Goal: Information Seeking & Learning: Learn about a topic

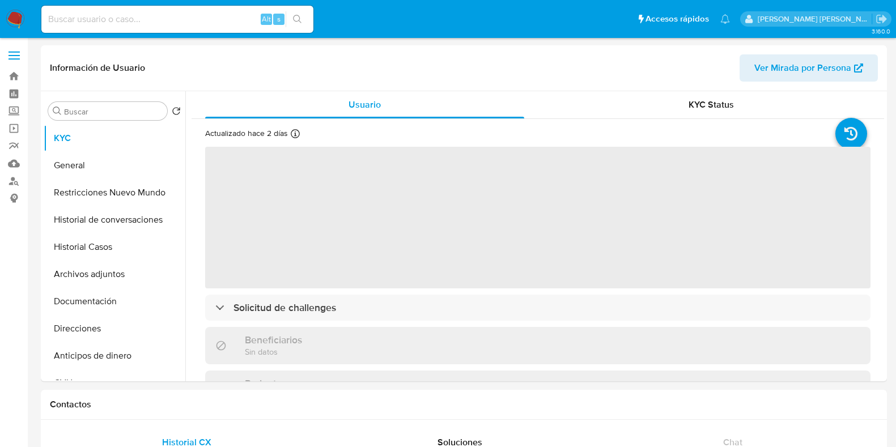
select select "10"
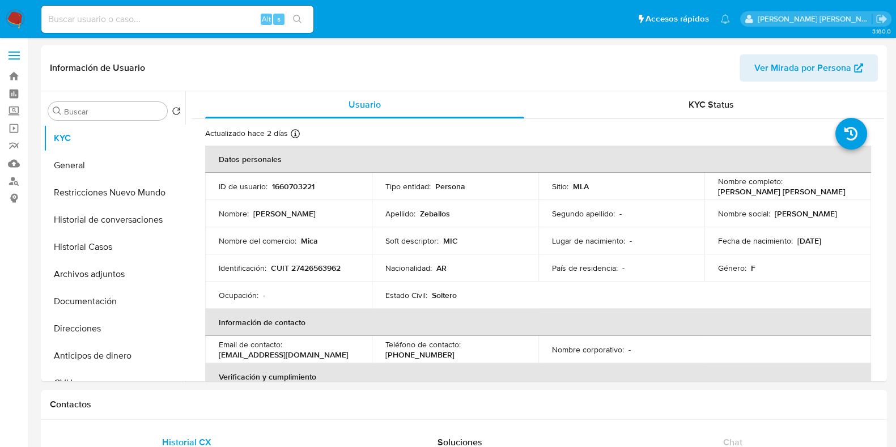
click at [66, 14] on input at bounding box center [177, 19] width 272 height 15
paste input "1660703221"
type input "1660703221"
click at [130, 270] on button "Archivos adjuntos" at bounding box center [110, 274] width 133 height 27
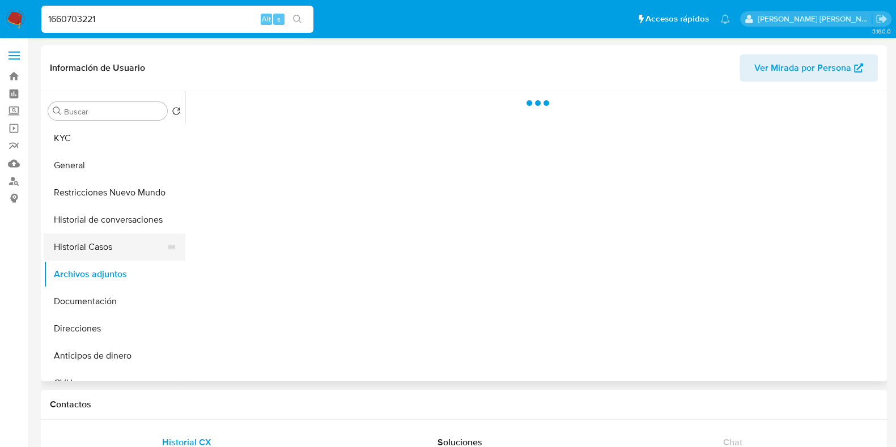
click at [145, 239] on button "Historial Casos" at bounding box center [110, 246] width 133 height 27
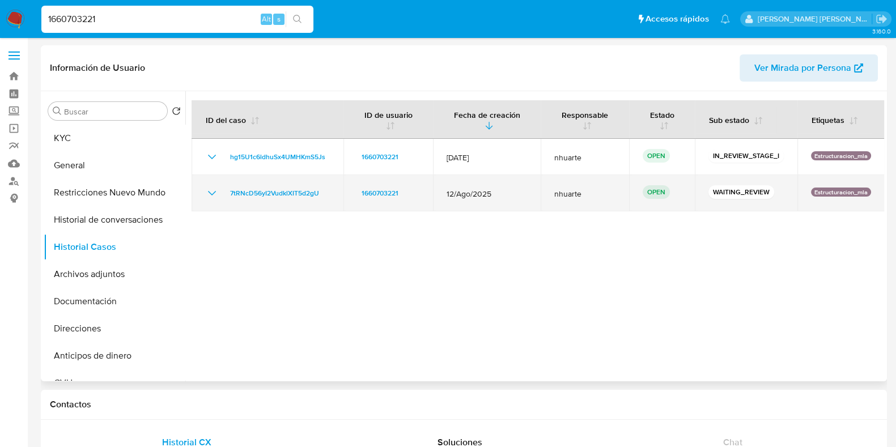
drag, startPoint x: 222, startPoint y: 183, endPoint x: 324, endPoint y: 181, distance: 102.6
click at [324, 186] on div "7tRNcD56yI2VudklXIT5d2gU" at bounding box center [267, 193] width 125 height 14
click at [264, 188] on span "7tRNcD56yI2VudklXIT5d2gU" at bounding box center [274, 193] width 89 height 14
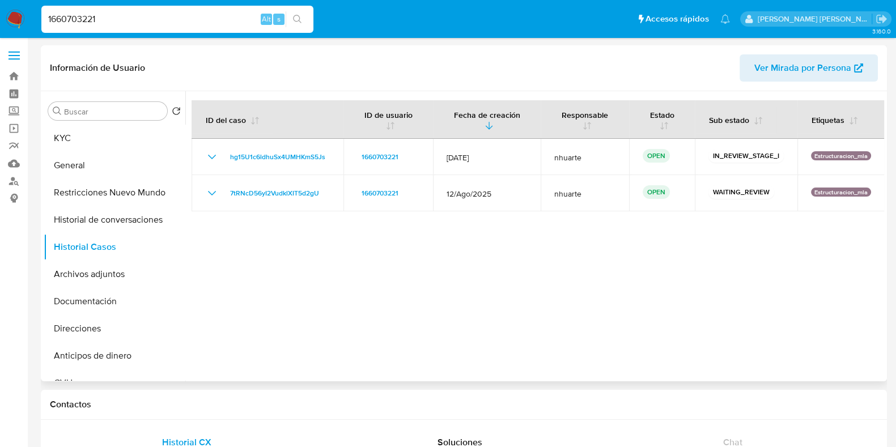
click at [262, 219] on div at bounding box center [534, 236] width 699 height 290
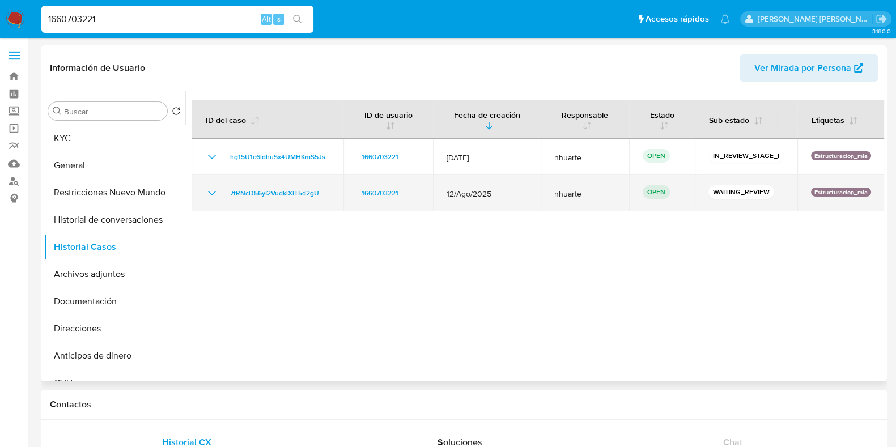
drag, startPoint x: 220, startPoint y: 182, endPoint x: 320, endPoint y: 190, distance: 100.6
click at [320, 190] on td "7tRNcD56yI2VudklXIT5d2gU" at bounding box center [268, 193] width 152 height 36
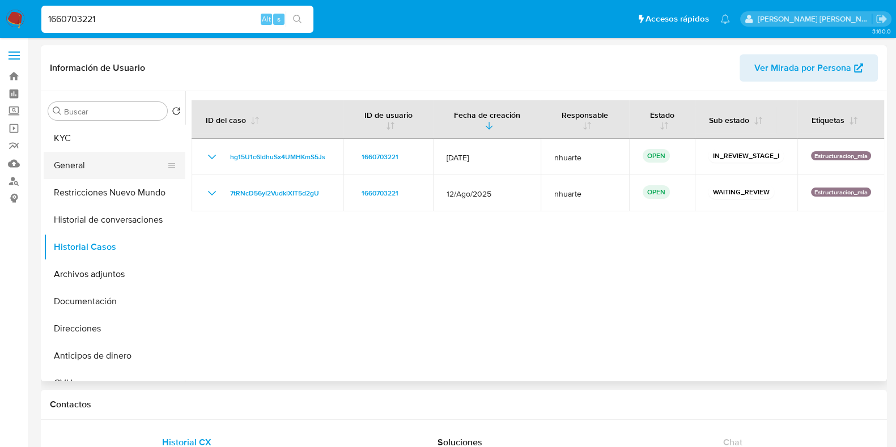
click at [95, 159] on button "General" at bounding box center [110, 165] width 133 height 27
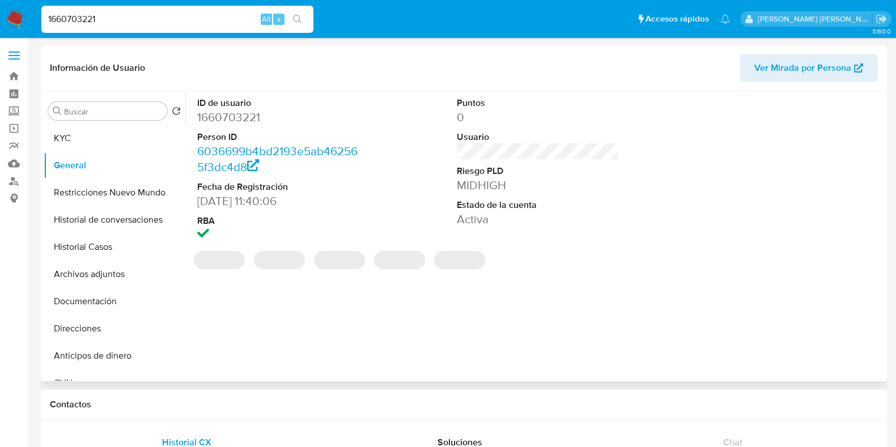
click at [231, 118] on dd "1660703221" at bounding box center [278, 117] width 162 height 16
copy dd "1660703221"
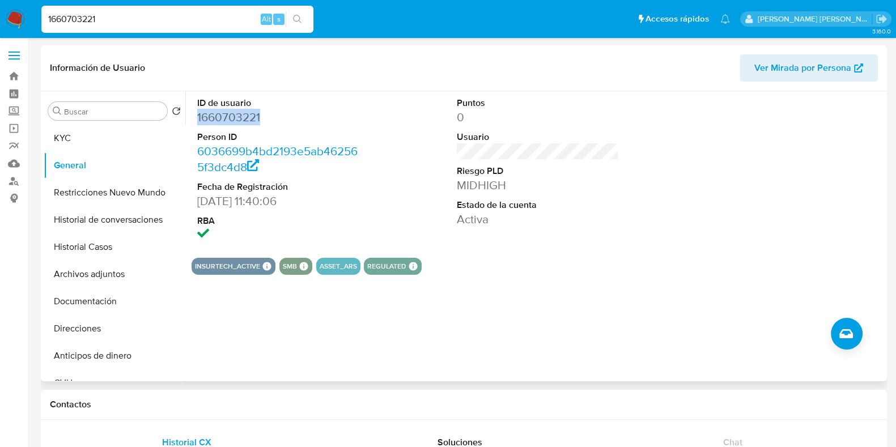
copy dd "1660703221"
click at [127, 245] on button "Historial Casos" at bounding box center [110, 246] width 133 height 27
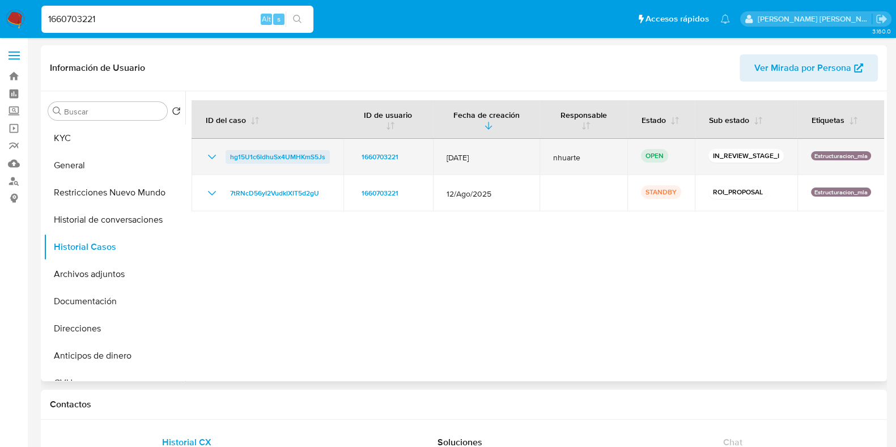
click at [262, 159] on span "hg15U1c6ldhuSx4UMHKmS5Js" at bounding box center [277, 157] width 95 height 14
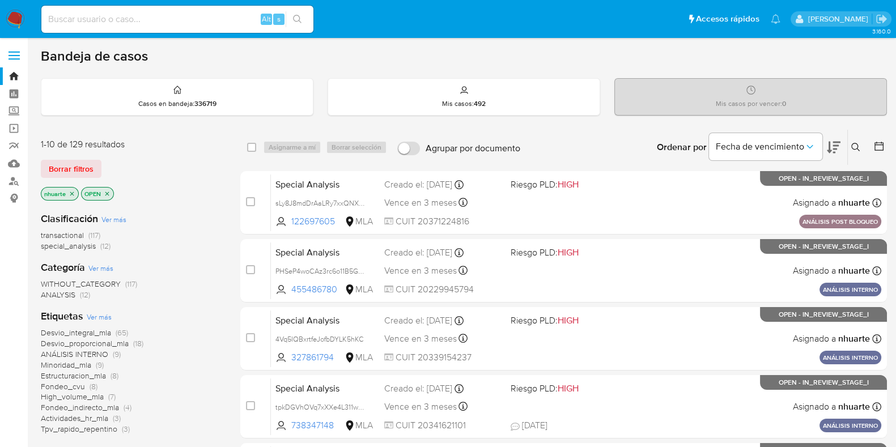
click at [859, 147] on icon at bounding box center [855, 147] width 9 height 9
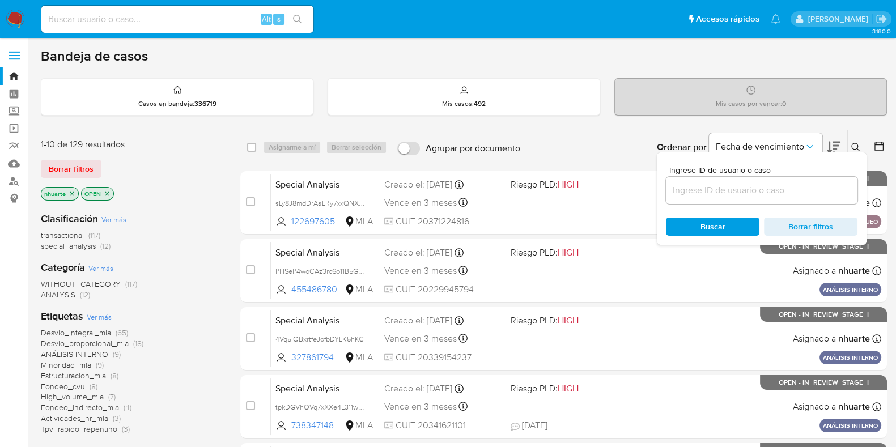
click at [745, 191] on input at bounding box center [762, 190] width 192 height 15
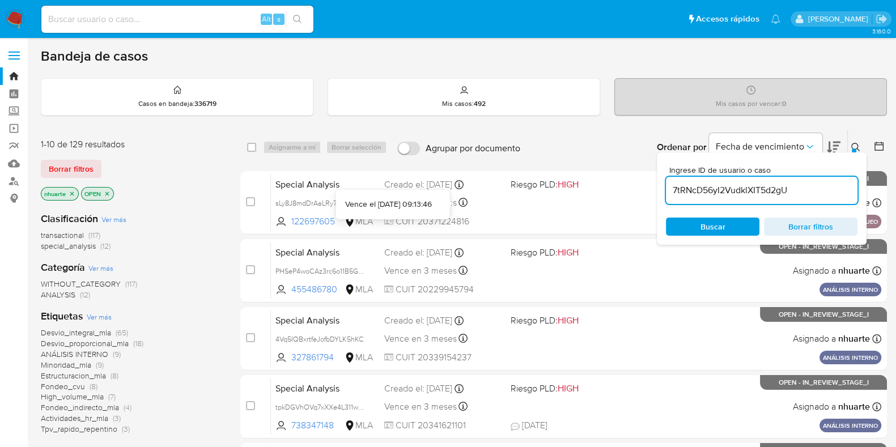
type input "7tRNcD56yI2VudklXIT5d2gU"
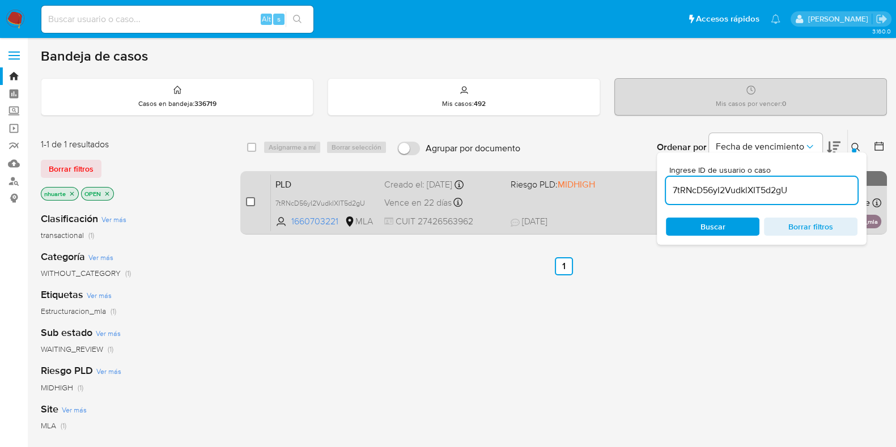
click at [247, 202] on input "checkbox" at bounding box center [250, 201] width 9 height 9
checkbox input "true"
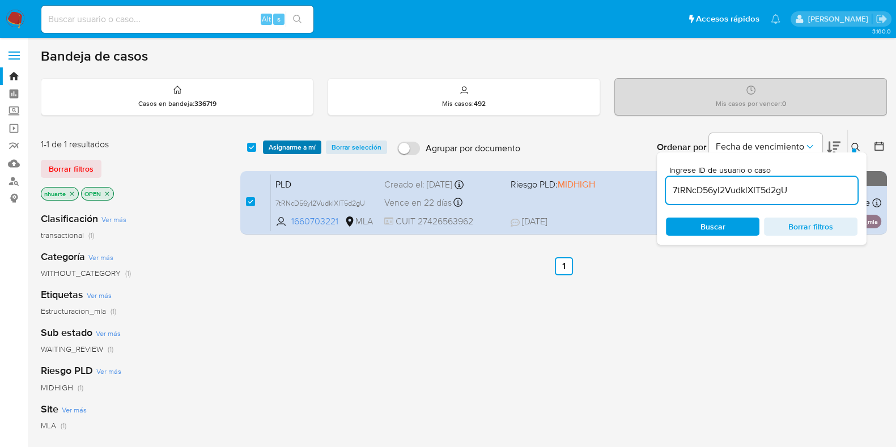
click at [291, 144] on span "Asignarme a mí" at bounding box center [292, 147] width 47 height 11
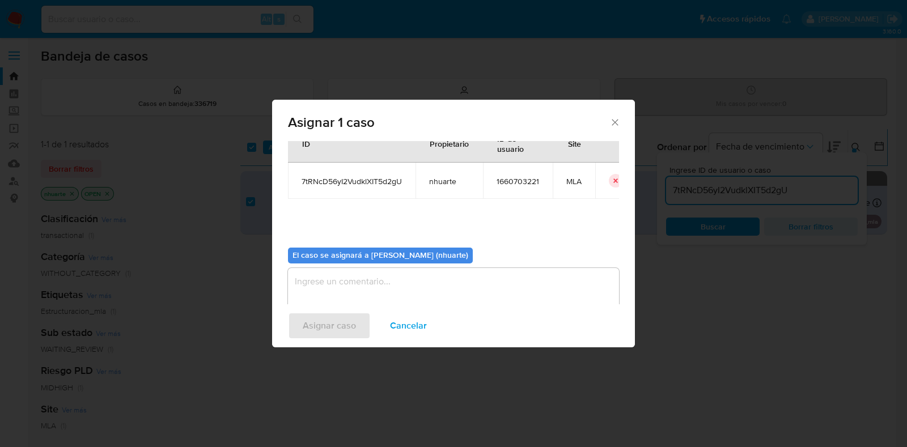
scroll to position [58, 0]
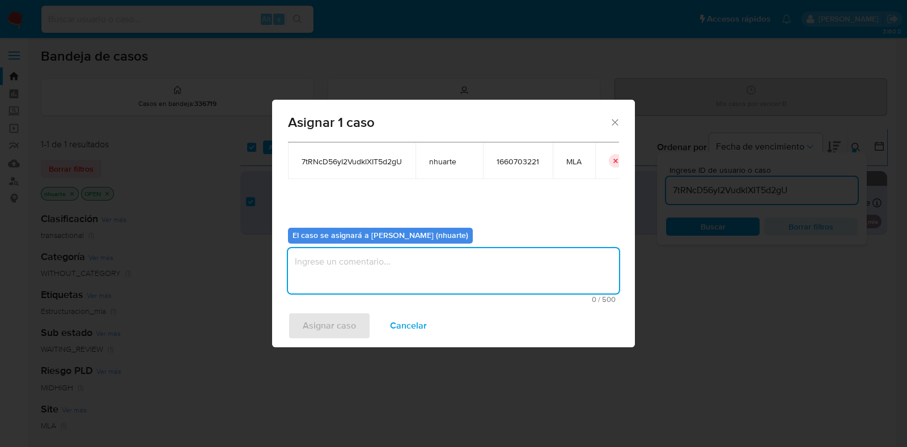
click at [385, 276] on textarea "assign-modal" at bounding box center [453, 270] width 331 height 45
type textarea "Asignación"
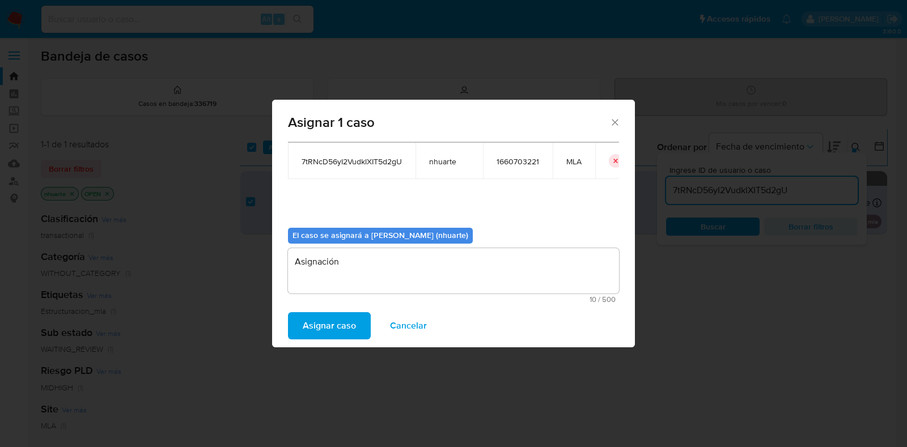
click at [322, 321] on span "Asignar caso" at bounding box center [329, 325] width 53 height 25
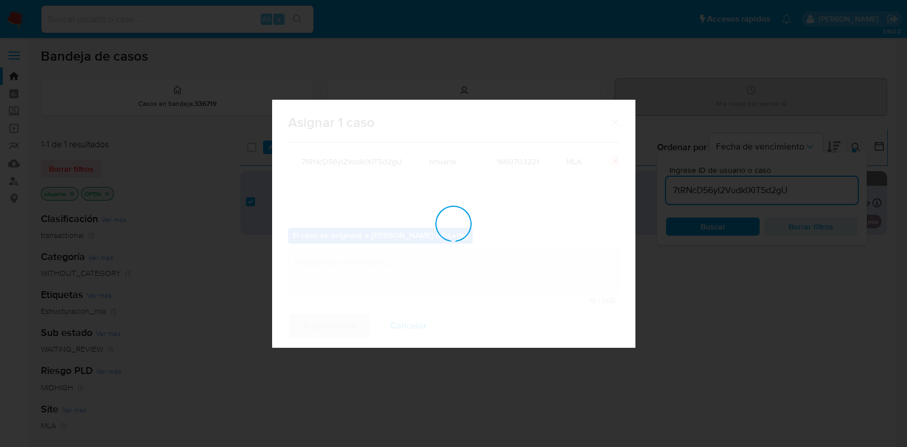
checkbox input "false"
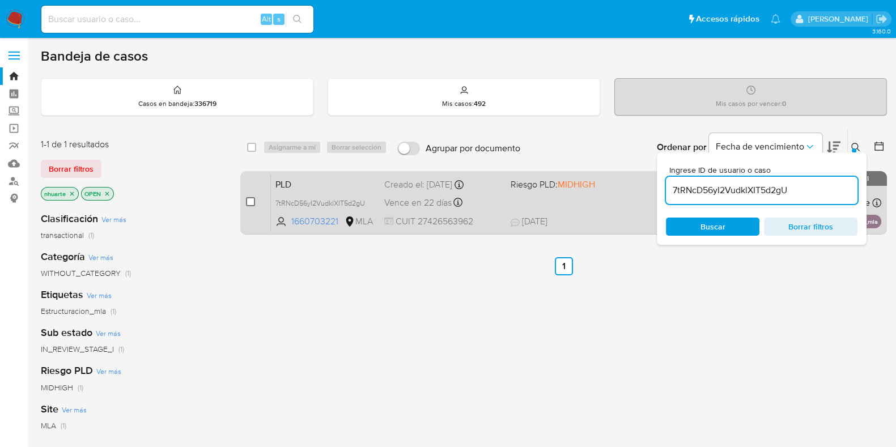
click at [251, 199] on input "checkbox" at bounding box center [250, 201] width 9 height 9
checkbox input "true"
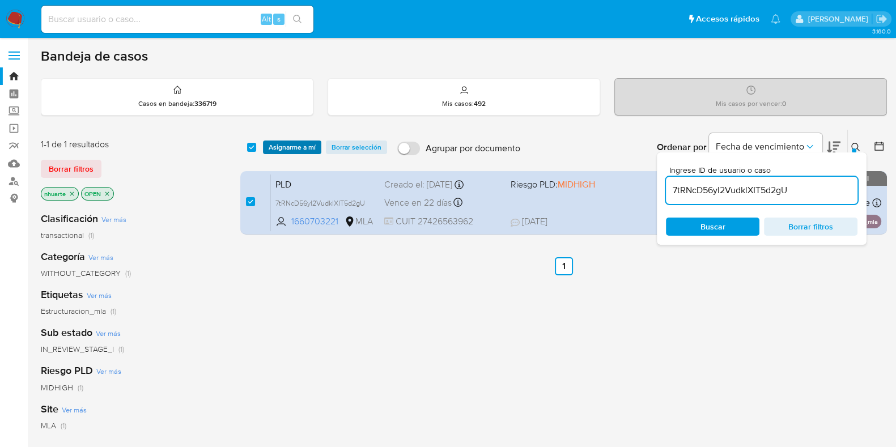
click at [284, 143] on span "Asignarme a mí" at bounding box center [292, 147] width 47 height 11
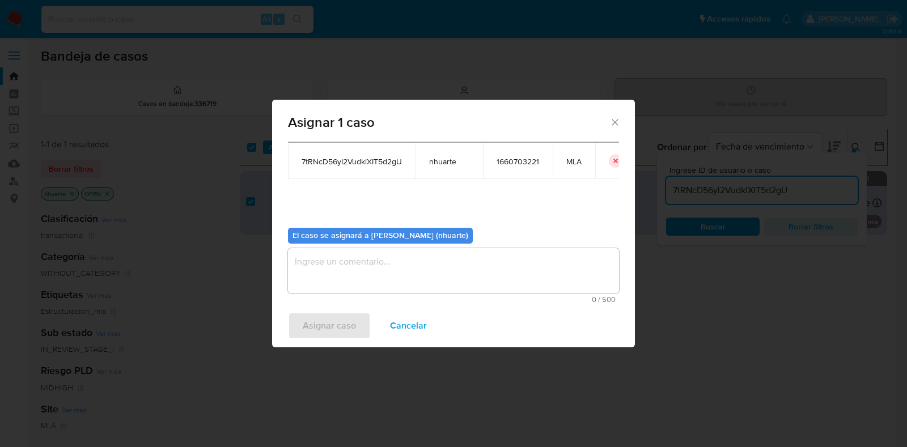
click at [482, 285] on textarea "assign-modal" at bounding box center [453, 270] width 331 height 45
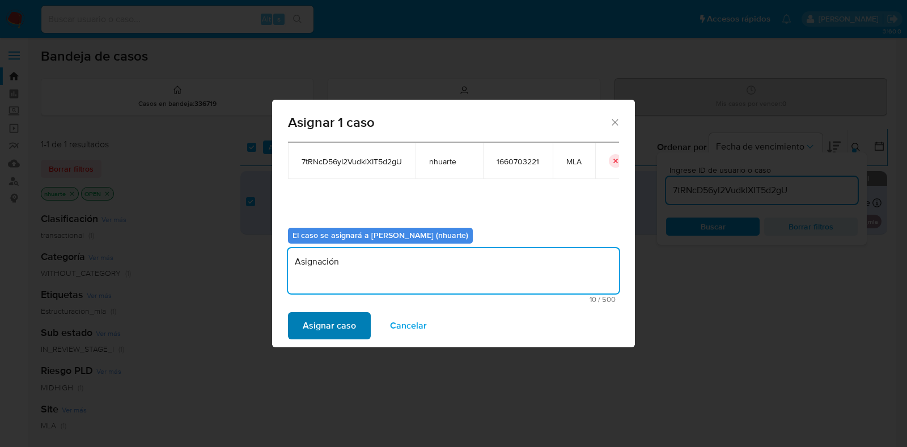
type textarea "Asignación"
click at [312, 322] on span "Asignar caso" at bounding box center [329, 325] width 53 height 25
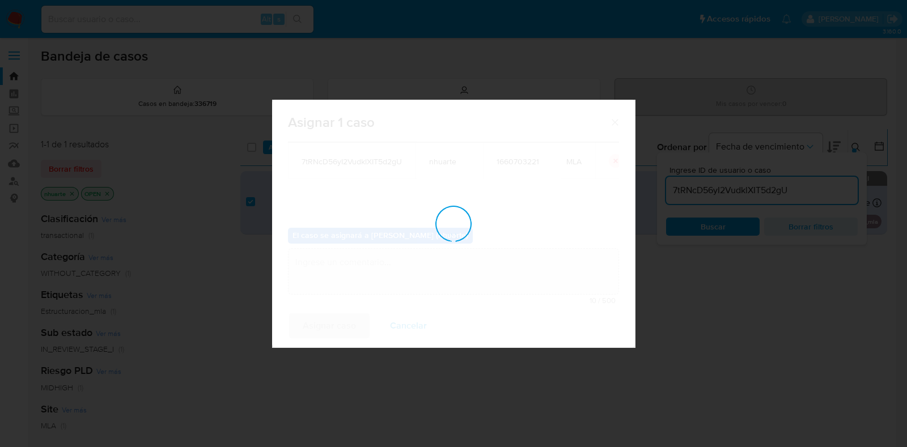
checkbox input "false"
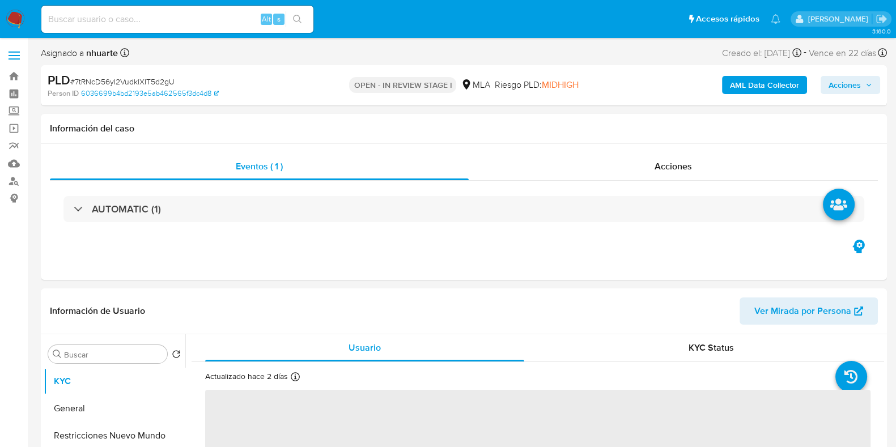
select select "10"
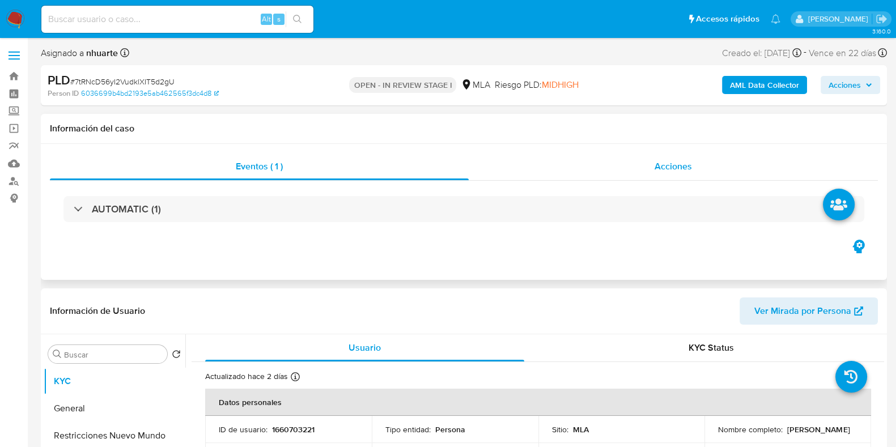
click at [687, 177] on div "Acciones" at bounding box center [673, 166] width 409 height 27
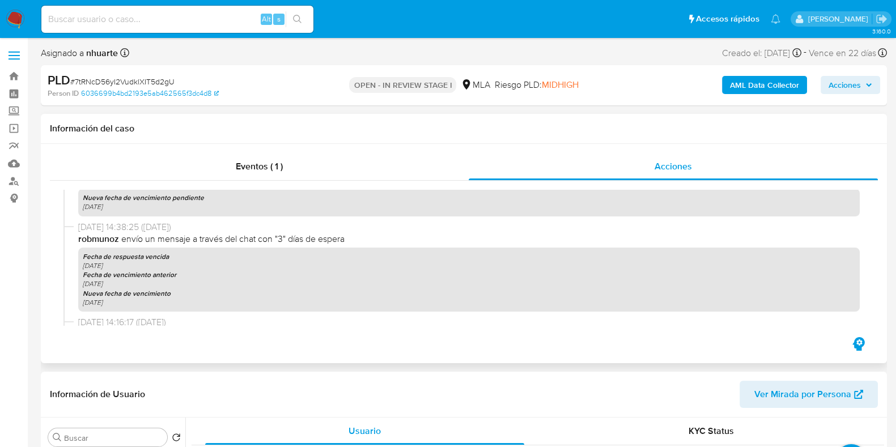
scroll to position [354, 0]
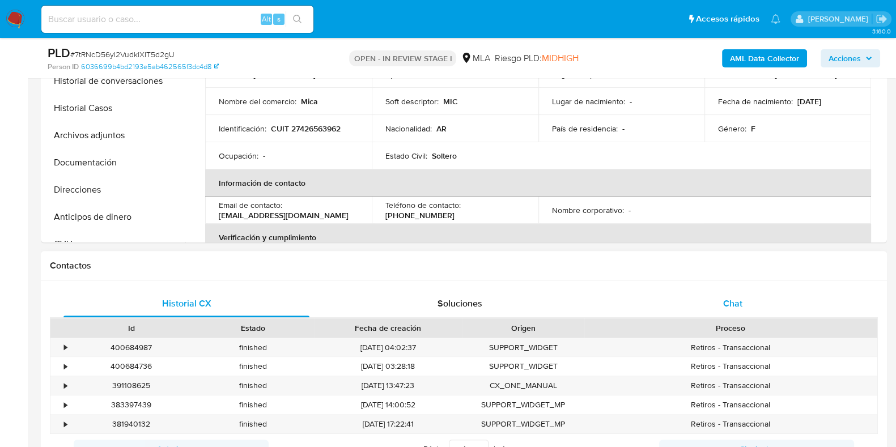
click at [730, 295] on div "Chat" at bounding box center [733, 303] width 246 height 27
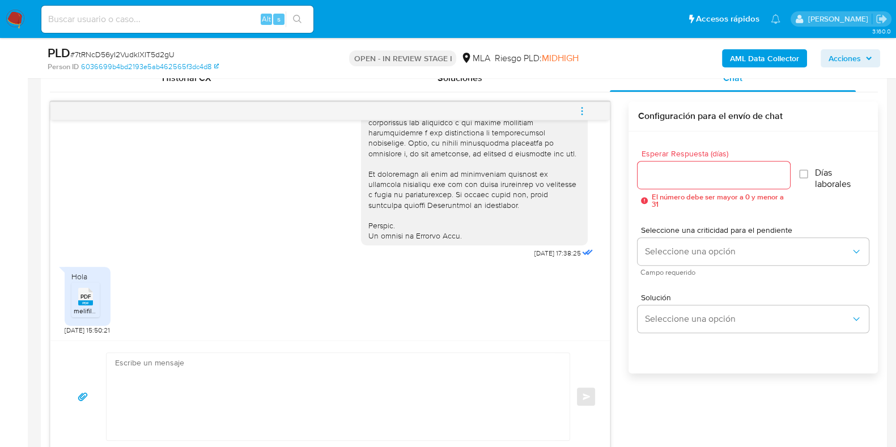
scroll to position [708, 0]
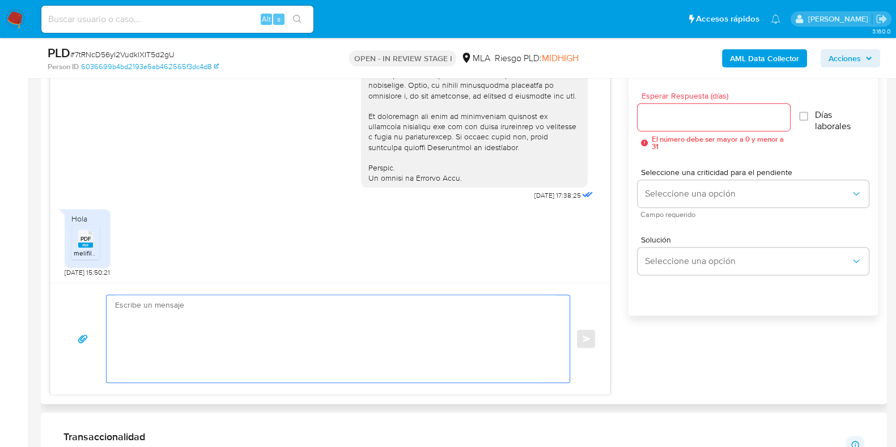
paste textarea "Hola, Muchas gracias por la respuesta. Analizamos tu caso y notamos que la info…"
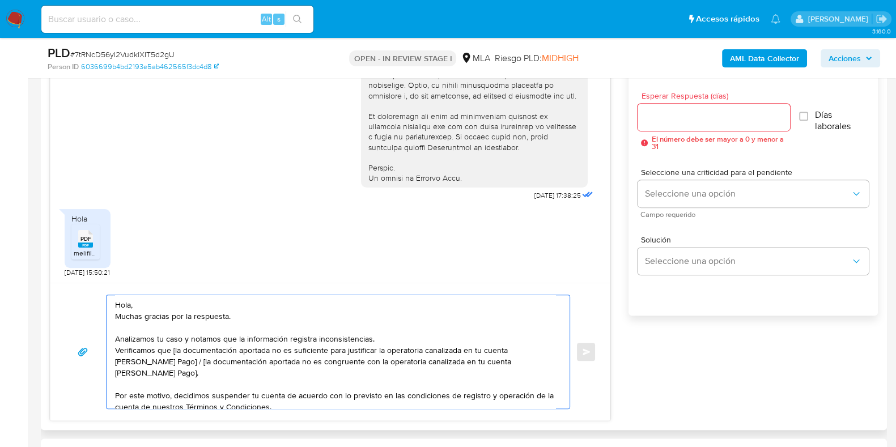
scroll to position [0, 0]
click at [175, 349] on textarea "Hola, Muchas gracias por la respuesta. Analizamos tu caso y notamos que la info…" at bounding box center [335, 351] width 440 height 113
drag, startPoint x: 164, startPoint y: 359, endPoint x: 170, endPoint y: 374, distance: 15.8
click at [170, 374] on textarea "Hola, Muchas gracias por la respuesta. Analizamos tu caso y notamos que la info…" at bounding box center [335, 351] width 440 height 113
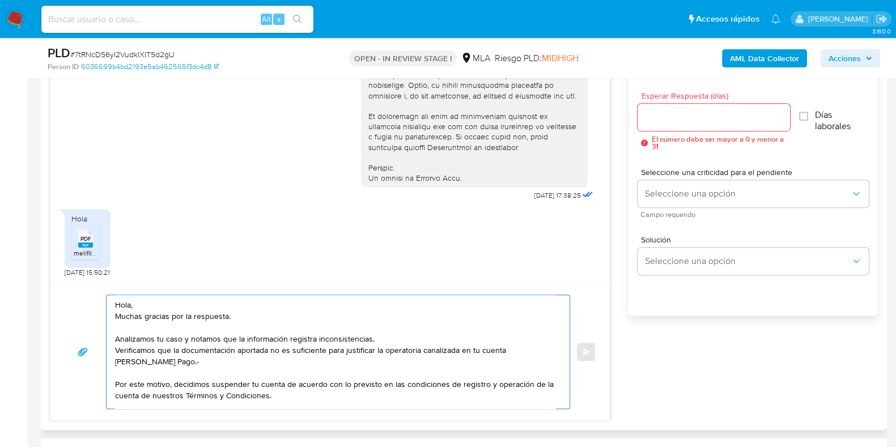
type textarea "Hola, Muchas gracias por la respuesta. Analizamos tu caso y notamos que la info…"
click at [699, 113] on input "Esperar Respuesta (días)" at bounding box center [714, 117] width 152 height 15
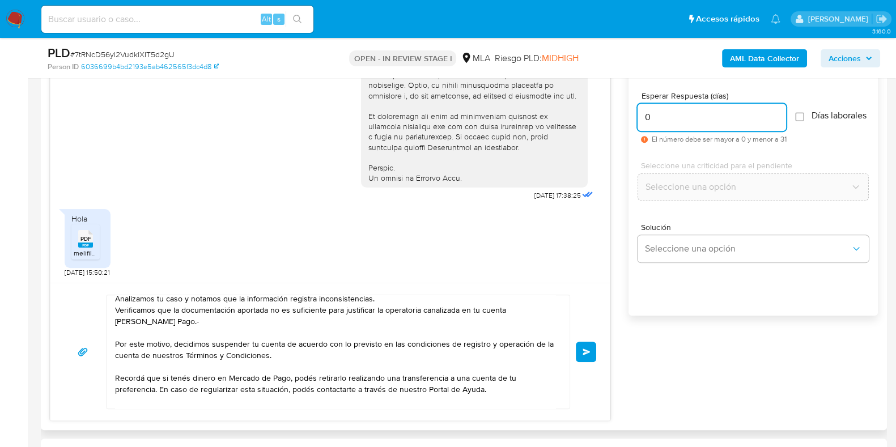
scroll to position [76, 0]
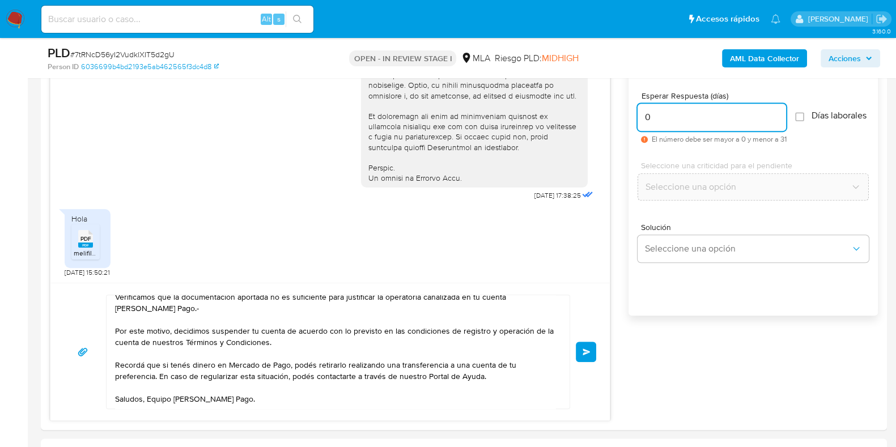
type input "0"
click at [585, 345] on button "Enviar" at bounding box center [586, 352] width 20 height 20
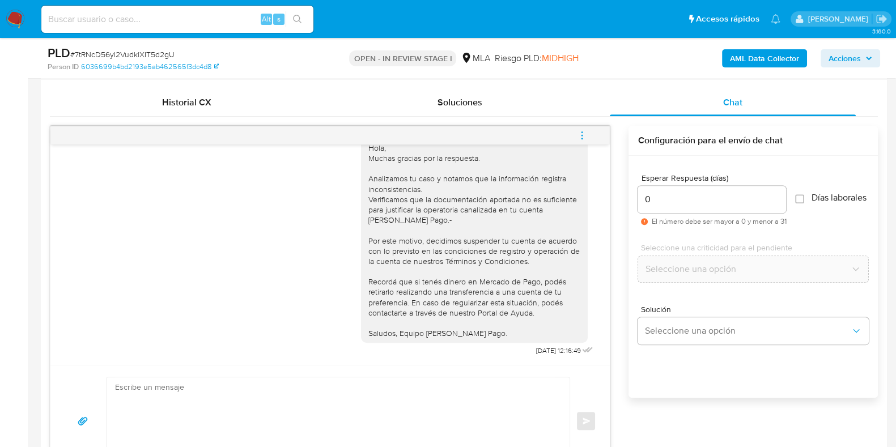
scroll to position [495, 0]
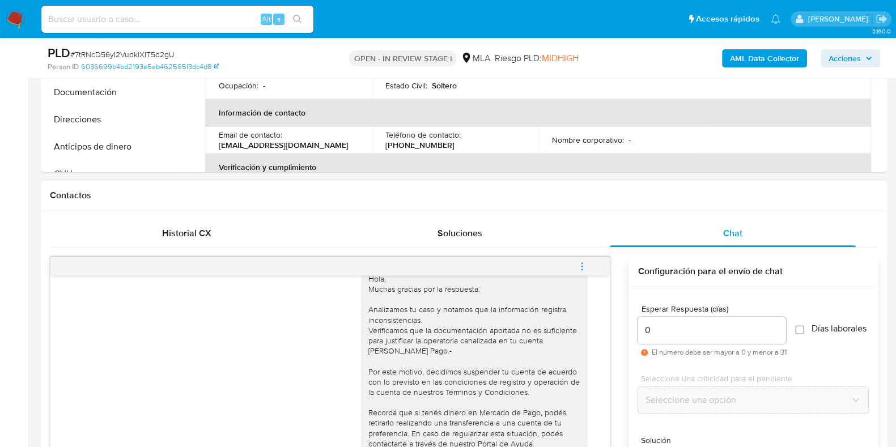
click at [585, 269] on icon "menu-action" at bounding box center [582, 266] width 10 height 10
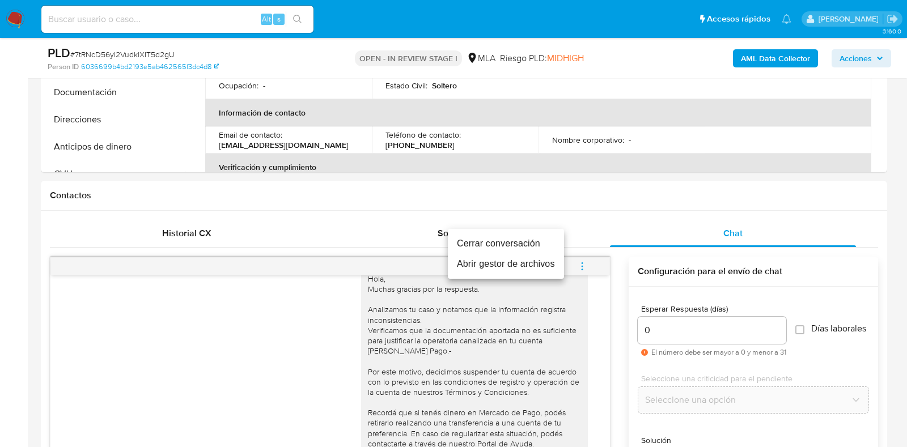
click at [516, 247] on li "Cerrar conversación" at bounding box center [506, 243] width 116 height 20
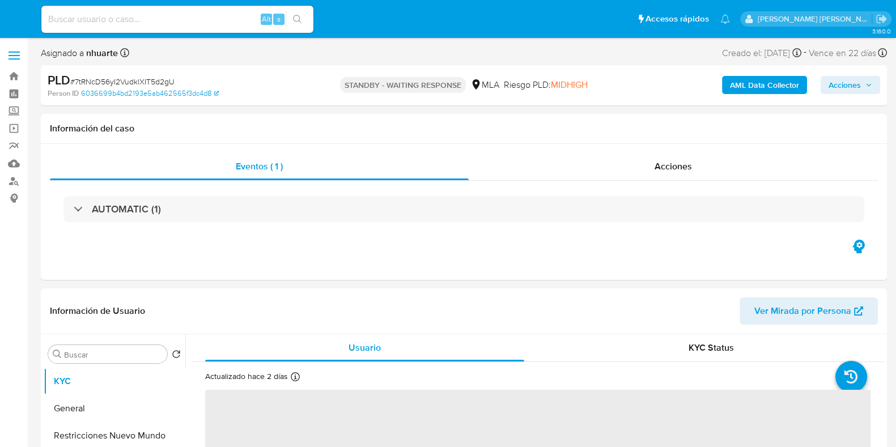
select select "10"
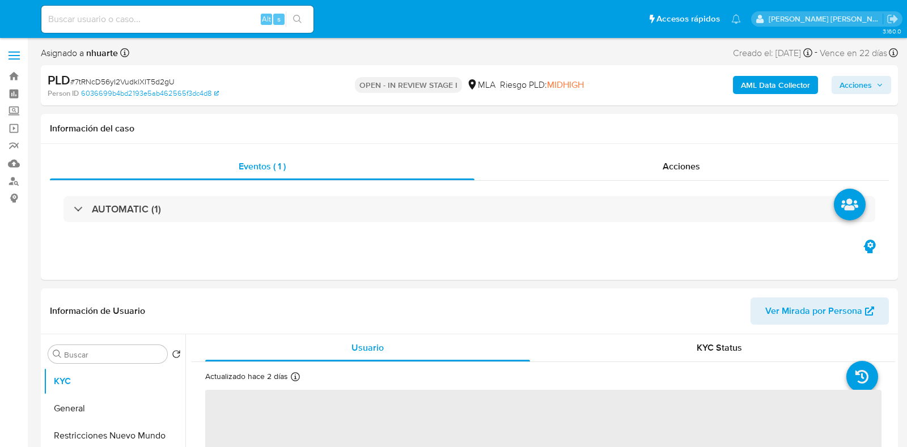
select select "10"
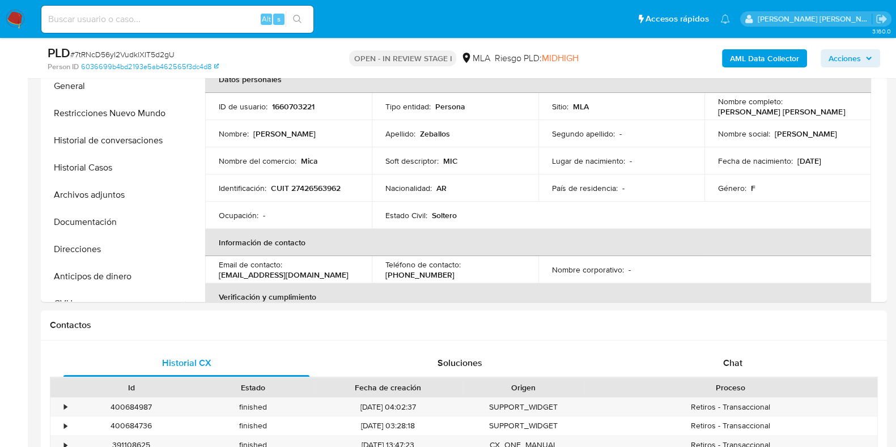
scroll to position [283, 0]
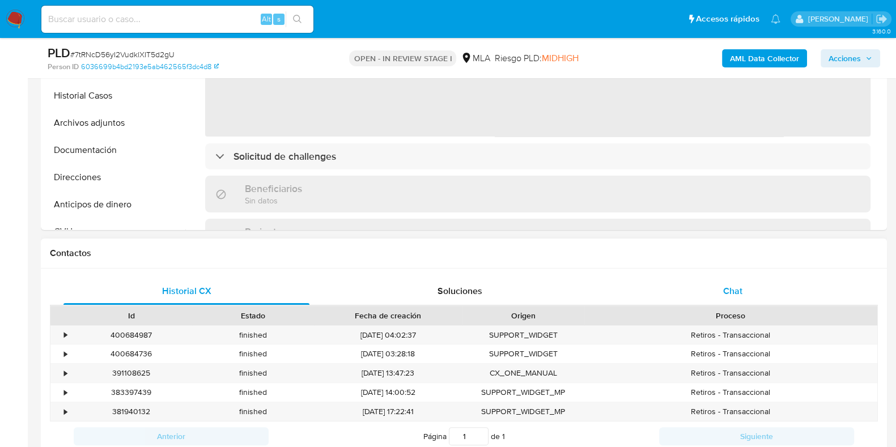
click at [729, 298] on div "Chat" at bounding box center [733, 291] width 246 height 27
select select "10"
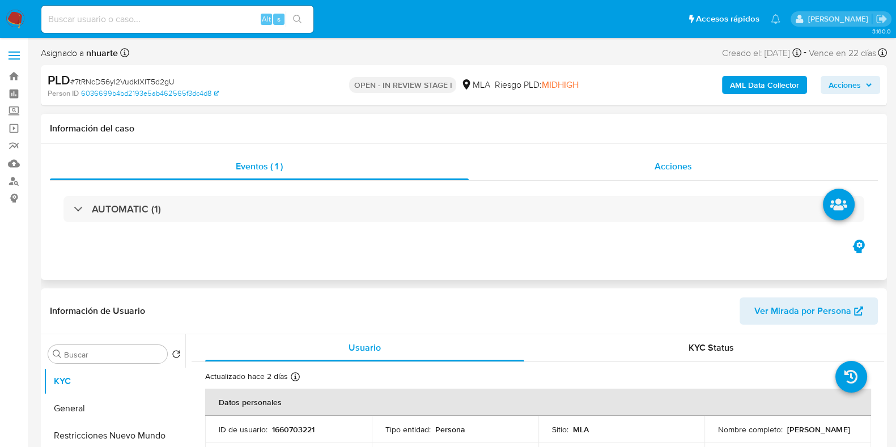
click at [661, 172] on span "Acciones" at bounding box center [673, 166] width 37 height 13
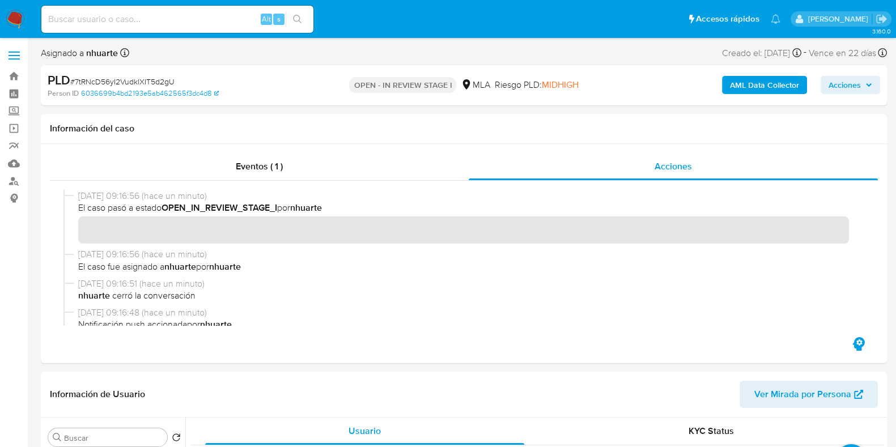
click at [772, 88] on b "AML Data Collector" at bounding box center [764, 85] width 69 height 18
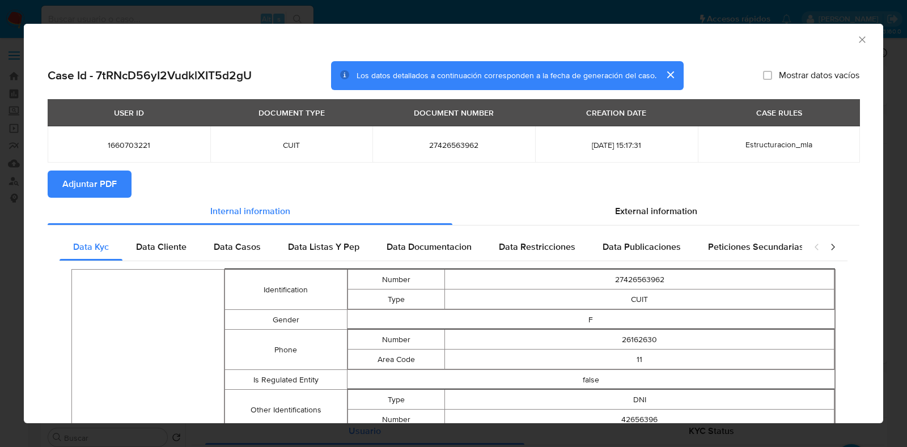
click at [107, 180] on span "Adjuntar PDF" at bounding box center [89, 184] width 54 height 25
click at [856, 36] on icon "Cerrar ventana" at bounding box center [861, 39] width 11 height 11
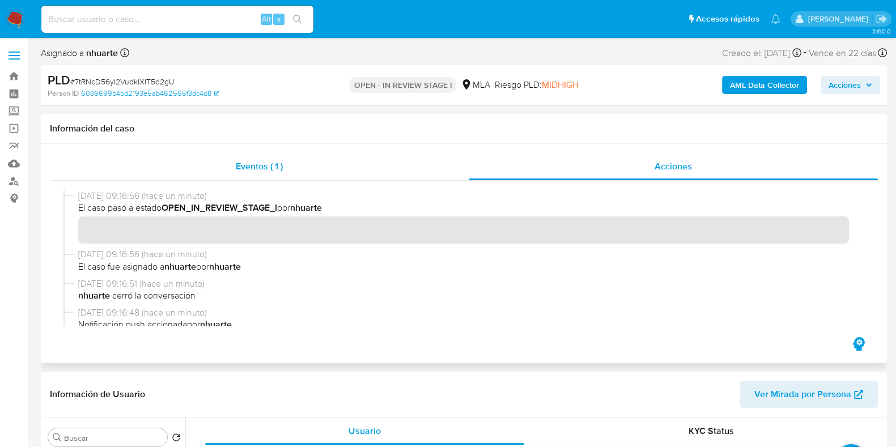
click at [249, 172] on span "Eventos ( 1 )" at bounding box center [259, 166] width 47 height 13
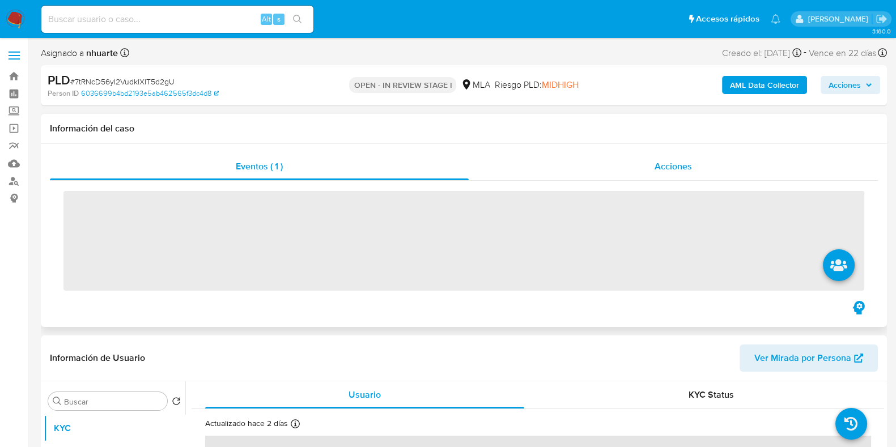
click at [696, 162] on div "Acciones" at bounding box center [673, 166] width 409 height 27
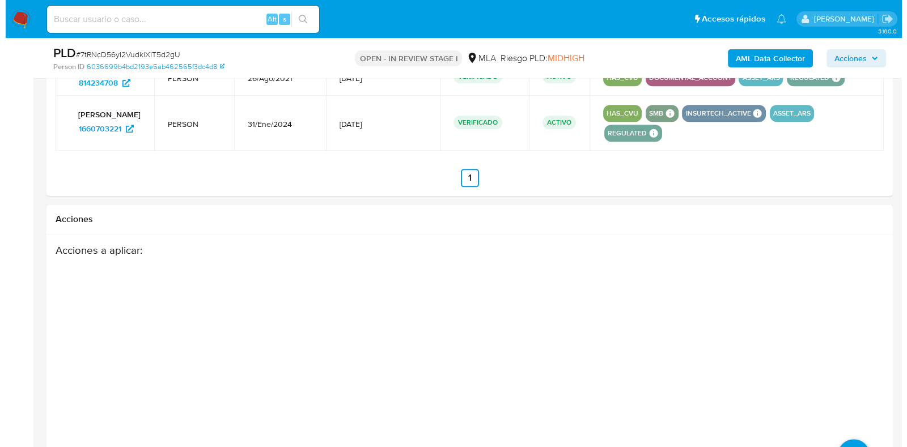
scroll to position [1881, 0]
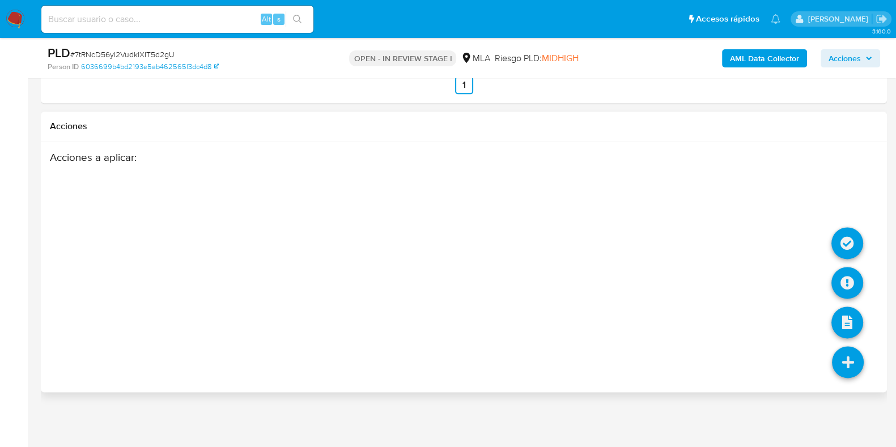
click at [849, 358] on icon at bounding box center [848, 362] width 32 height 32
click at [852, 277] on icon at bounding box center [847, 283] width 32 height 32
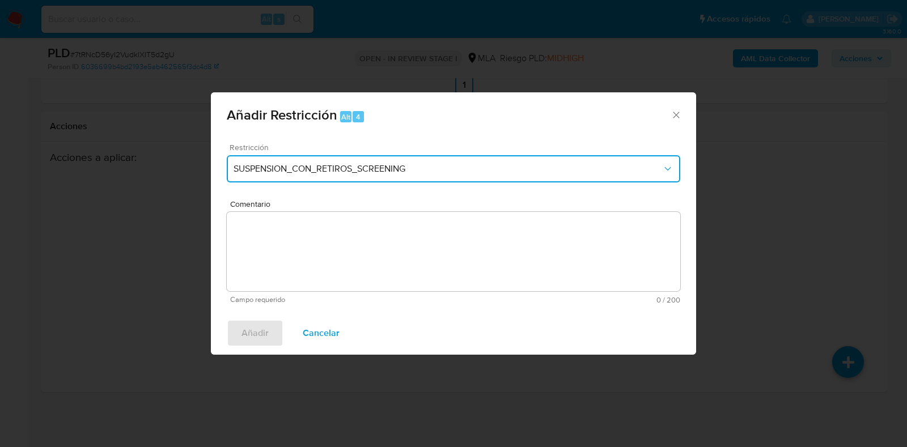
click at [307, 164] on span "SUSPENSION_CON_RETIROS_SCREENING" at bounding box center [447, 168] width 428 height 11
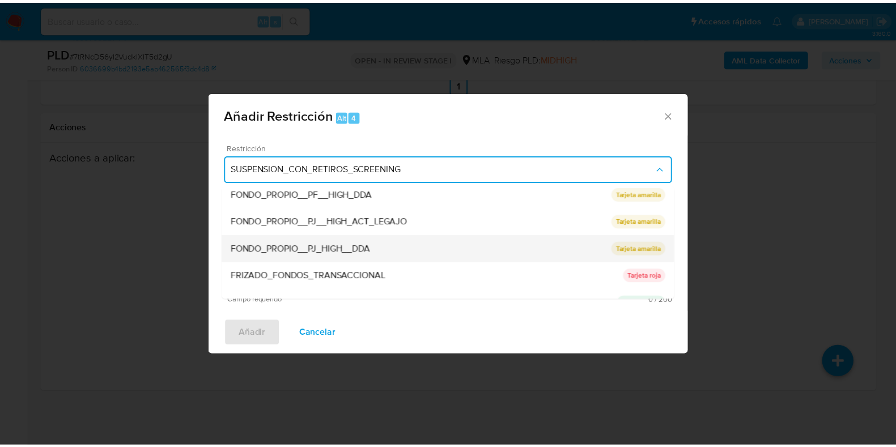
scroll to position [213, 0]
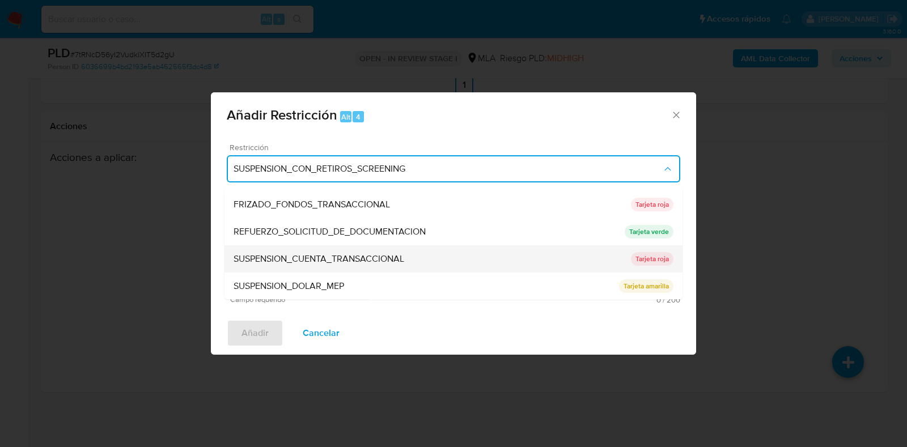
click at [294, 249] on div "SUSPENSION_CUENTA_TRANSACCIONAL" at bounding box center [431, 259] width 397 height 27
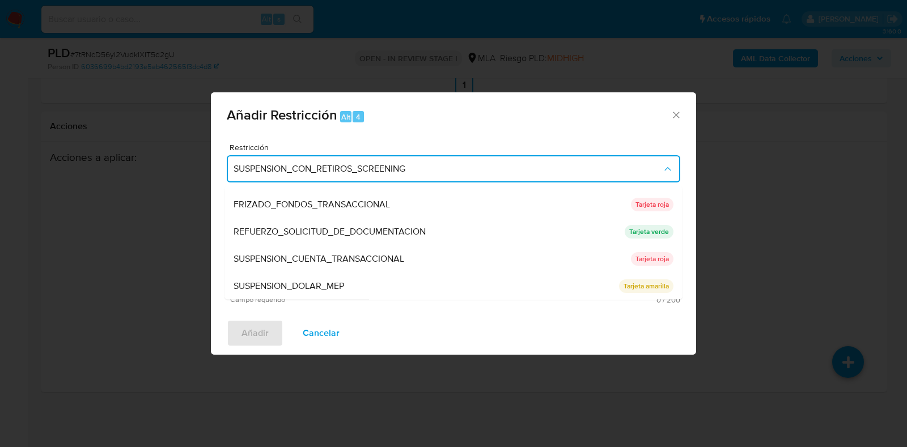
click at [297, 251] on textarea "Comentario" at bounding box center [453, 251] width 453 height 79
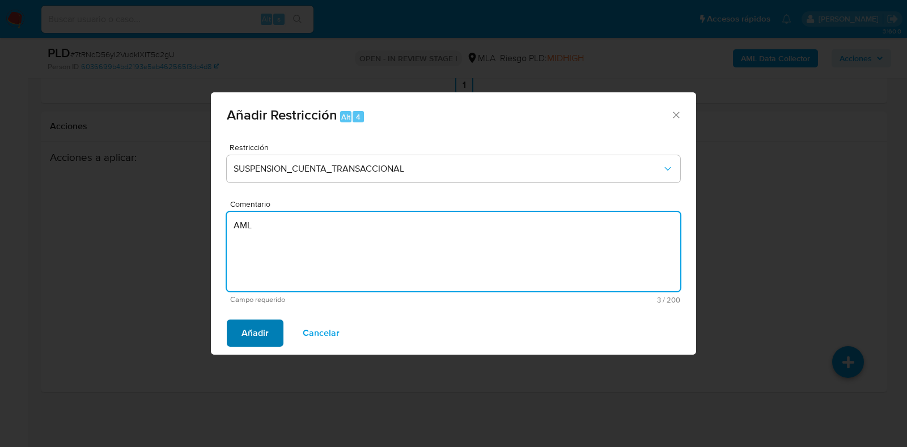
type textarea "AML"
click at [250, 332] on span "Añadir" at bounding box center [254, 333] width 27 height 25
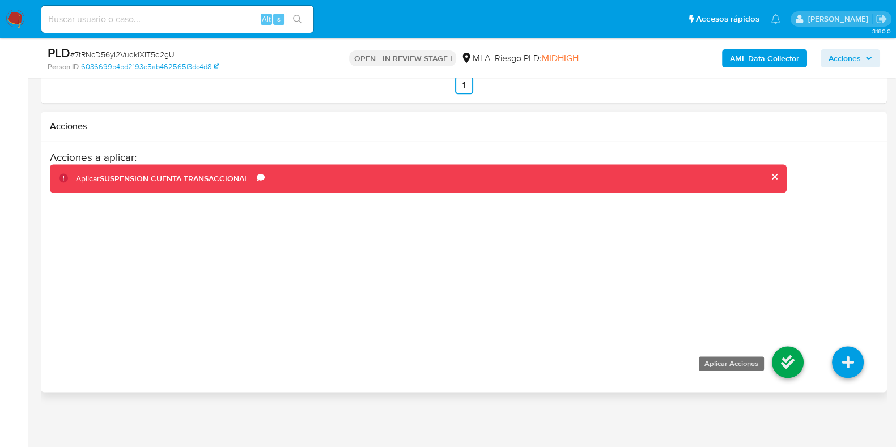
click at [785, 355] on icon at bounding box center [788, 362] width 32 height 32
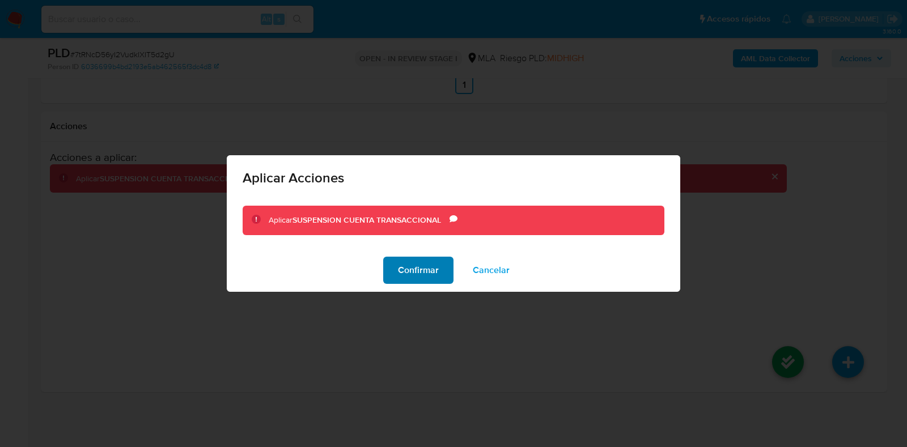
click at [402, 271] on span "Confirmar" at bounding box center [418, 270] width 41 height 25
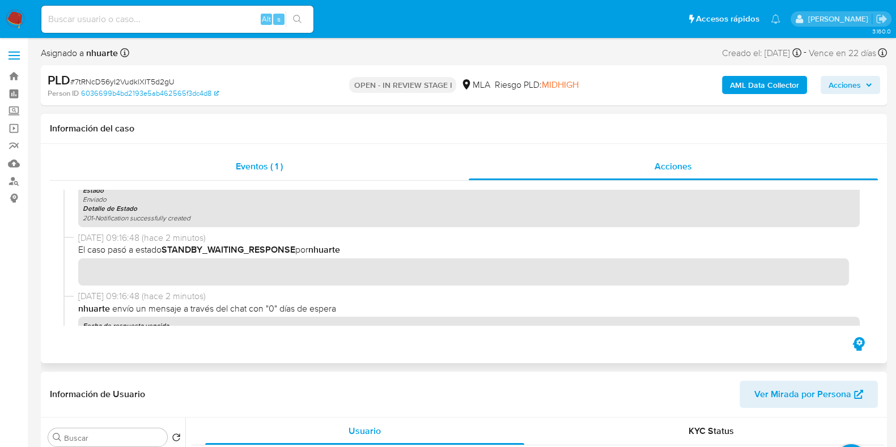
click at [222, 173] on div "Eventos ( 1 )" at bounding box center [259, 166] width 419 height 27
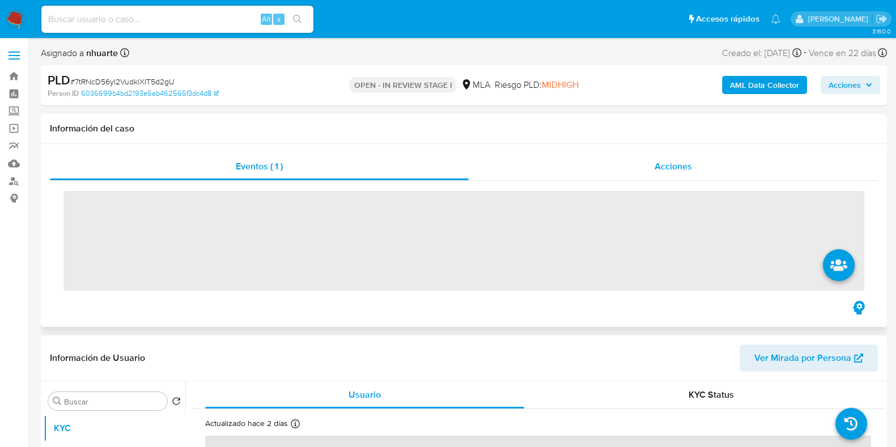
click at [636, 165] on div "Acciones" at bounding box center [673, 166] width 409 height 27
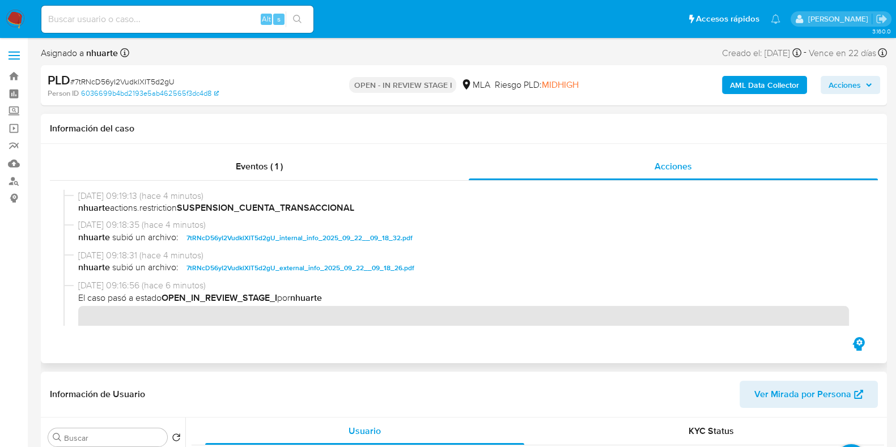
scroll to position [141, 0]
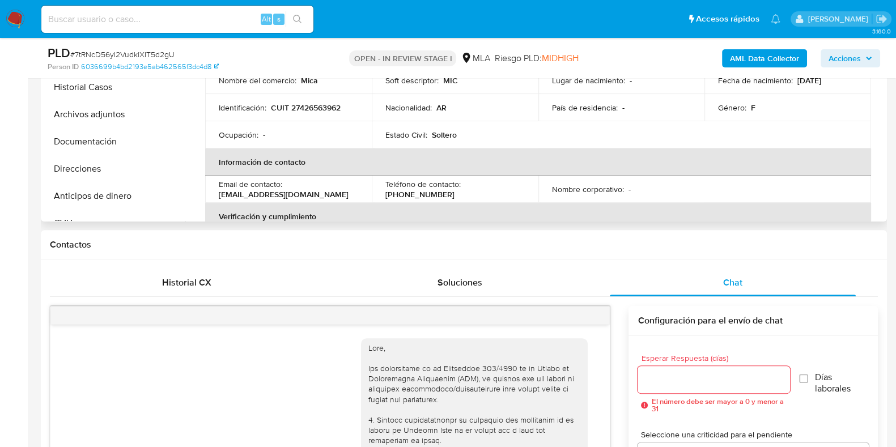
scroll to position [354, 0]
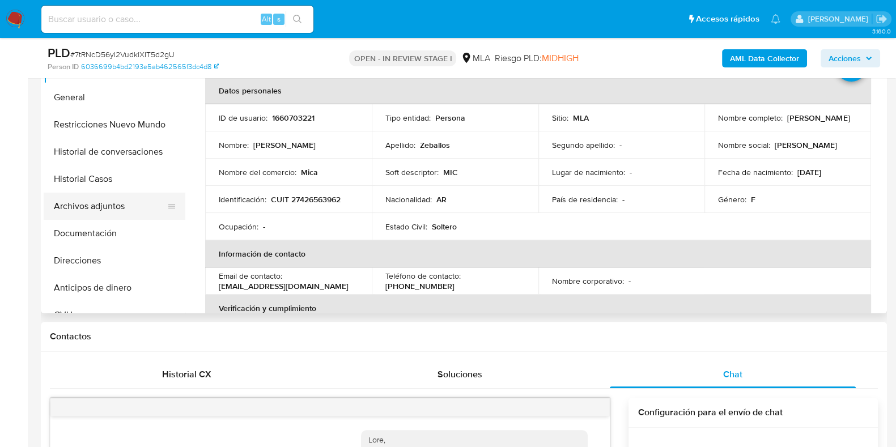
drag, startPoint x: 118, startPoint y: 213, endPoint x: 153, endPoint y: 214, distance: 34.6
click at [118, 212] on button "Archivos adjuntos" at bounding box center [110, 206] width 133 height 27
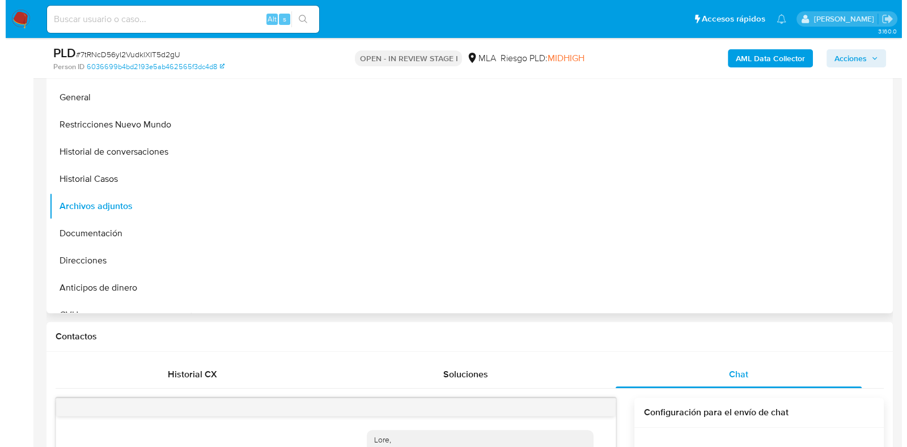
scroll to position [283, 0]
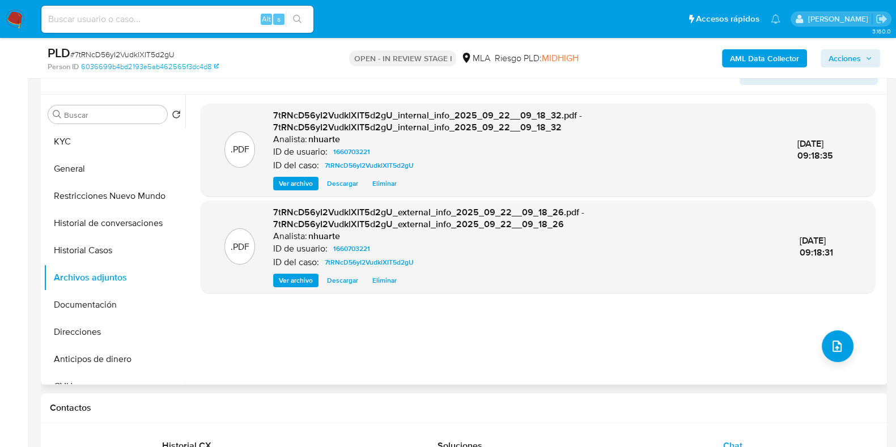
click at [825, 361] on div ".PDF 7tRNcD56yI2VudklXIT5d2gU_internal_info_2025_09_22__09_18_32.pdf - 7tRNcD56…" at bounding box center [538, 240] width 674 height 272
click at [827, 333] on button "upload-file" at bounding box center [838, 346] width 32 height 32
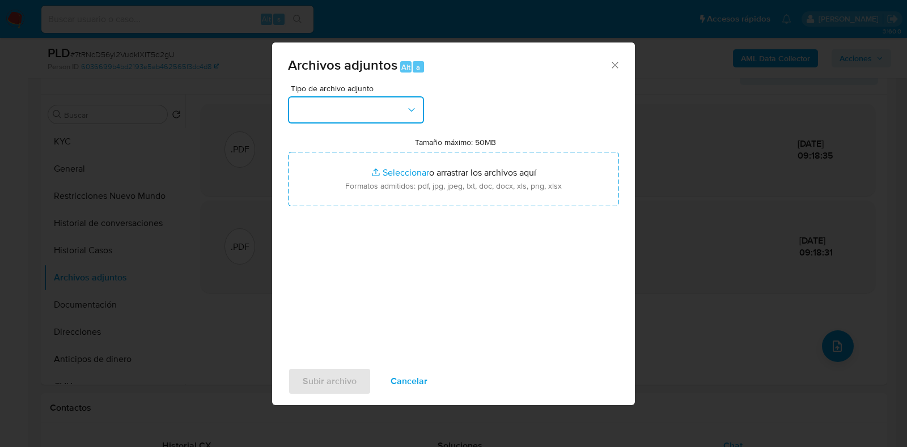
click at [406, 114] on icon "button" at bounding box center [411, 109] width 11 height 11
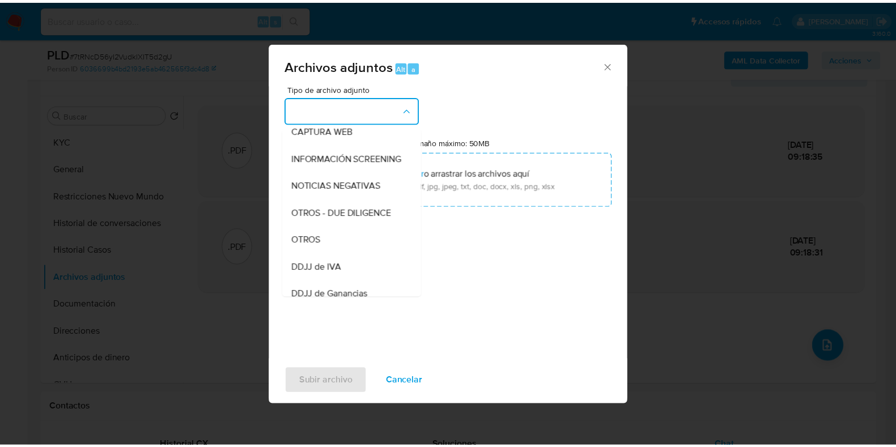
scroll to position [133, 0]
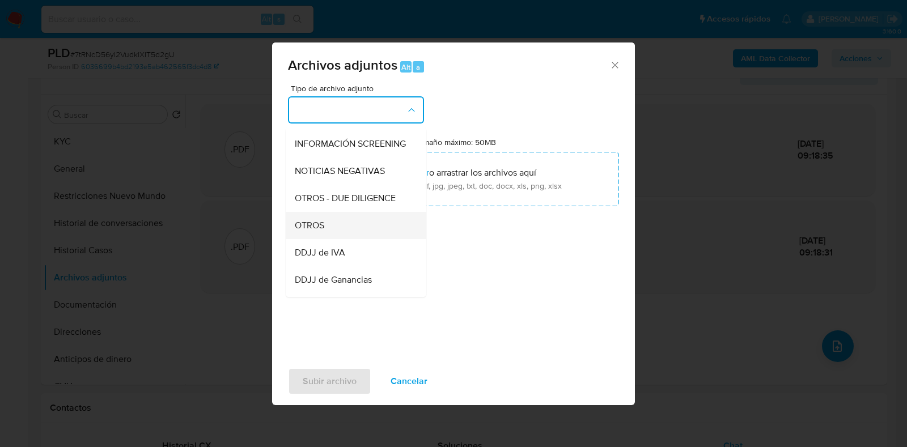
click at [374, 239] on div "OTROS" at bounding box center [353, 225] width 116 height 27
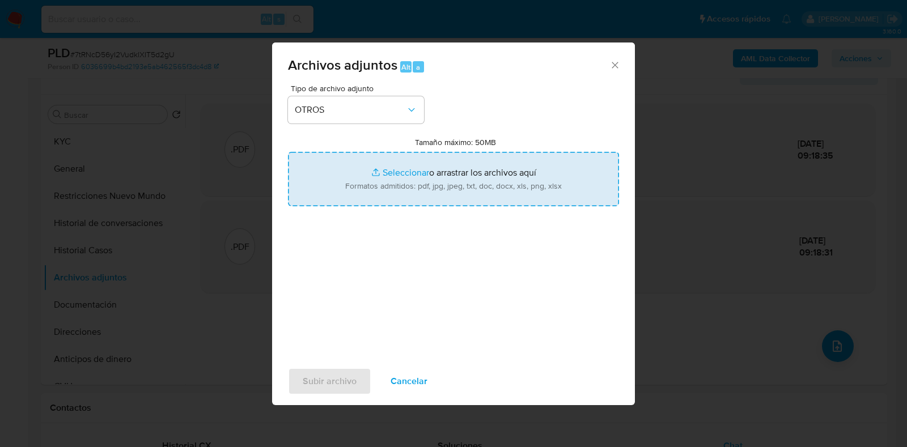
type input "C:\fakepath\Caselog hg15U1c6ldhuSx4UMHKmS5Js_2025_09_19_16_50_09.docx"
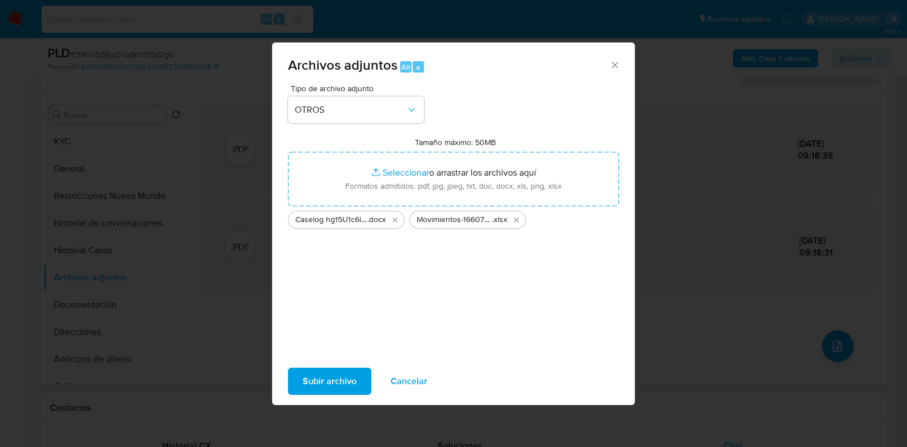
click at [357, 379] on button "Subir archivo" at bounding box center [329, 381] width 83 height 27
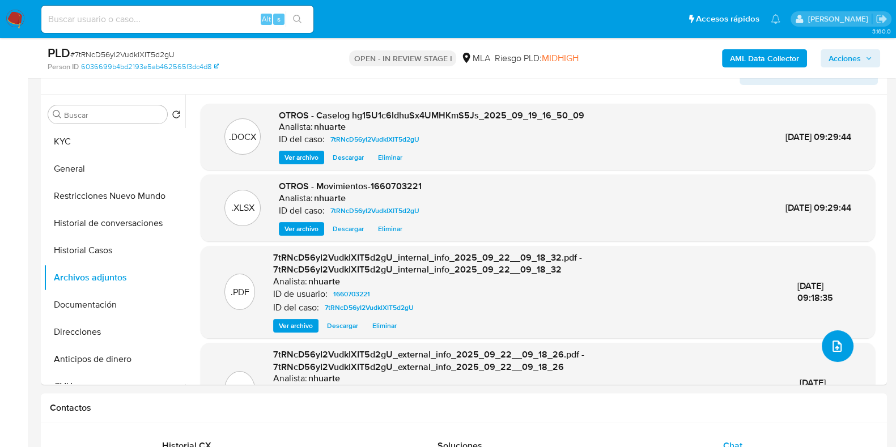
scroll to position [0, 0]
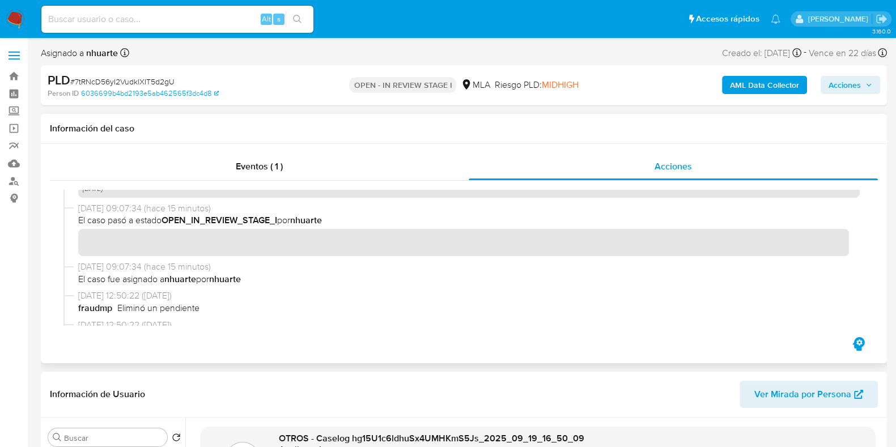
click at [255, 151] on div "Eventos ( 1 ) Acciones" at bounding box center [464, 253] width 846 height 219
click at [266, 161] on span "Eventos ( 1 )" at bounding box center [259, 166] width 47 height 13
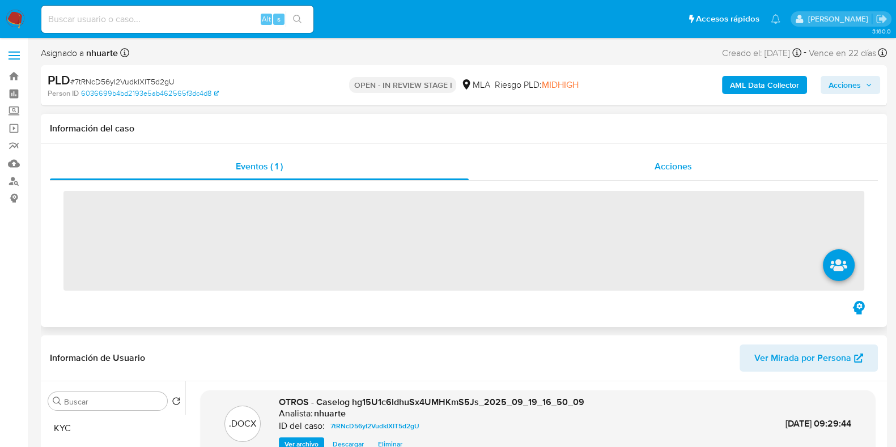
drag, startPoint x: 702, startPoint y: 159, endPoint x: 680, endPoint y: 165, distance: 23.0
click at [702, 160] on div "Acciones" at bounding box center [673, 166] width 409 height 27
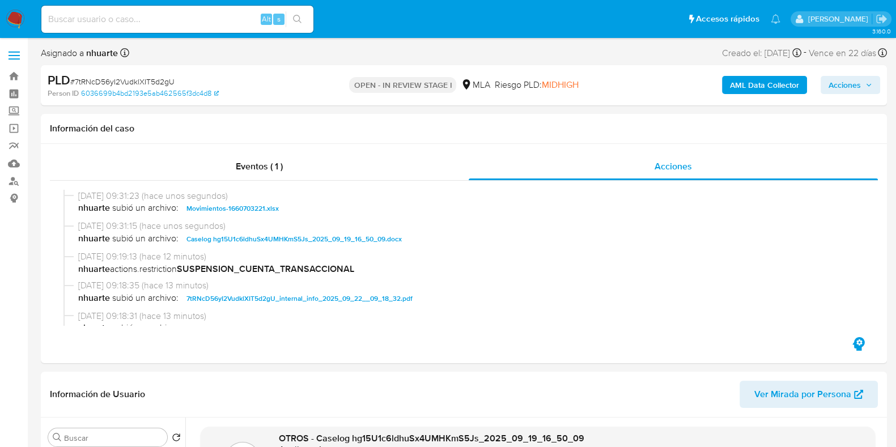
click at [833, 84] on span "Acciones" at bounding box center [844, 85] width 32 height 18
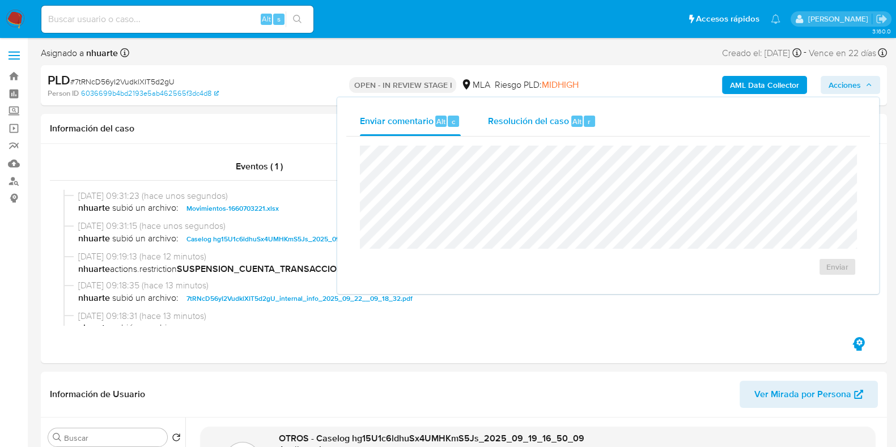
click at [538, 116] on span "Resolución del caso" at bounding box center [528, 120] width 81 height 13
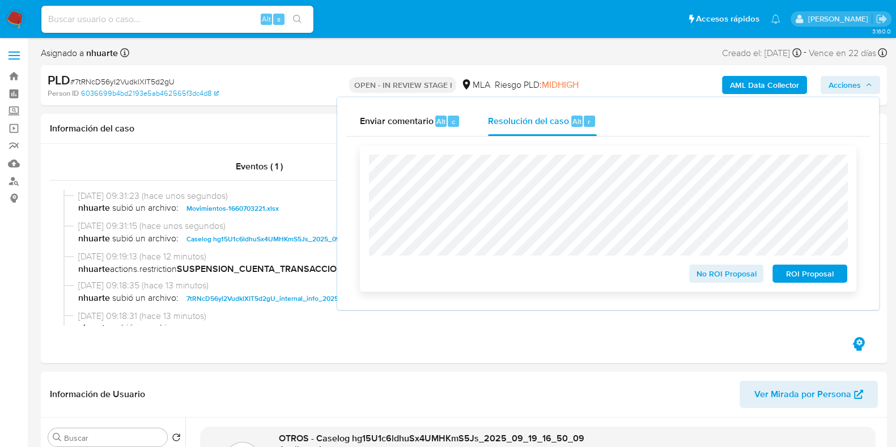
click at [809, 275] on span "ROI Proposal" at bounding box center [809, 274] width 59 height 16
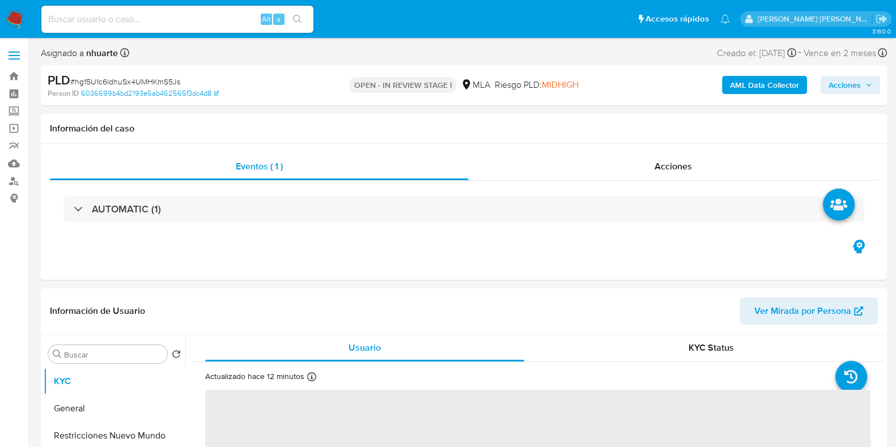
click at [830, 87] on span "Acciones" at bounding box center [844, 85] width 32 height 18
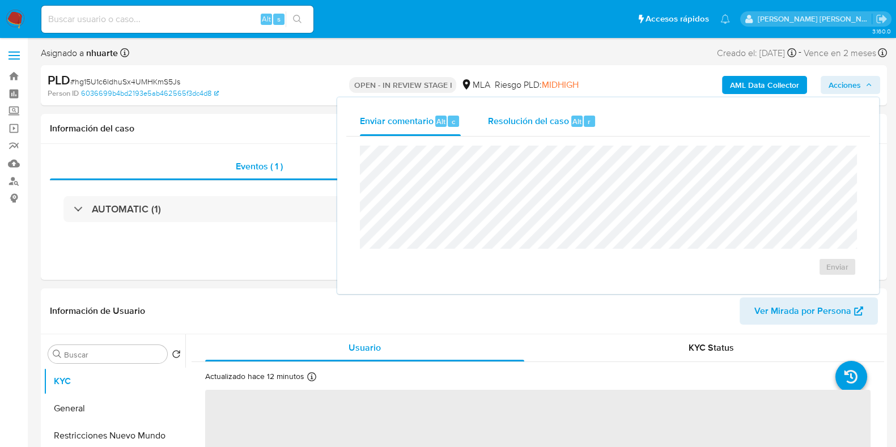
select select "10"
click at [572, 125] on span "Alt" at bounding box center [576, 121] width 9 height 11
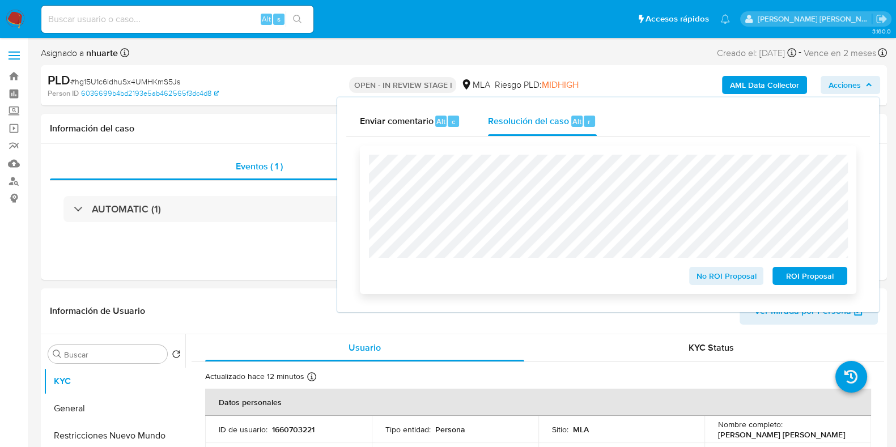
click at [788, 273] on span "ROI Proposal" at bounding box center [809, 276] width 59 height 16
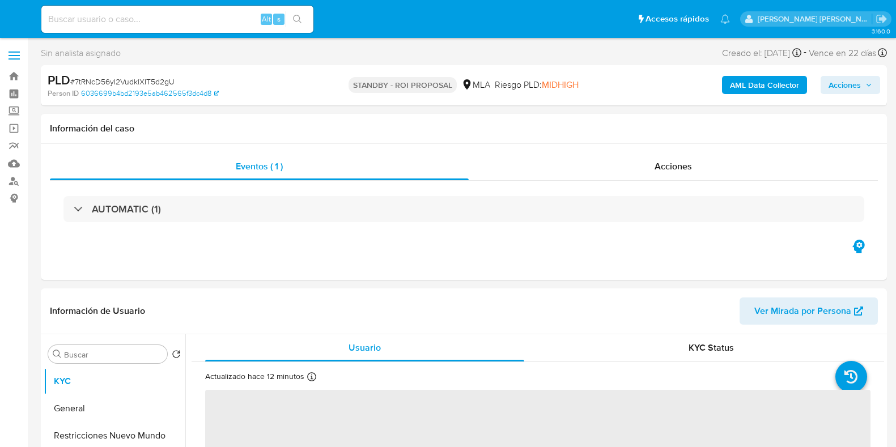
select select "10"
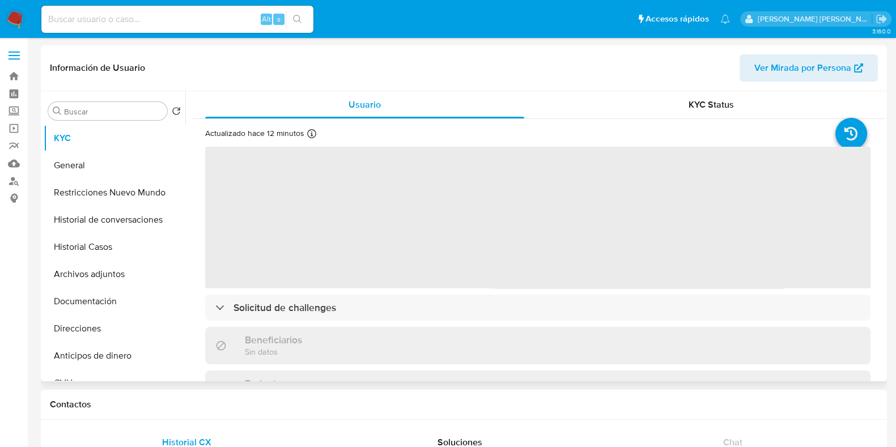
select select "10"
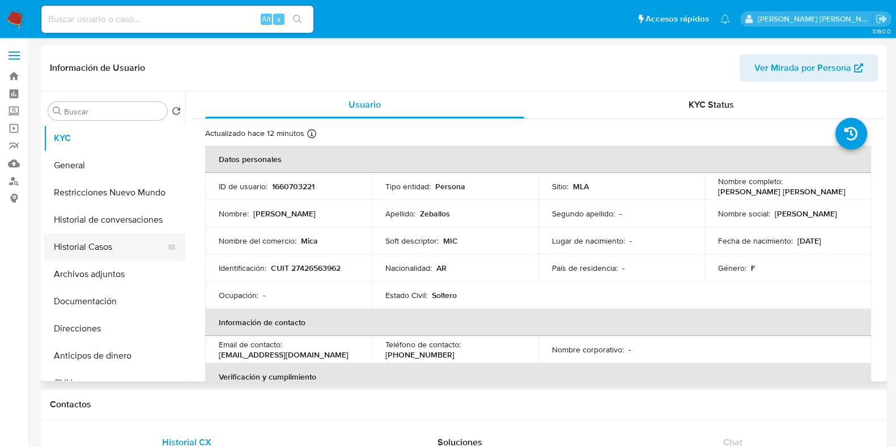
drag, startPoint x: 136, startPoint y: 252, endPoint x: 154, endPoint y: 250, distance: 18.2
click at [136, 251] on button "Historial Casos" at bounding box center [110, 246] width 133 height 27
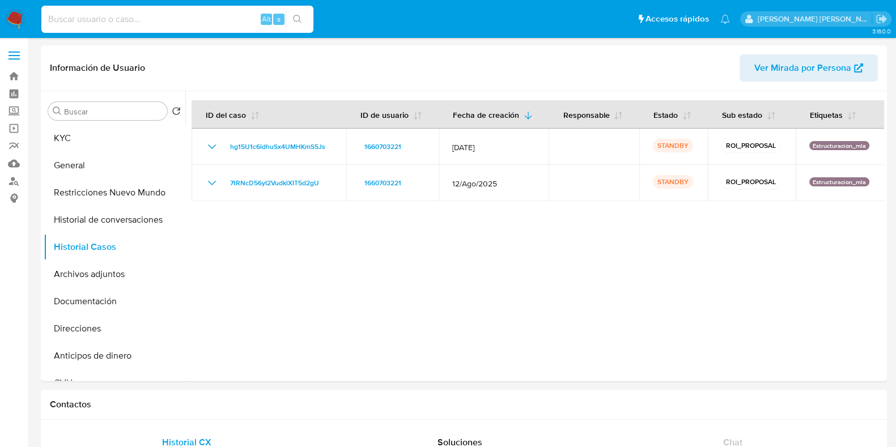
paste input "150365921"
type input "150365921"
click at [153, 21] on input "150365921" at bounding box center [177, 19] width 272 height 15
click at [295, 12] on button "search-icon" at bounding box center [297, 19] width 23 height 16
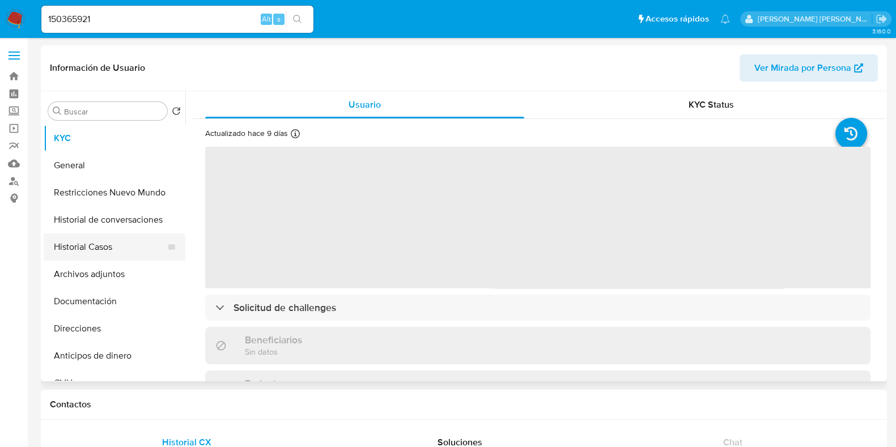
click at [129, 250] on button "Historial Casos" at bounding box center [110, 246] width 133 height 27
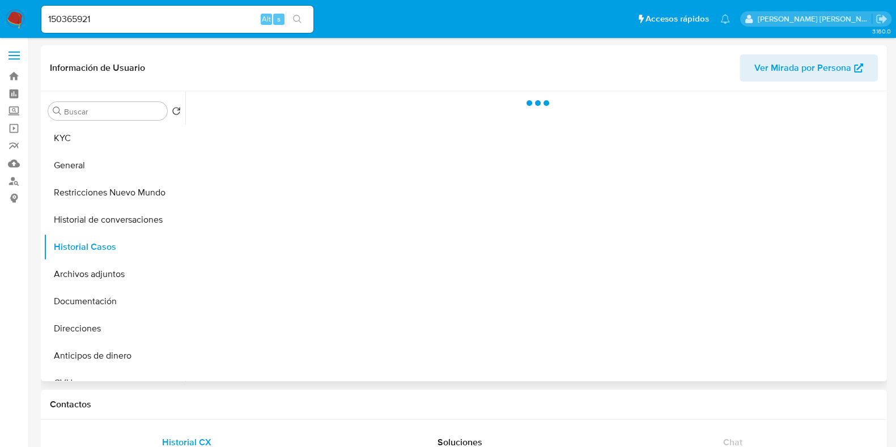
select select "10"
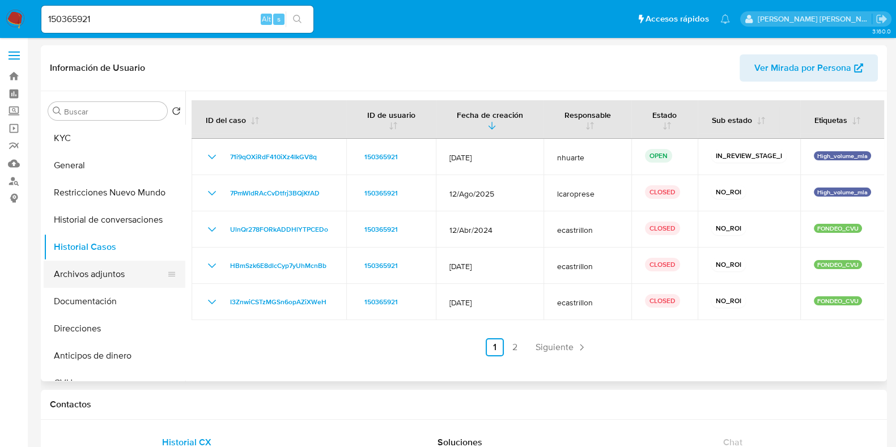
click at [96, 275] on button "Archivos adjuntos" at bounding box center [110, 274] width 133 height 27
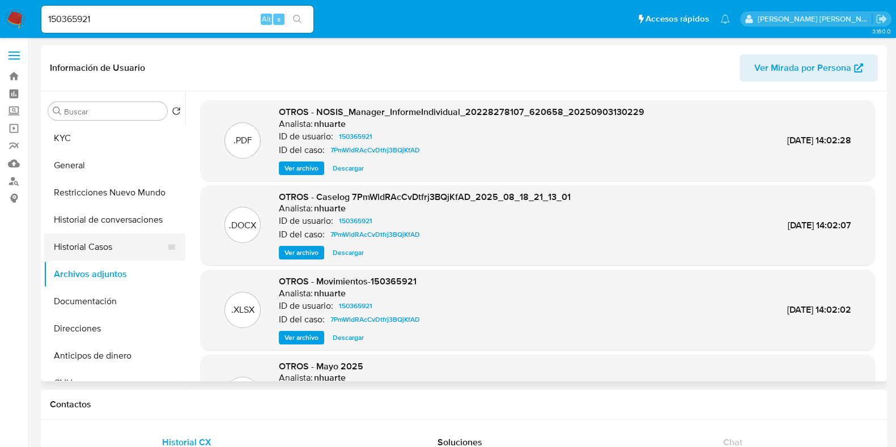
click at [113, 252] on button "Historial Casos" at bounding box center [110, 246] width 133 height 27
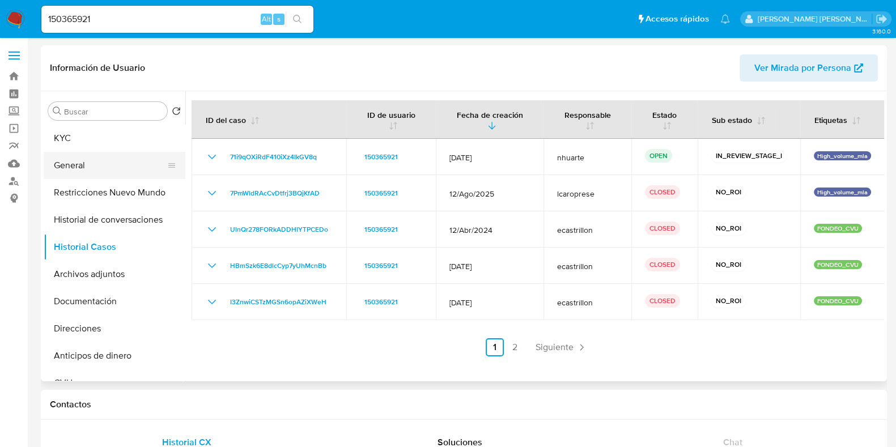
click at [116, 163] on button "General" at bounding box center [110, 165] width 133 height 27
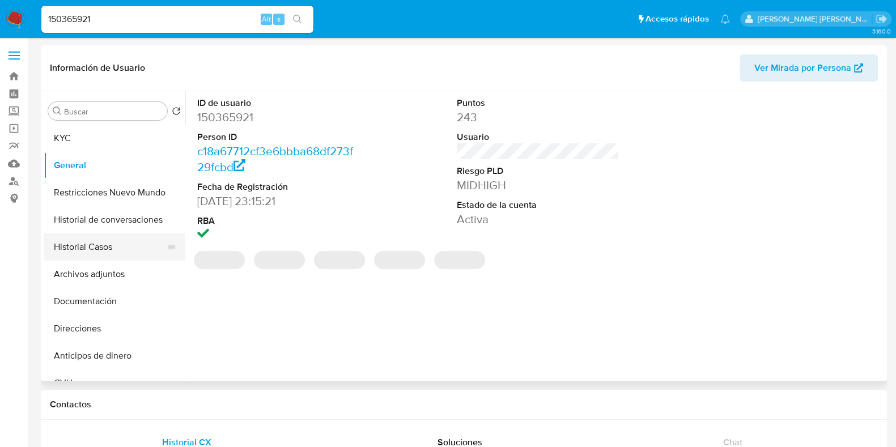
click at [137, 239] on button "Historial Casos" at bounding box center [110, 246] width 133 height 27
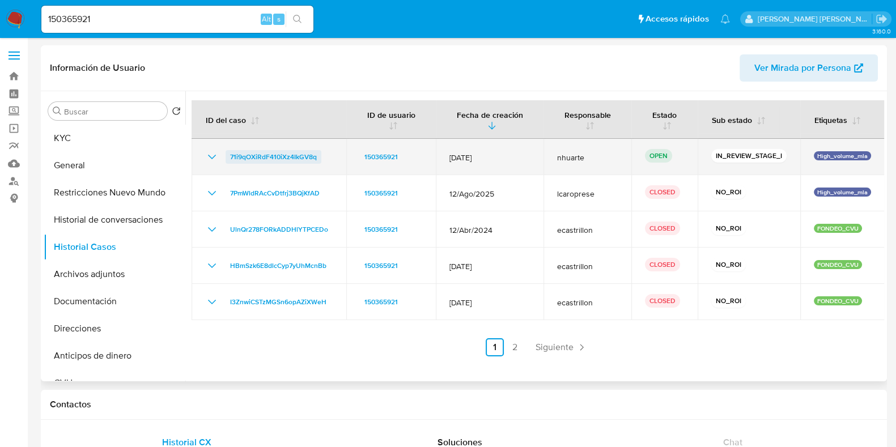
click at [267, 154] on span "71i9qOXiRdF410iXz4IkGV8q" at bounding box center [273, 157] width 87 height 14
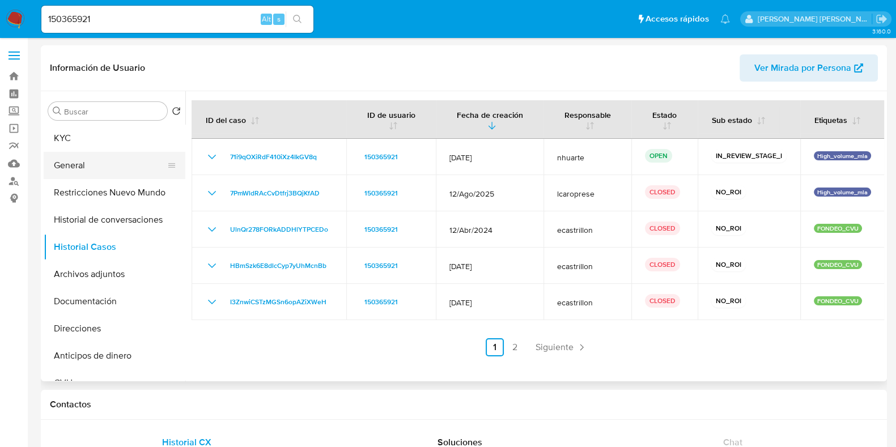
click at [115, 166] on button "General" at bounding box center [110, 165] width 133 height 27
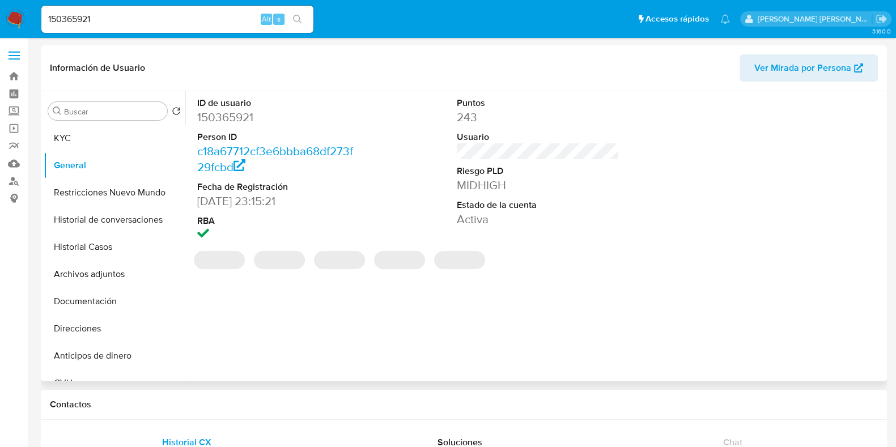
click at [230, 113] on dd "150365921" at bounding box center [278, 117] width 162 height 16
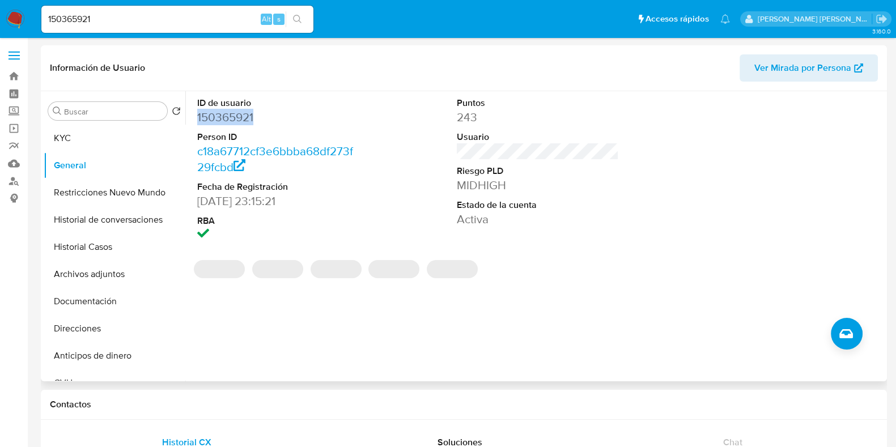
copy dd "150365921"
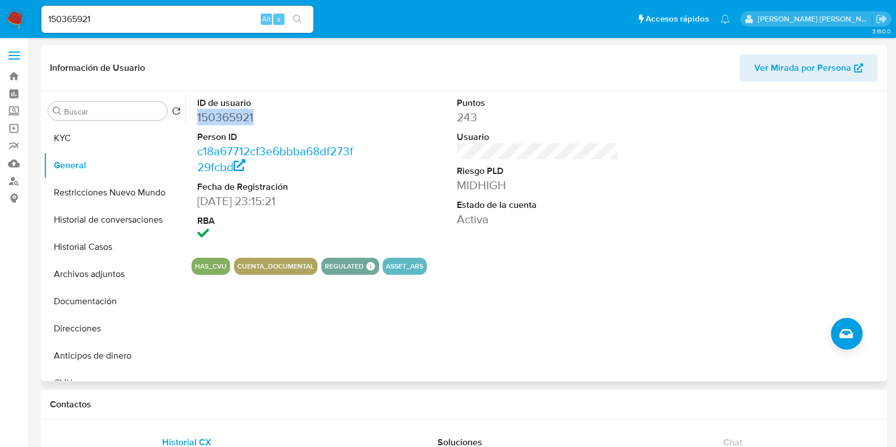
copy dd "150365921"
click at [109, 248] on button "Historial Casos" at bounding box center [110, 246] width 133 height 27
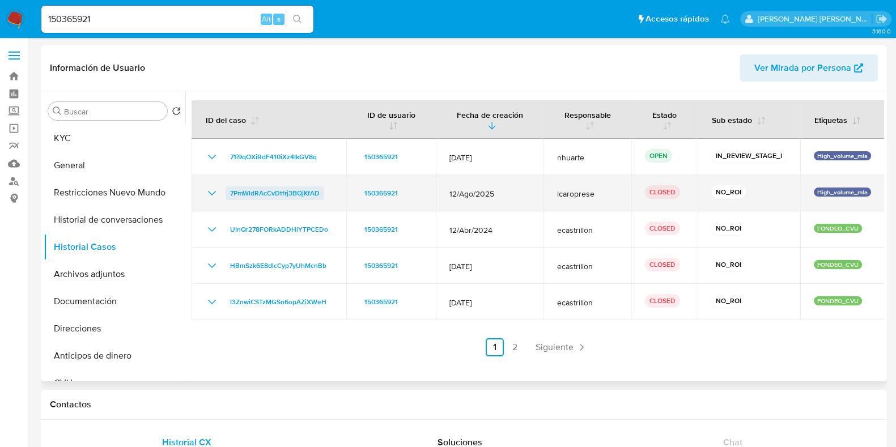
click at [284, 189] on span "7PmWldRAcCvDtfrj3BQjKfAD" at bounding box center [275, 193] width 90 height 14
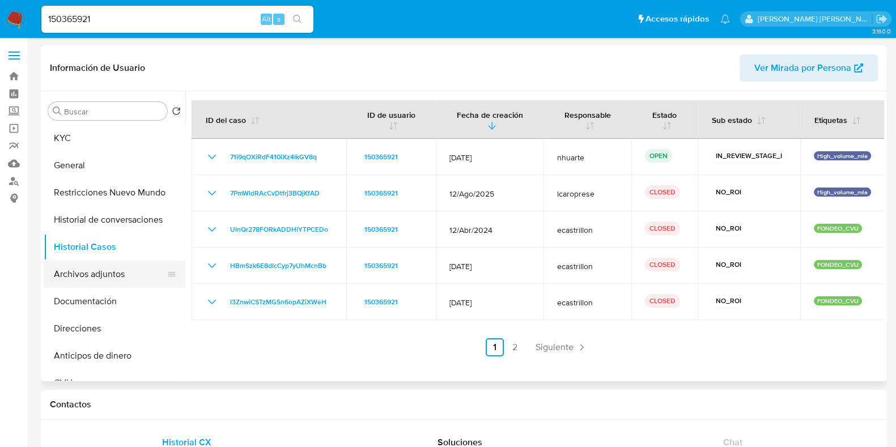
click at [103, 276] on button "Archivos adjuntos" at bounding box center [110, 274] width 133 height 27
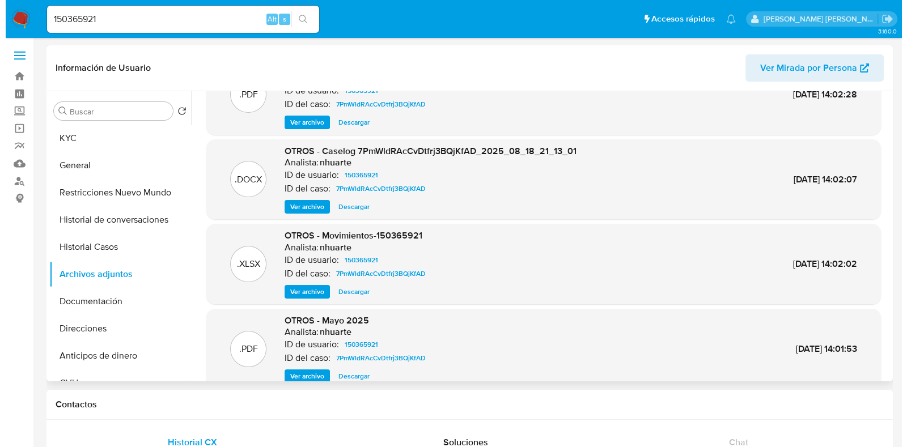
scroll to position [24, 0]
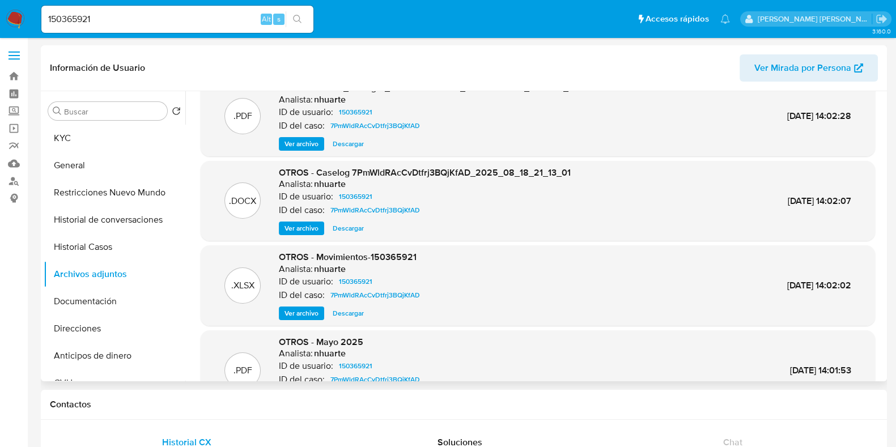
click at [305, 226] on span "Ver archivo" at bounding box center [301, 228] width 34 height 11
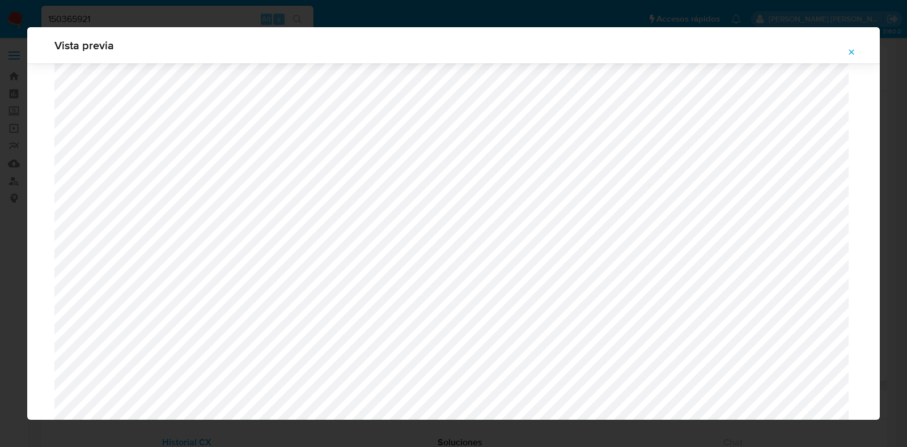
scroll to position [473, 0]
click at [853, 52] on icon "Attachment preview" at bounding box center [851, 52] width 9 height 9
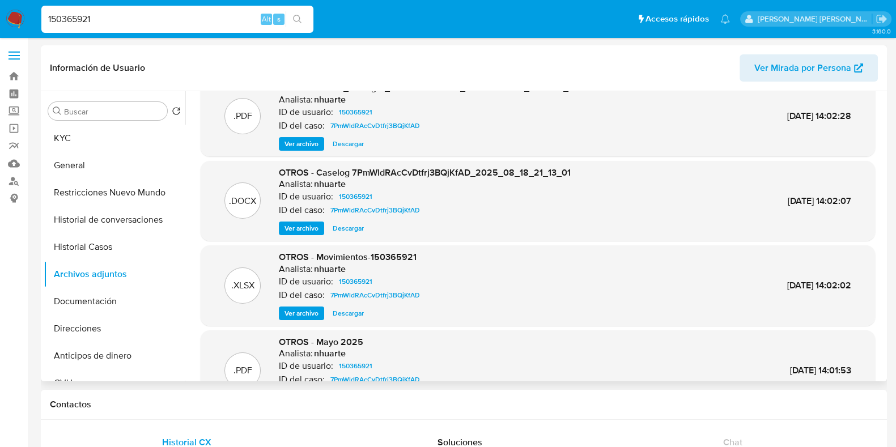
drag, startPoint x: 103, startPoint y: 18, endPoint x: 14, endPoint y: 24, distance: 88.6
click at [14, 24] on nav "Pausado Ver notificaciones 150365921 Alt s Accesos rápidos Presiona las siguien…" at bounding box center [448, 19] width 896 height 38
paste input "263552100"
type input "263552100"
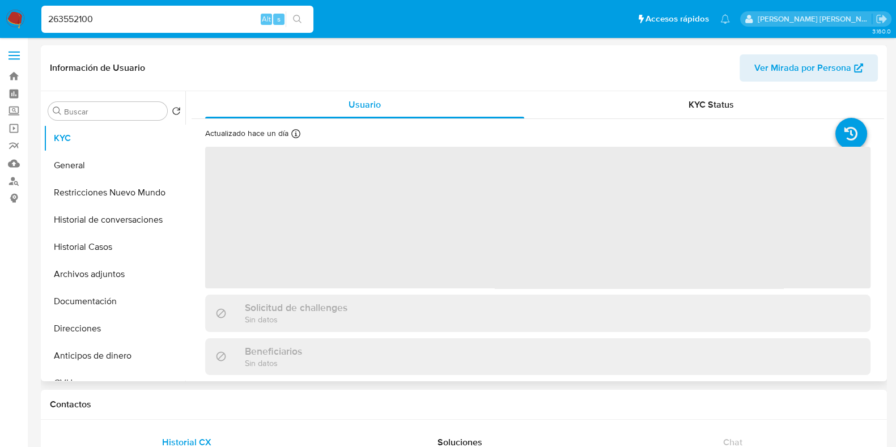
select select "10"
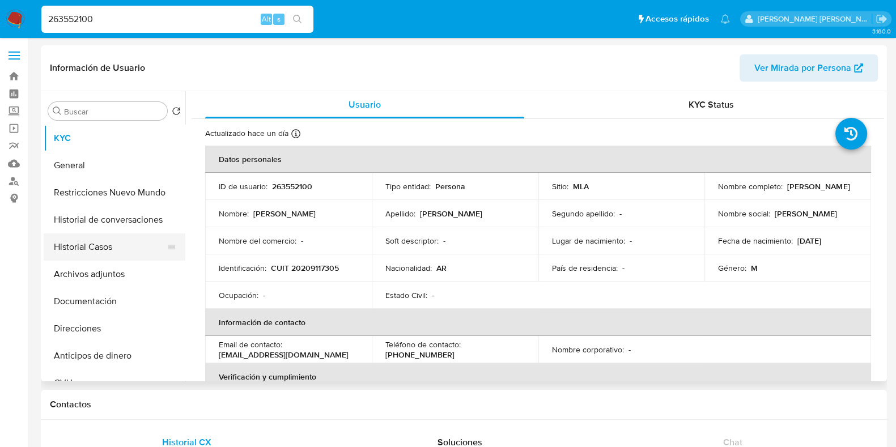
click at [124, 251] on button "Historial Casos" at bounding box center [110, 246] width 133 height 27
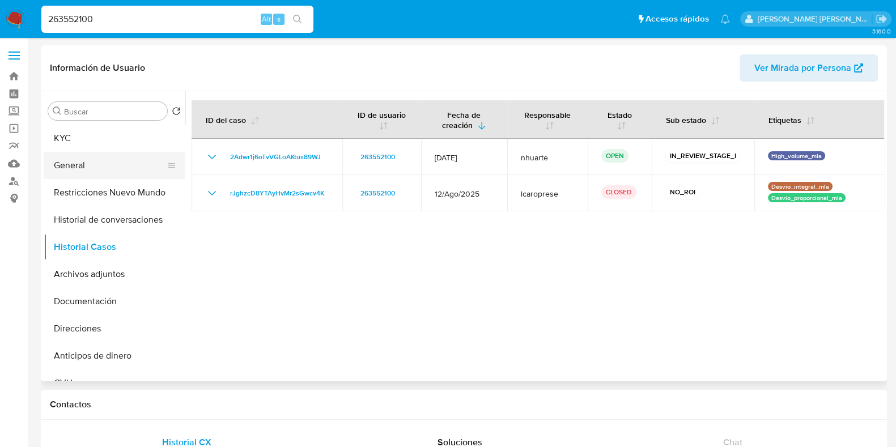
click at [108, 168] on button "General" at bounding box center [110, 165] width 133 height 27
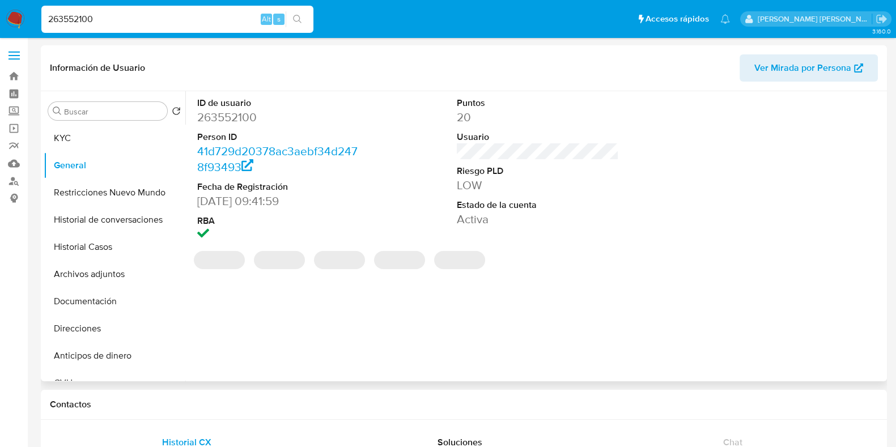
click at [233, 123] on dd "263552100" at bounding box center [278, 117] width 162 height 16
copy dd "263552100"
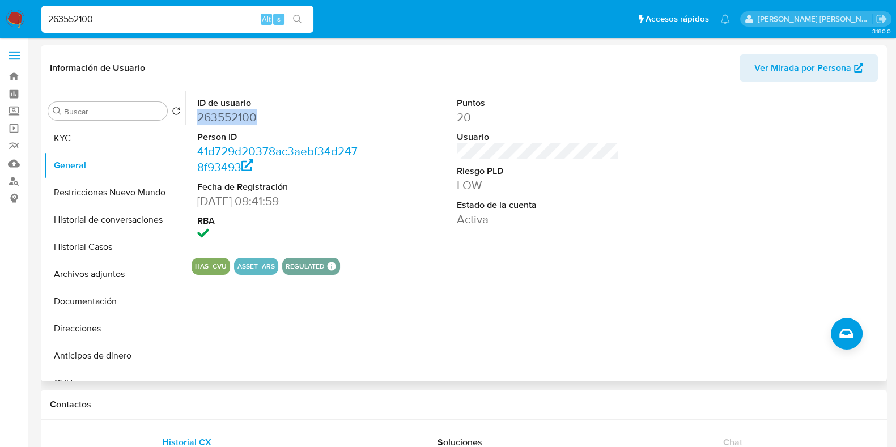
copy dd "263552100"
click at [84, 275] on button "Archivos adjuntos" at bounding box center [110, 274] width 133 height 27
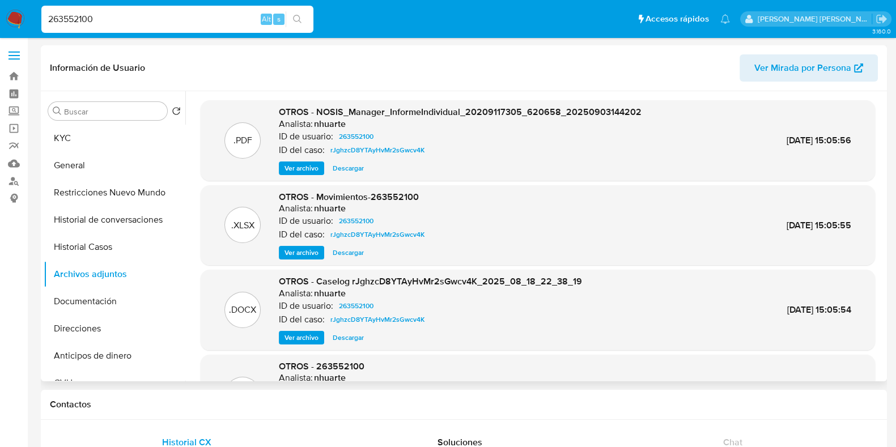
click at [298, 341] on span "Ver archivo" at bounding box center [301, 337] width 34 height 11
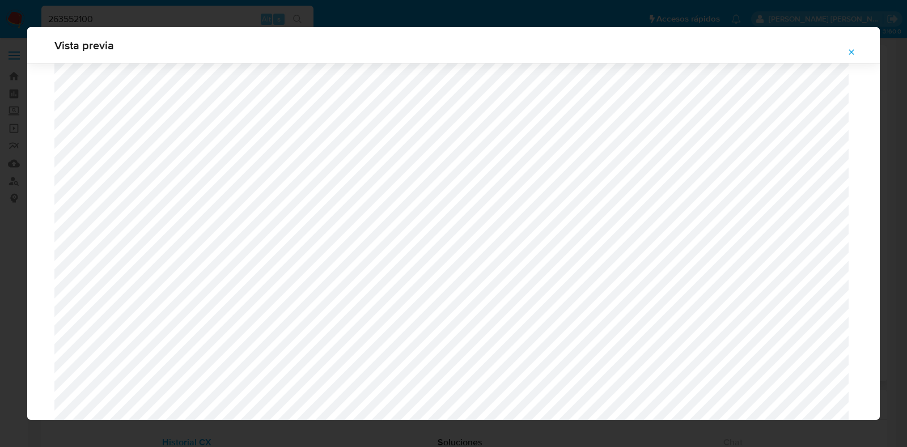
scroll to position [968, 0]
click at [847, 46] on span "Attachment preview" at bounding box center [851, 52] width 9 height 16
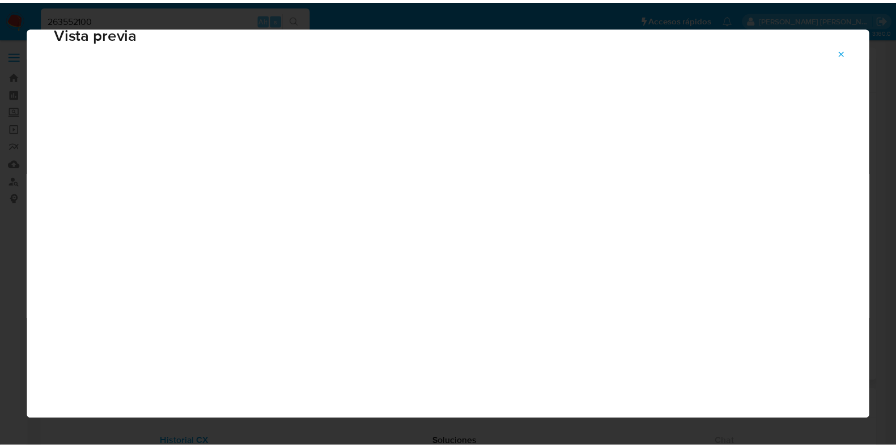
scroll to position [28, 0]
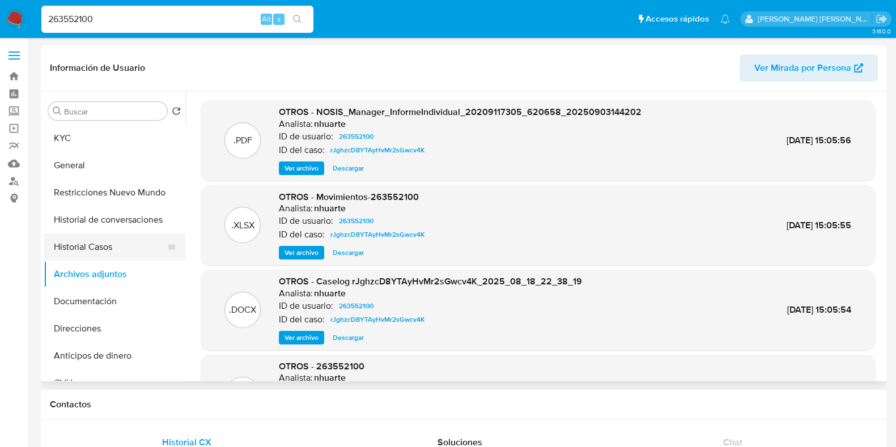
click at [99, 248] on button "Historial Casos" at bounding box center [110, 246] width 133 height 27
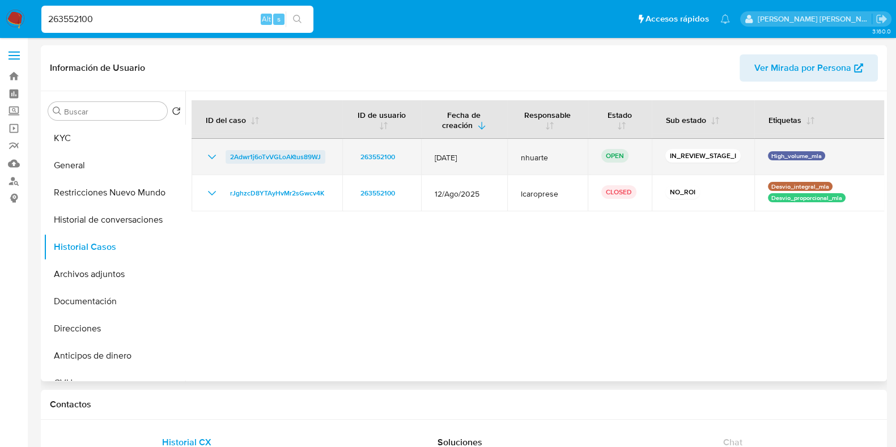
click at [272, 154] on span "2Adwr1j6oTvVGLoAKtus89WJ" at bounding box center [275, 157] width 91 height 14
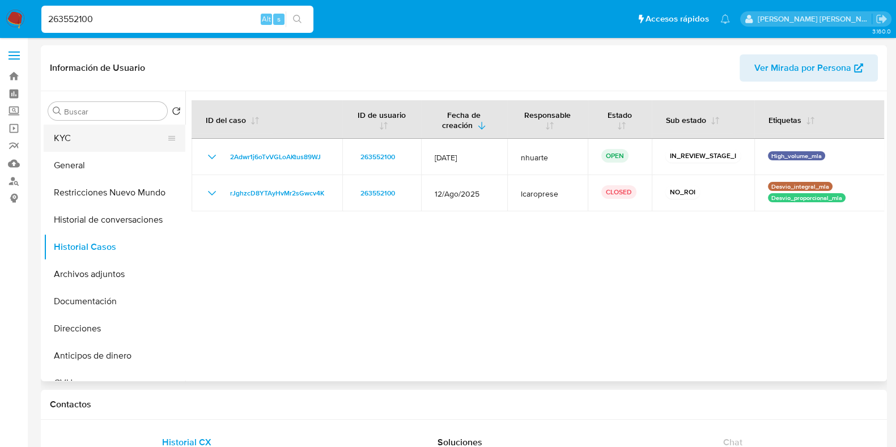
click at [70, 135] on button "KYC" at bounding box center [110, 138] width 133 height 27
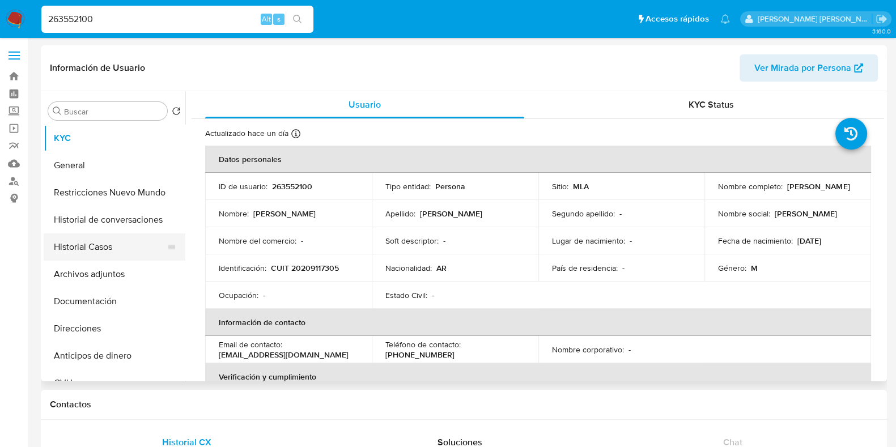
click at [108, 242] on button "Historial Casos" at bounding box center [110, 246] width 133 height 27
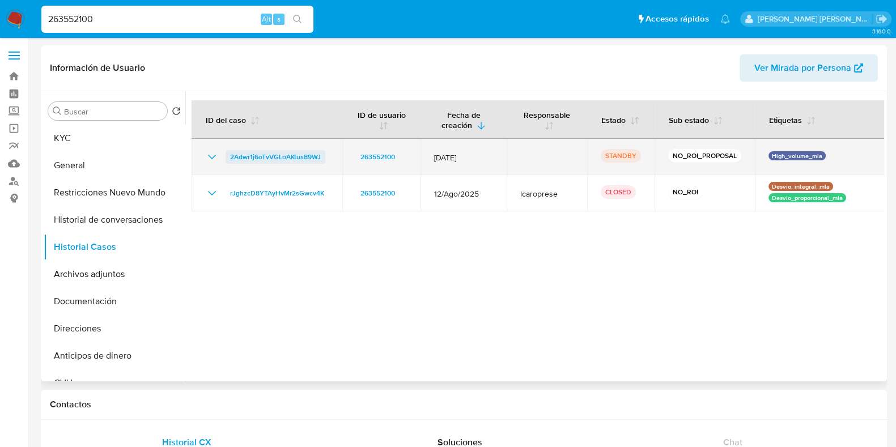
click at [275, 160] on span "2Adwr1j6oTvVGLoAKtus89WJ" at bounding box center [275, 157] width 91 height 14
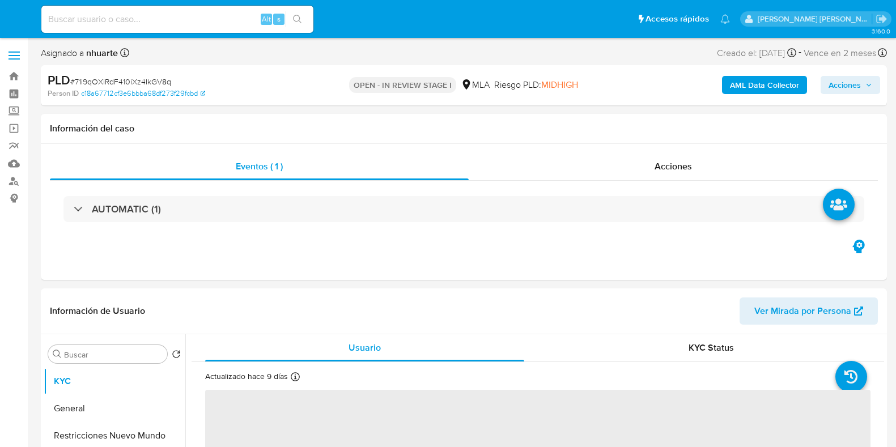
select select "10"
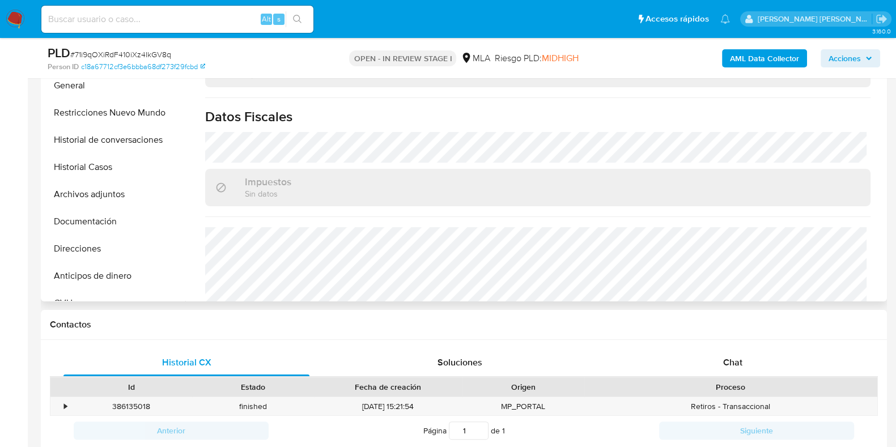
scroll to position [607, 0]
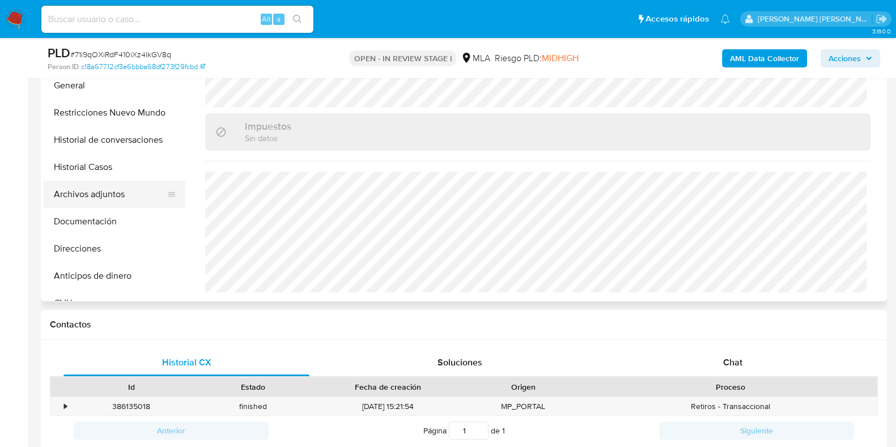
click at [116, 197] on button "Archivos adjuntos" at bounding box center [110, 194] width 133 height 27
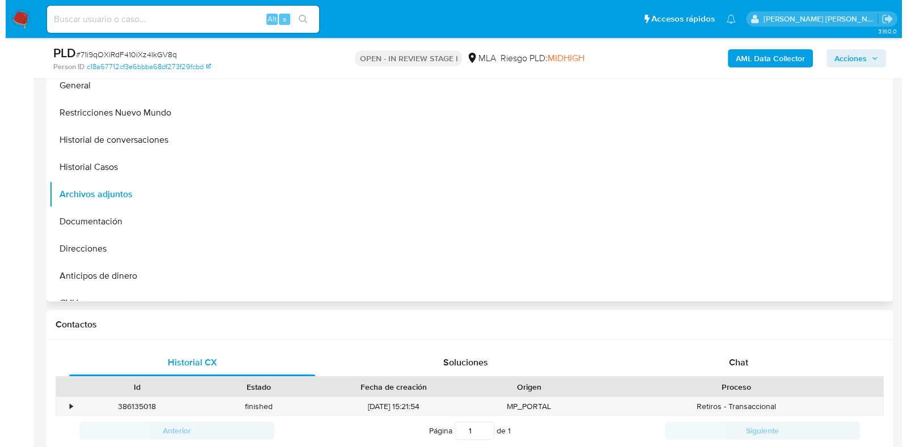
scroll to position [213, 0]
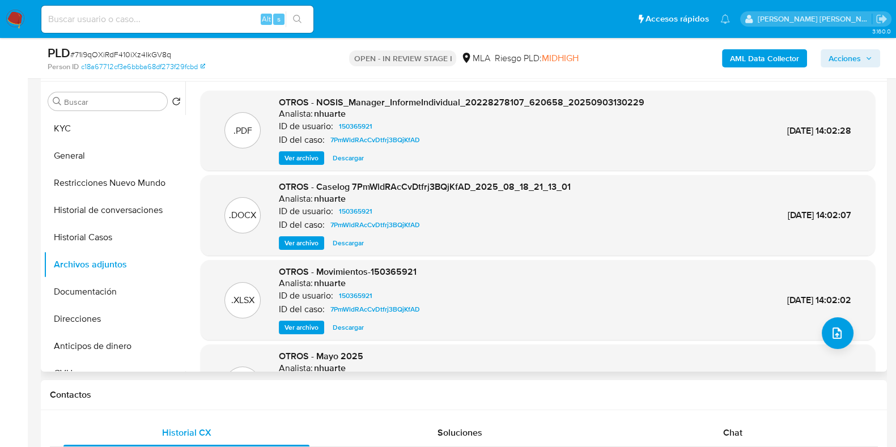
click at [303, 242] on span "Ver archivo" at bounding box center [301, 242] width 34 height 11
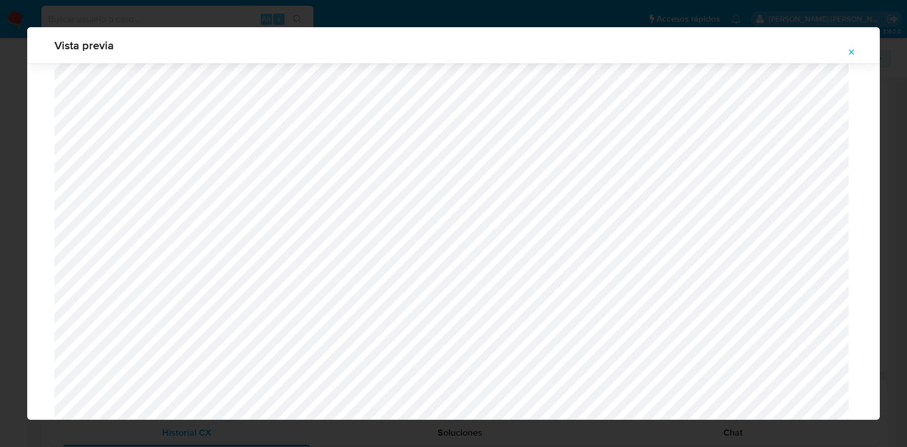
scroll to position [332, 0]
click at [852, 51] on icon "Attachment preview" at bounding box center [851, 51] width 5 height 5
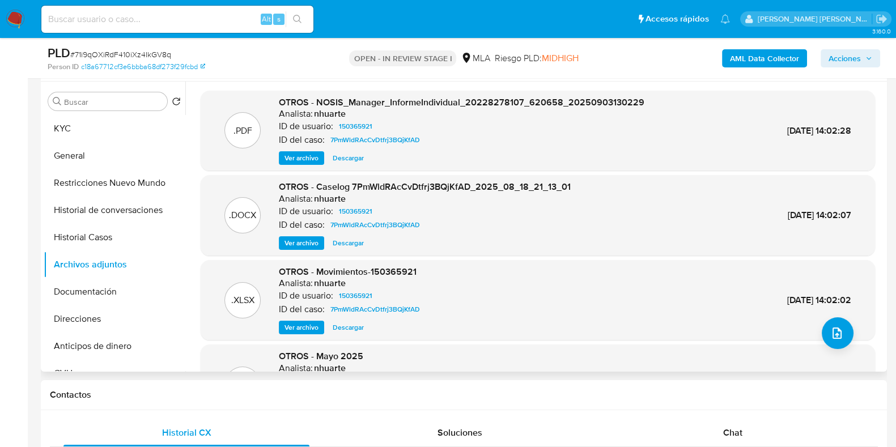
scroll to position [95, 0]
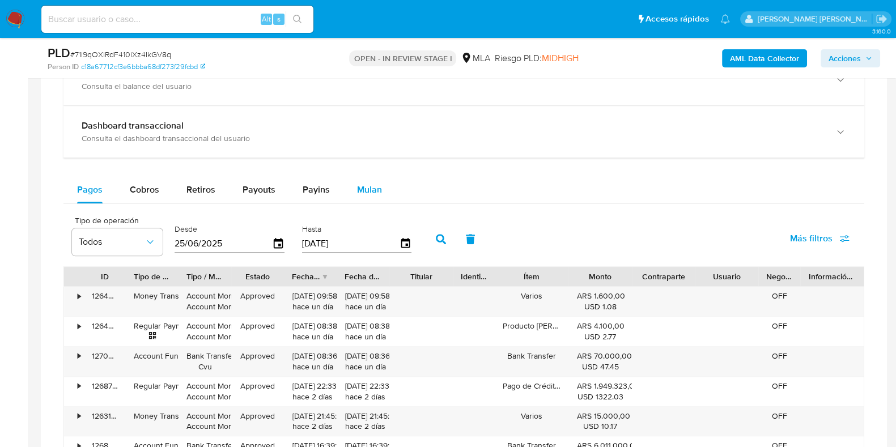
drag, startPoint x: 372, startPoint y: 186, endPoint x: 360, endPoint y: 194, distance: 13.5
click at [372, 186] on span "Mulan" at bounding box center [369, 189] width 25 height 13
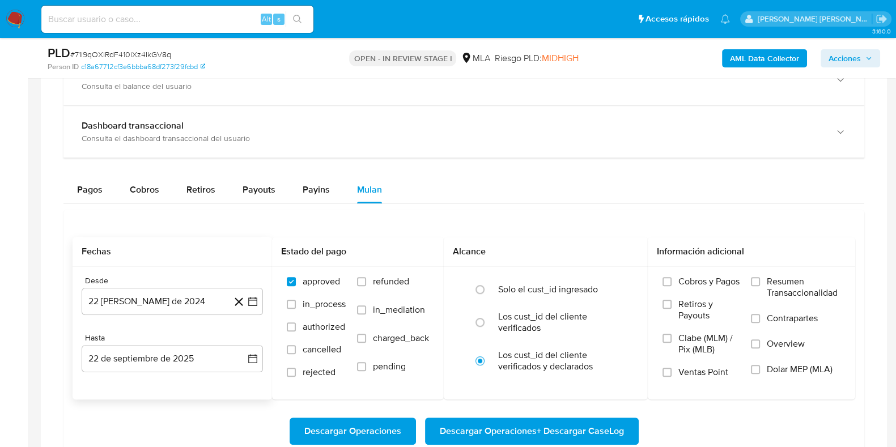
scroll to position [920, 0]
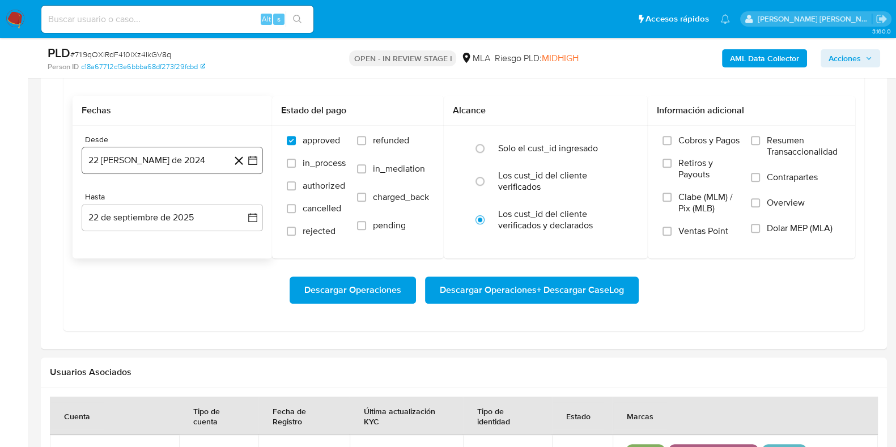
click at [109, 154] on button "22 [PERSON_NAME] de 2024" at bounding box center [172, 160] width 181 height 27
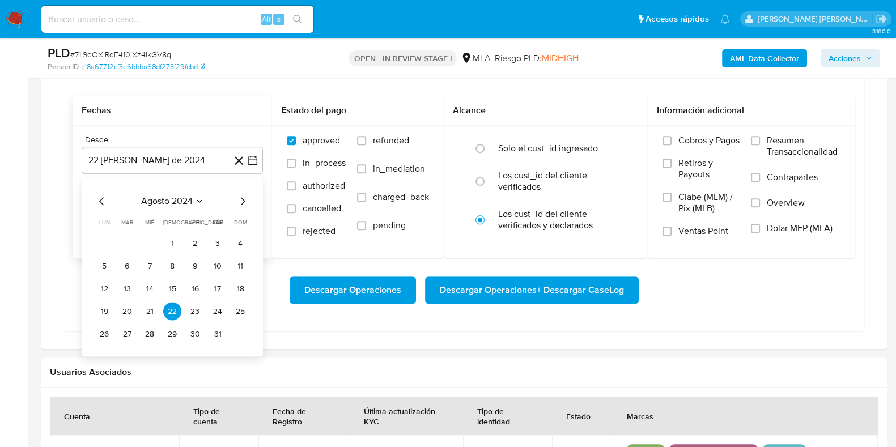
click at [240, 198] on icon "Mes siguiente" at bounding box center [243, 202] width 14 height 14
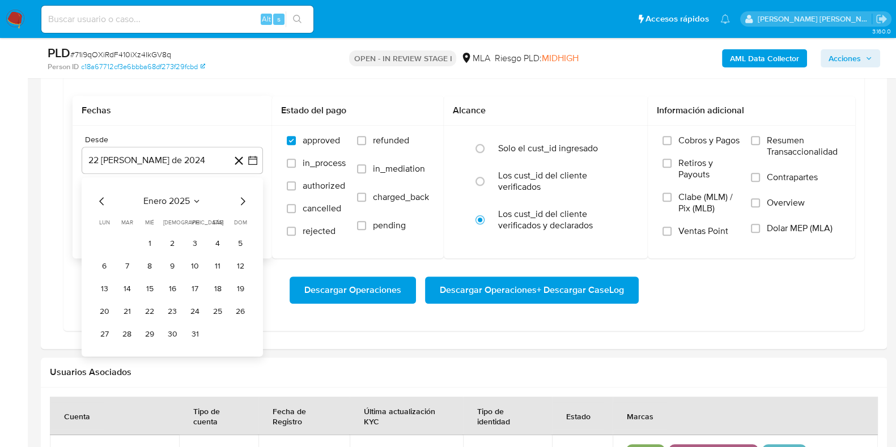
click at [240, 198] on icon "Mes siguiente" at bounding box center [243, 202] width 14 height 14
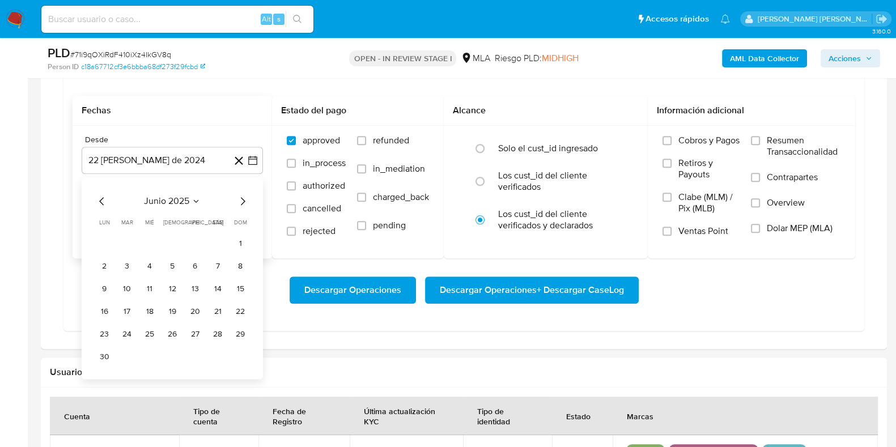
click at [240, 198] on icon "Mes siguiente" at bounding box center [243, 202] width 14 height 14
click at [195, 236] on button "1" at bounding box center [195, 244] width 18 height 18
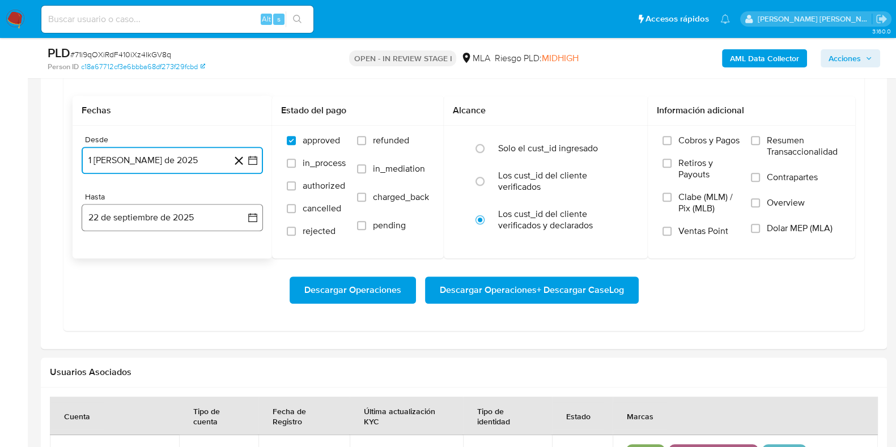
click at [188, 225] on button "22 de septiembre de 2025" at bounding box center [172, 217] width 181 height 27
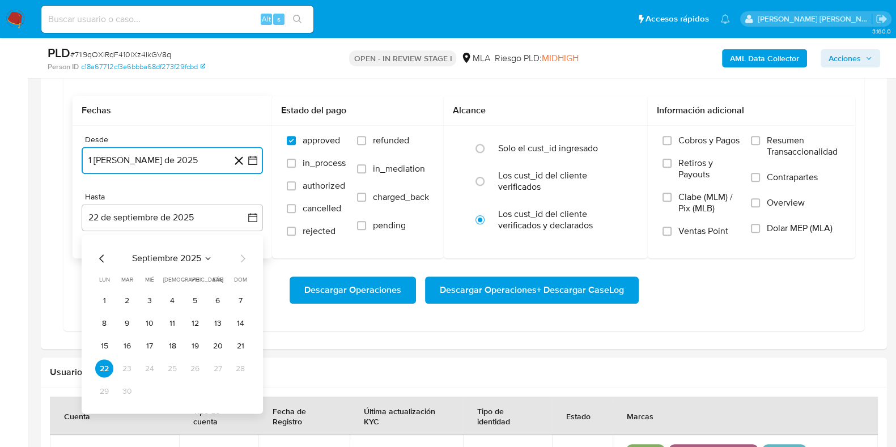
click at [104, 256] on icon "Mes anterior" at bounding box center [102, 259] width 14 height 14
click at [236, 392] on button "31" at bounding box center [240, 392] width 18 height 18
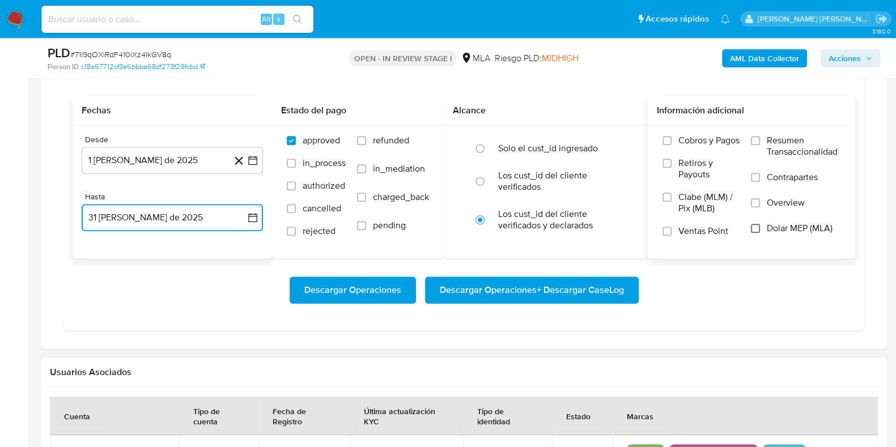
click at [759, 224] on input "Dolar MEP (MLA)" at bounding box center [755, 228] width 9 height 9
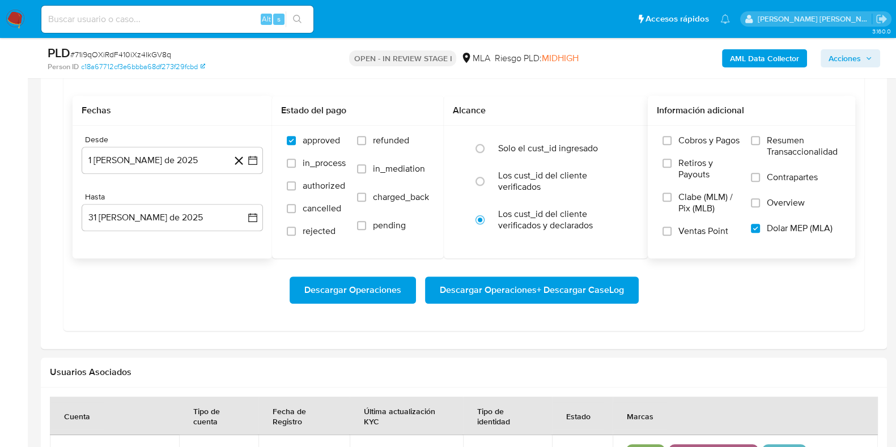
click at [549, 295] on span "Descargar Operaciones + Descargar CaseLog" at bounding box center [532, 290] width 184 height 25
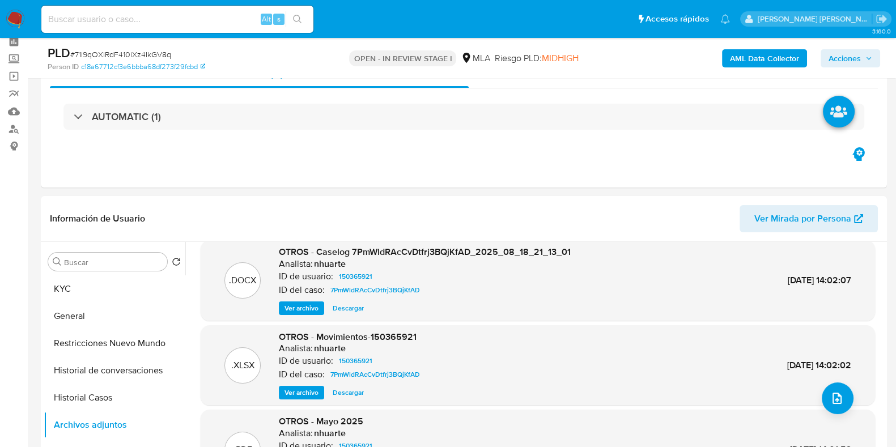
scroll to position [70, 0]
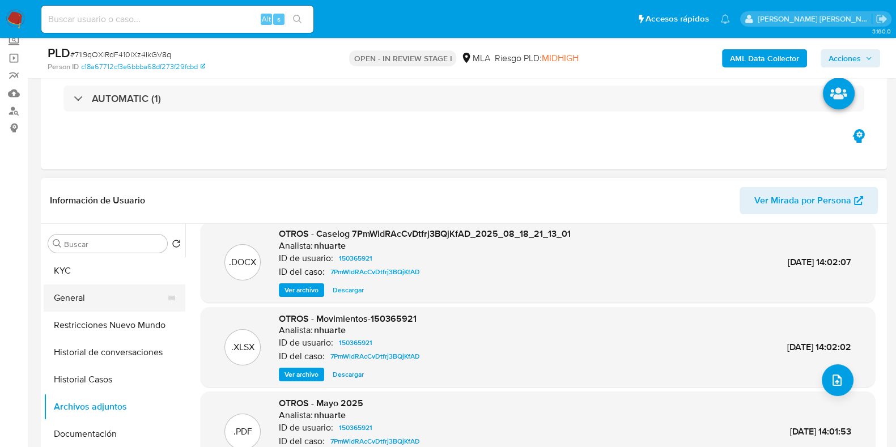
click at [113, 293] on button "General" at bounding box center [110, 297] width 133 height 27
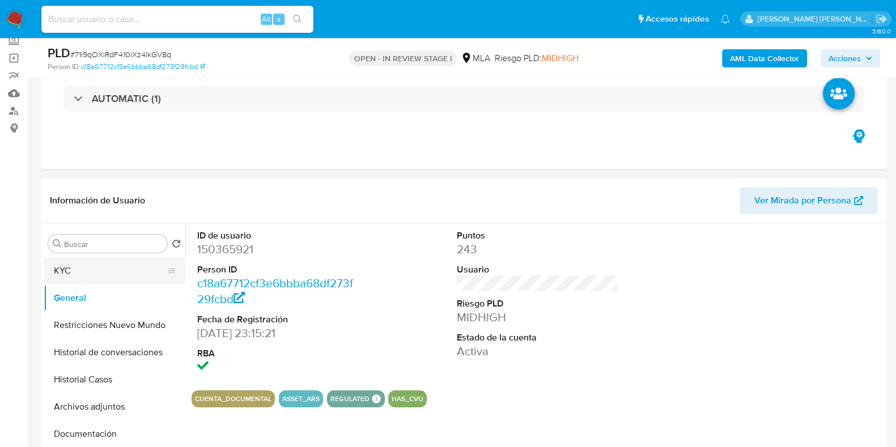
click at [90, 274] on button "KYC" at bounding box center [110, 270] width 133 height 27
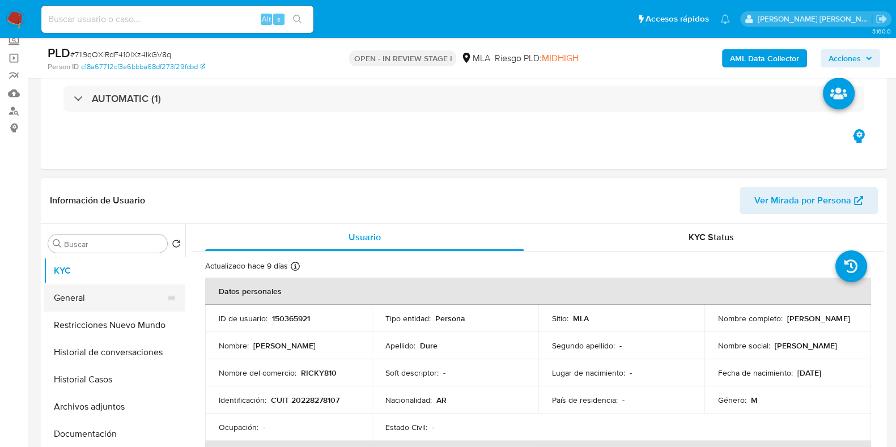
click at [109, 300] on button "General" at bounding box center [110, 297] width 133 height 27
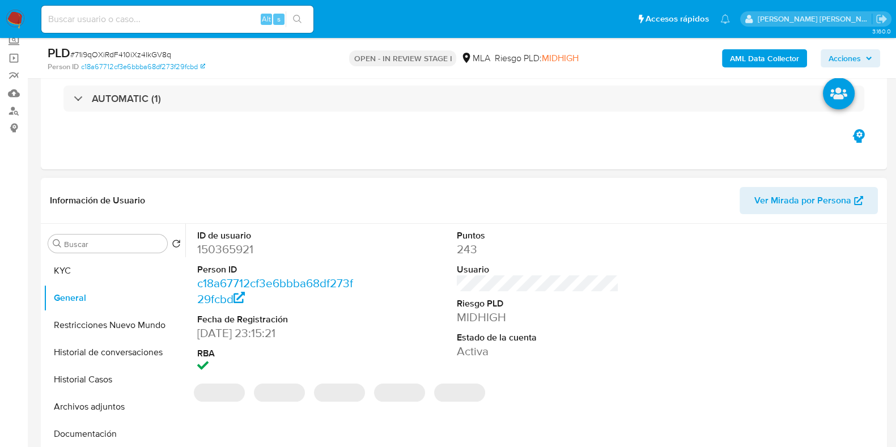
click at [230, 248] on dd "150365921" at bounding box center [278, 249] width 162 height 16
copy dd "150365921"
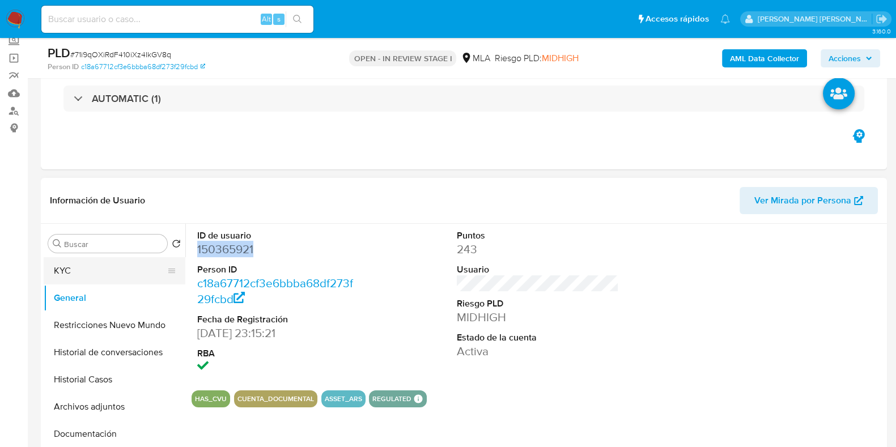
click at [116, 271] on button "KYC" at bounding box center [110, 270] width 133 height 27
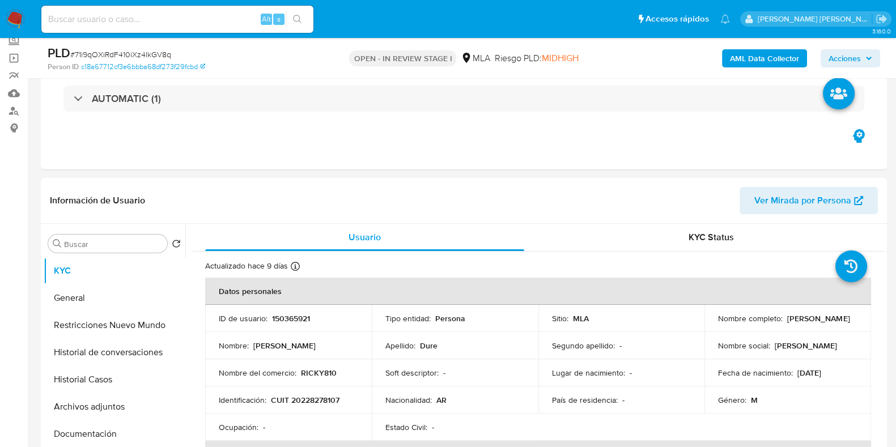
click at [111, 17] on input at bounding box center [177, 19] width 272 height 15
paste input "150365921"
type input "150365921"
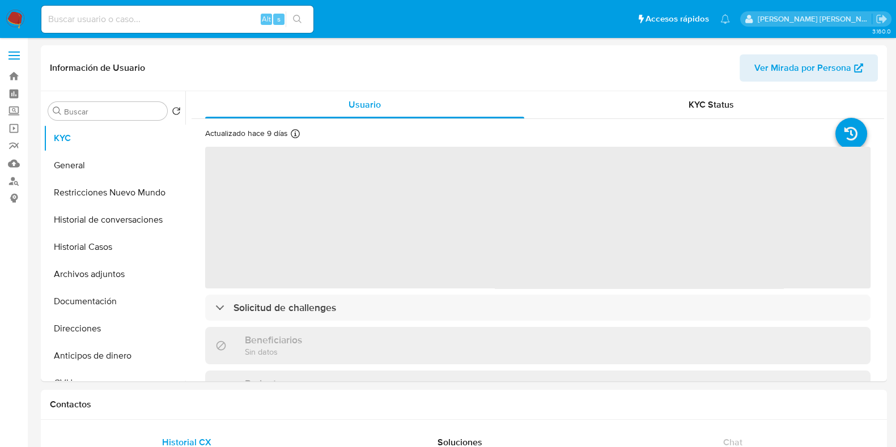
select select "10"
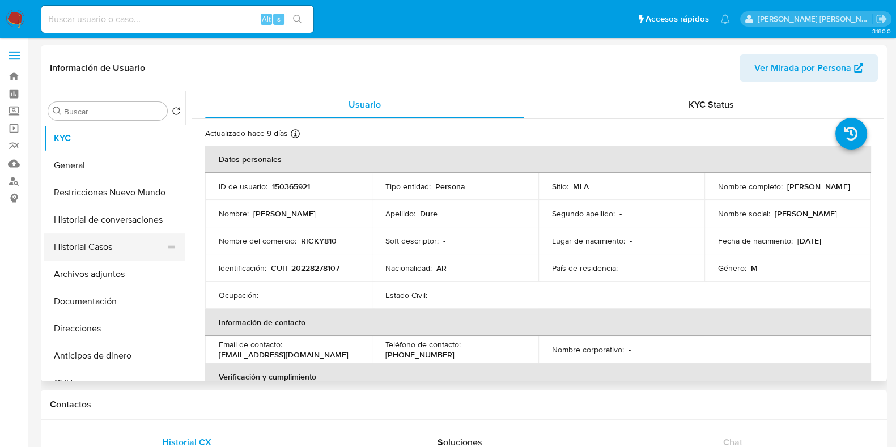
click at [112, 250] on button "Historial Casos" at bounding box center [110, 246] width 133 height 27
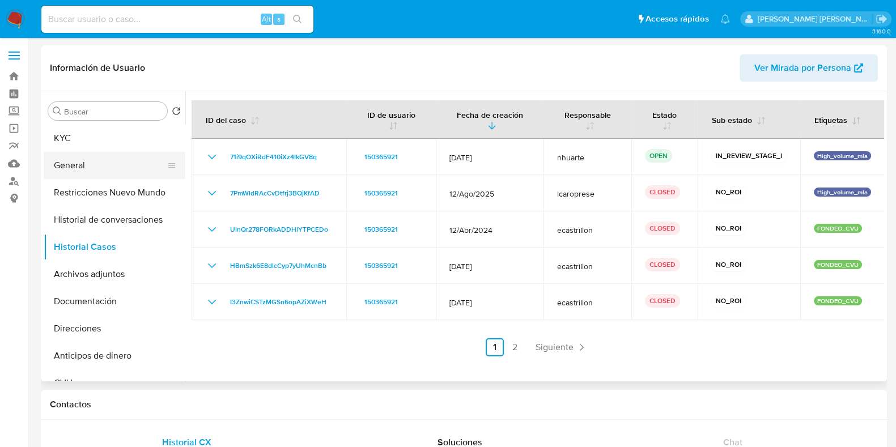
click at [105, 172] on button "General" at bounding box center [110, 165] width 133 height 27
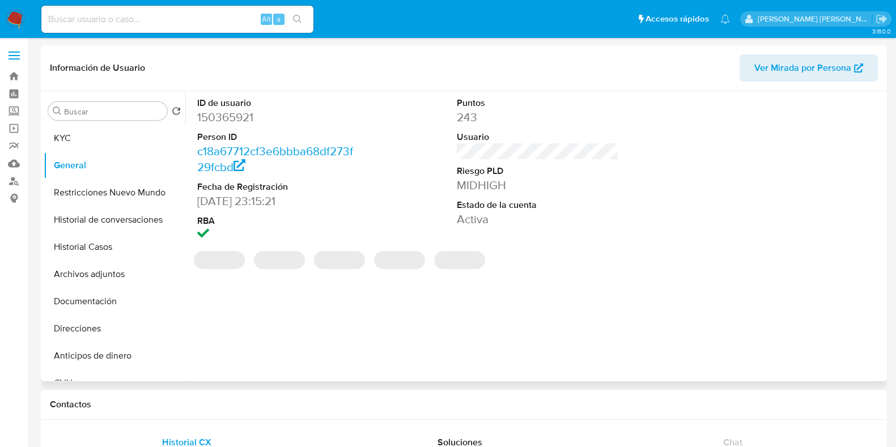
click at [235, 118] on dd "150365921" at bounding box center [278, 117] width 162 height 16
click at [235, 117] on dd "150365921" at bounding box center [278, 117] width 162 height 16
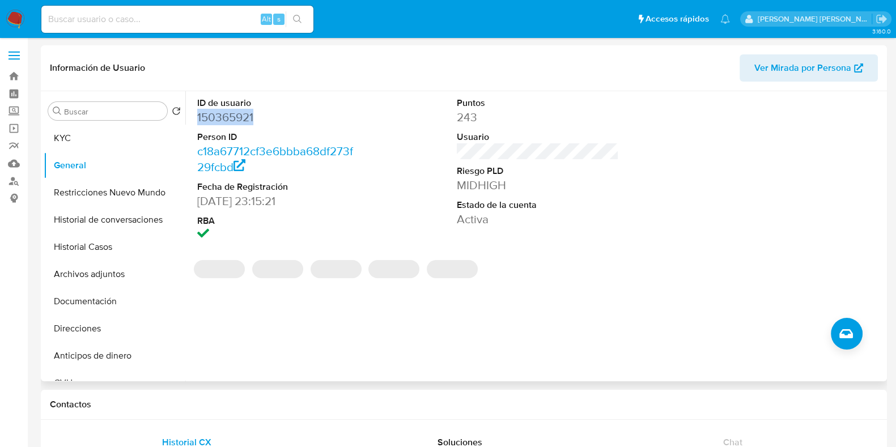
copy dd "150365921"
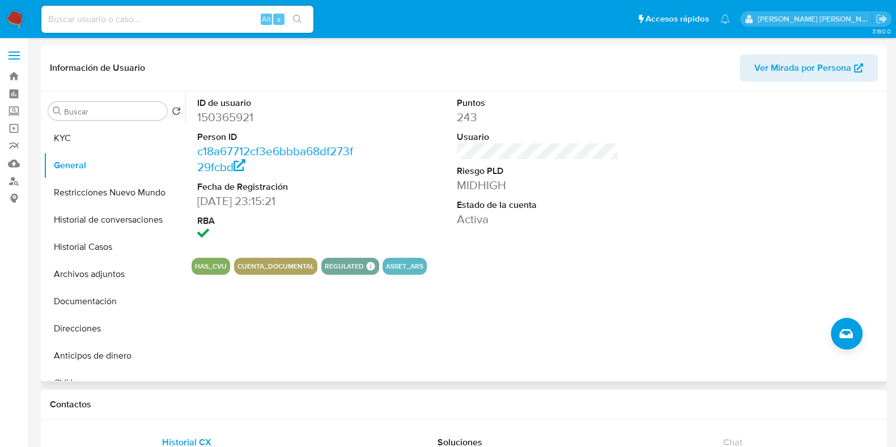
drag, startPoint x: 238, startPoint y: 119, endPoint x: 275, endPoint y: 78, distance: 55.3
click at [245, 63] on header "Información de Usuario Ver Mirada por Persona" at bounding box center [464, 67] width 828 height 27
click at [216, 119] on dd "150365921" at bounding box center [278, 117] width 162 height 16
copy dd "150365921"
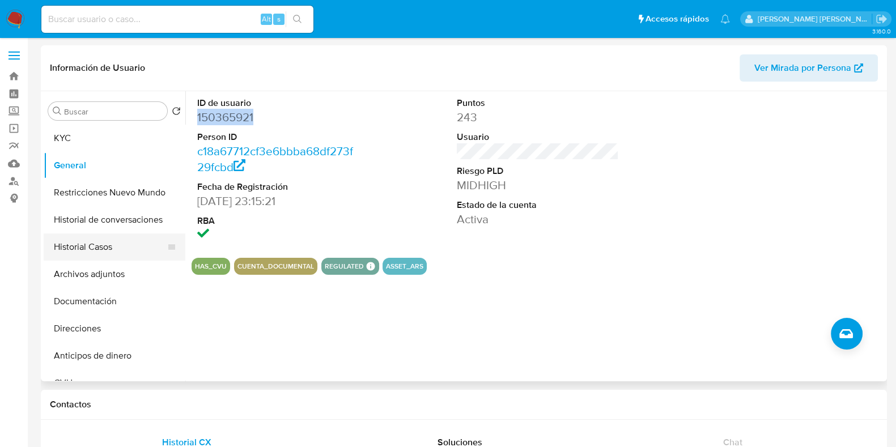
click at [121, 255] on button "Historial Casos" at bounding box center [110, 246] width 133 height 27
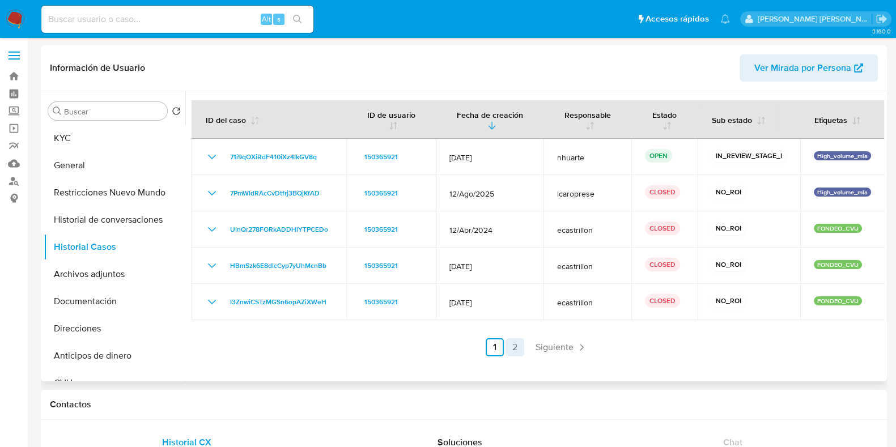
click at [513, 348] on link "2" at bounding box center [515, 347] width 18 height 18
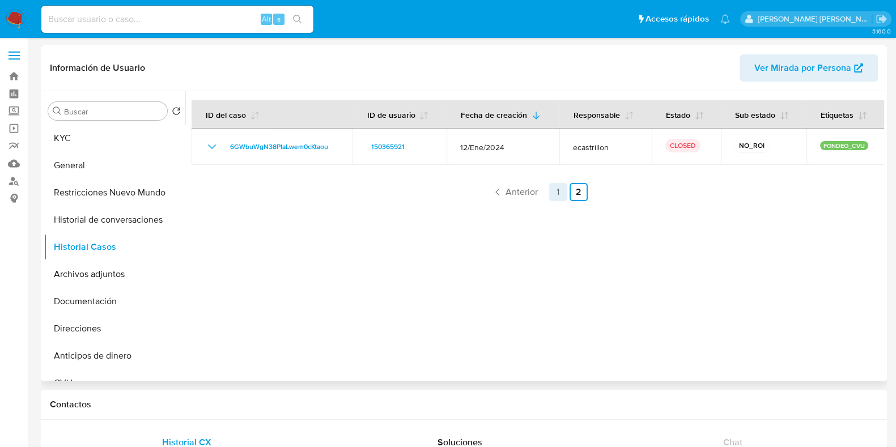
click at [555, 196] on link "1" at bounding box center [558, 192] width 18 height 18
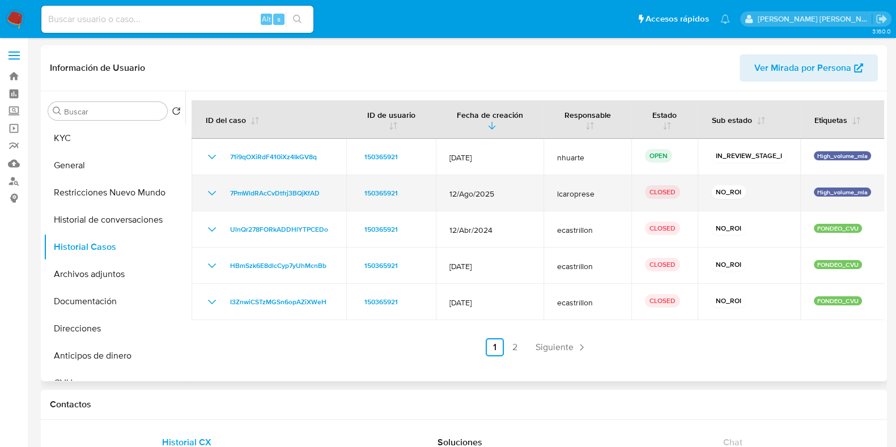
click at [212, 191] on icon "Mostrar/Ocultar" at bounding box center [212, 193] width 14 height 14
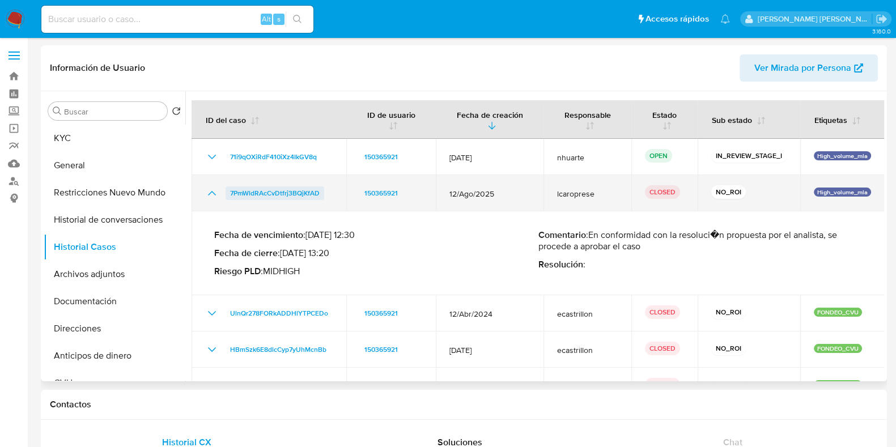
click at [259, 192] on span "7PmWldRAcCvDtfrj3BQjKfAD" at bounding box center [275, 193] width 90 height 14
click at [213, 194] on icon "Mostrar/Ocultar" at bounding box center [212, 193] width 14 height 14
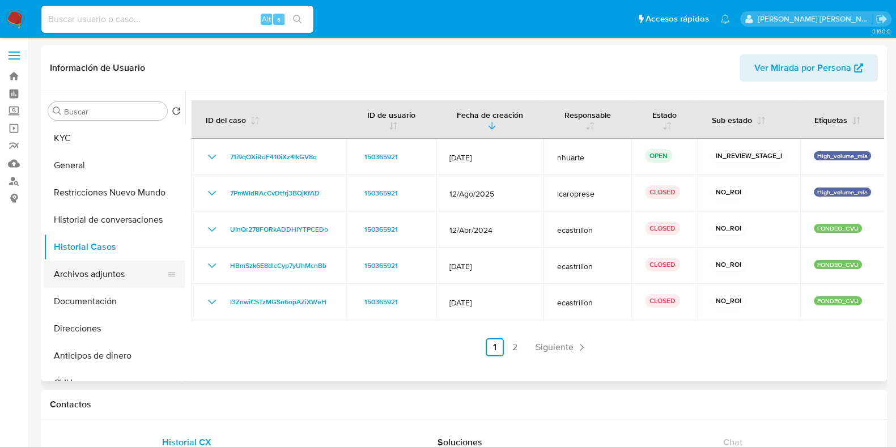
click at [80, 278] on button "Archivos adjuntos" at bounding box center [110, 274] width 133 height 27
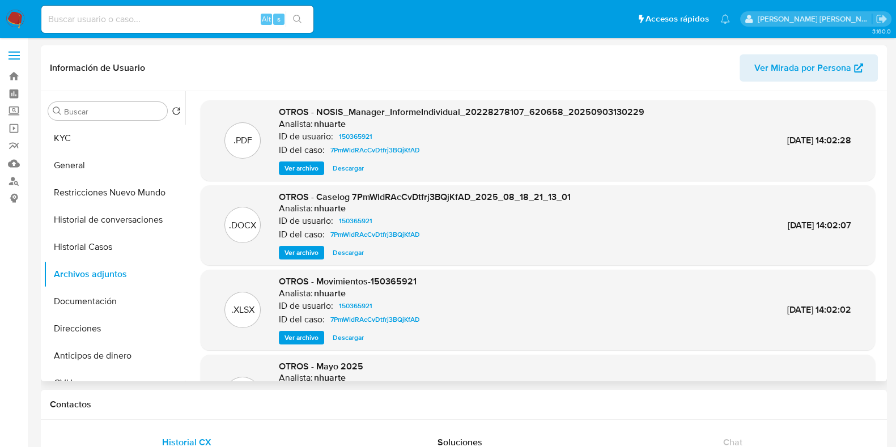
click at [312, 253] on span "Ver archivo" at bounding box center [301, 252] width 34 height 11
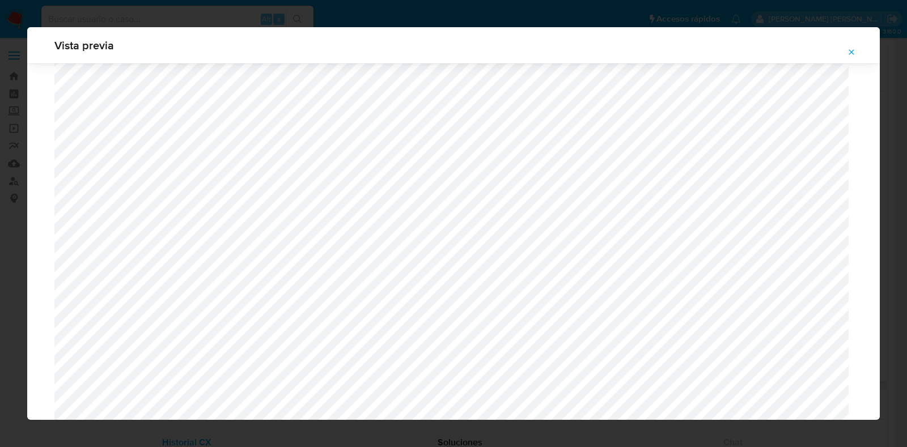
scroll to position [1039, 0]
drag, startPoint x: 850, startPoint y: 52, endPoint x: 827, endPoint y: 52, distance: 22.7
click at [850, 52] on icon "Attachment preview" at bounding box center [851, 52] width 9 height 9
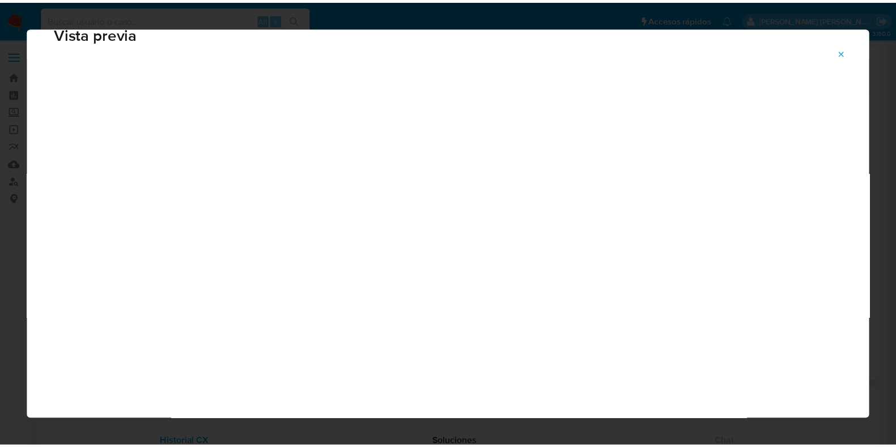
scroll to position [28, 0]
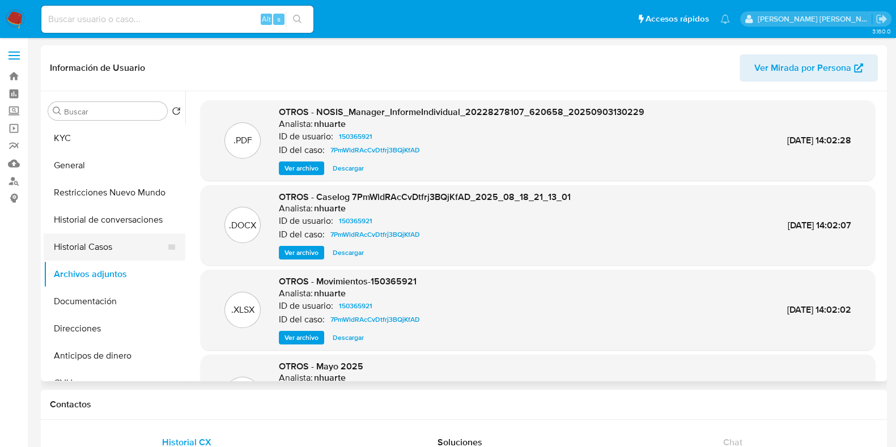
click at [102, 249] on button "Historial Casos" at bounding box center [110, 246] width 133 height 27
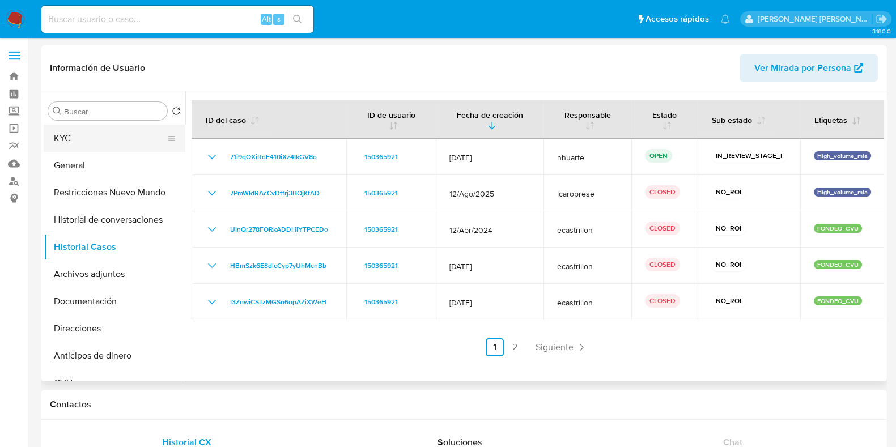
click at [92, 128] on button "KYC" at bounding box center [110, 138] width 133 height 27
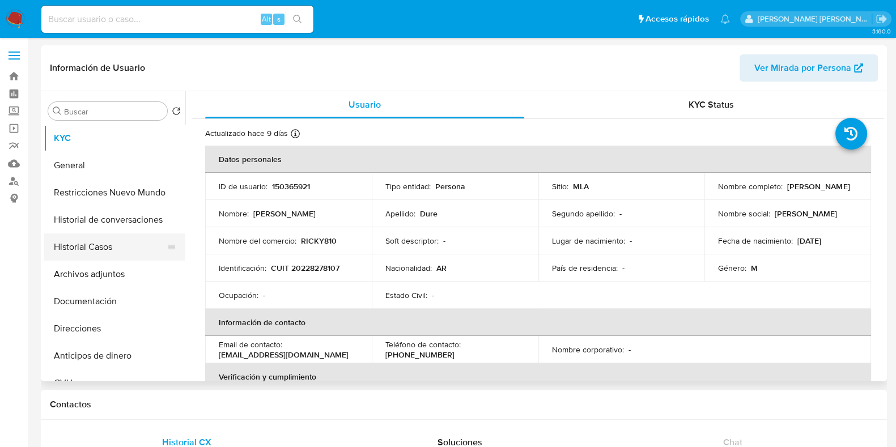
click at [122, 254] on button "Historial Casos" at bounding box center [110, 246] width 133 height 27
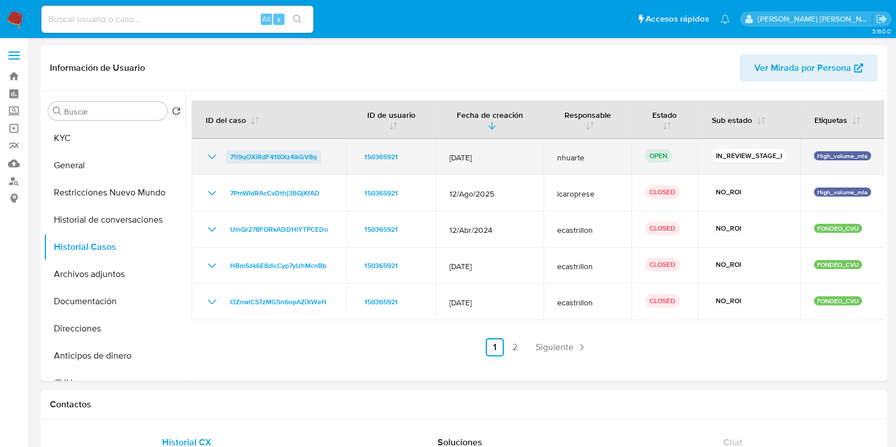
click at [307, 162] on span "71i9qOXiRdF410iXz4IkGV8q" at bounding box center [273, 157] width 87 height 14
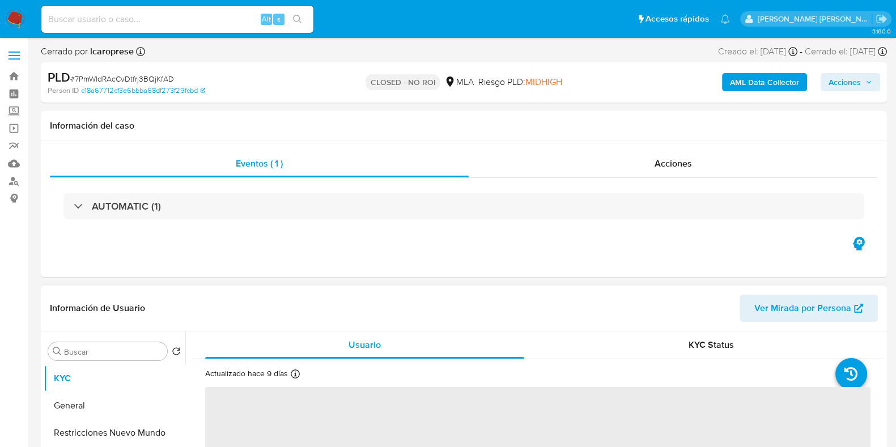
select select "10"
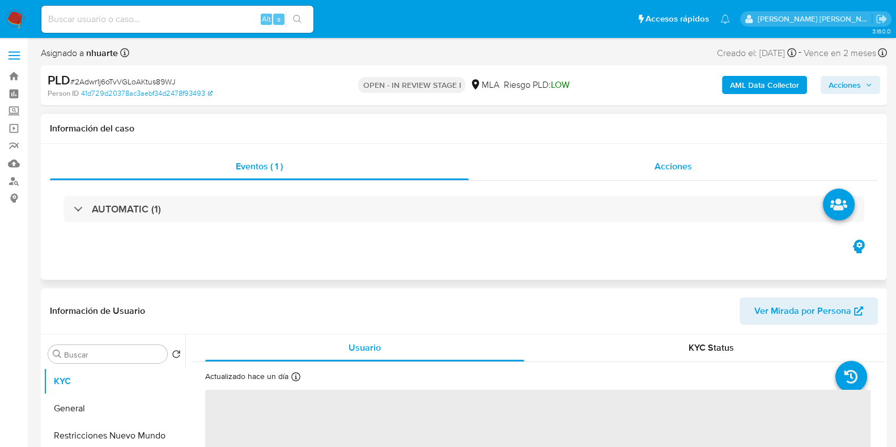
click at [683, 166] on span "Acciones" at bounding box center [673, 166] width 37 height 13
select select "10"
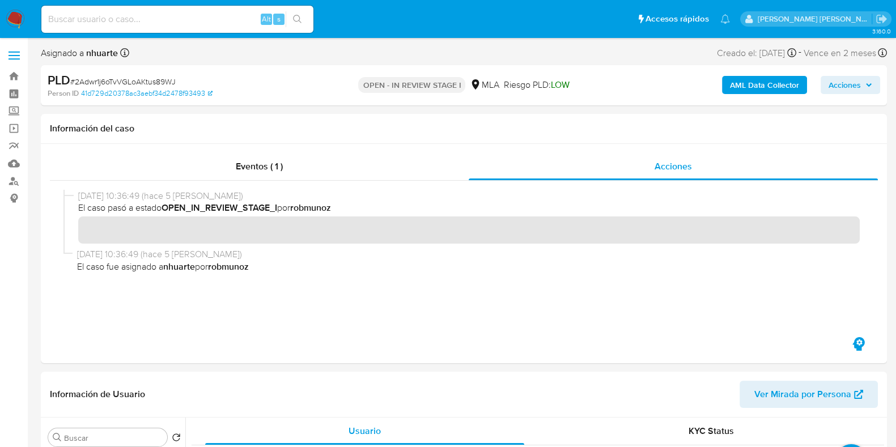
click at [760, 84] on b "AML Data Collector" at bounding box center [764, 85] width 69 height 18
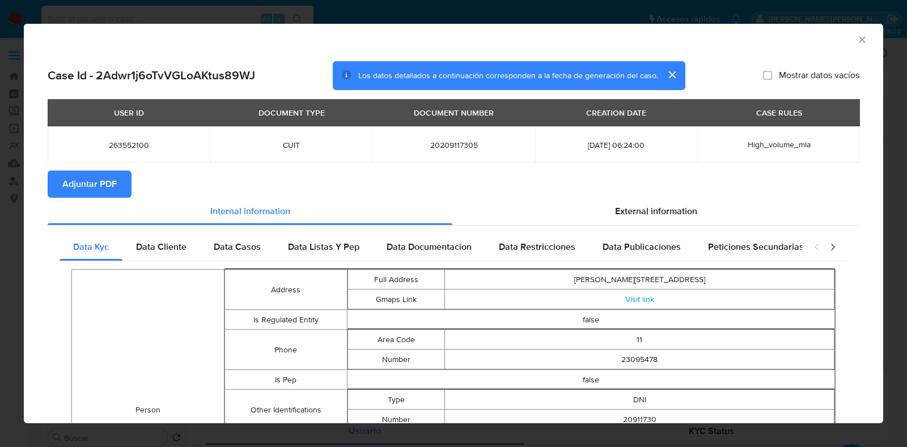
click at [103, 182] on span "Adjuntar PDF" at bounding box center [89, 184] width 54 height 25
click at [859, 39] on icon "Cerrar ventana" at bounding box center [862, 39] width 6 height 6
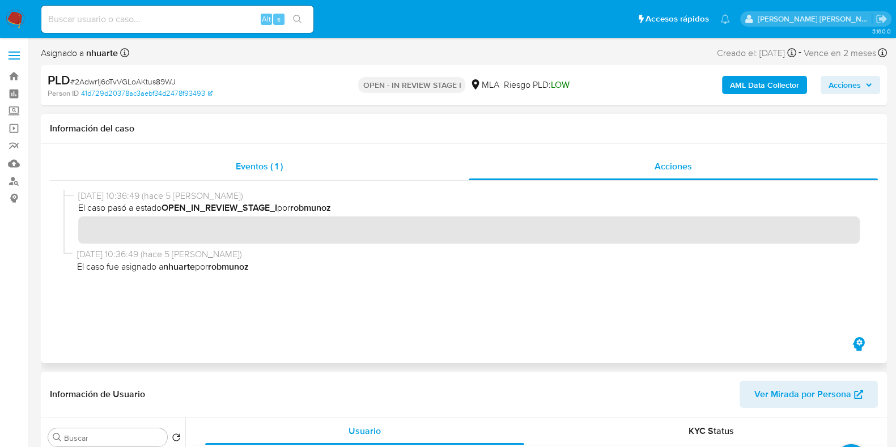
click at [258, 160] on span "Eventos ( 1 )" at bounding box center [259, 166] width 47 height 13
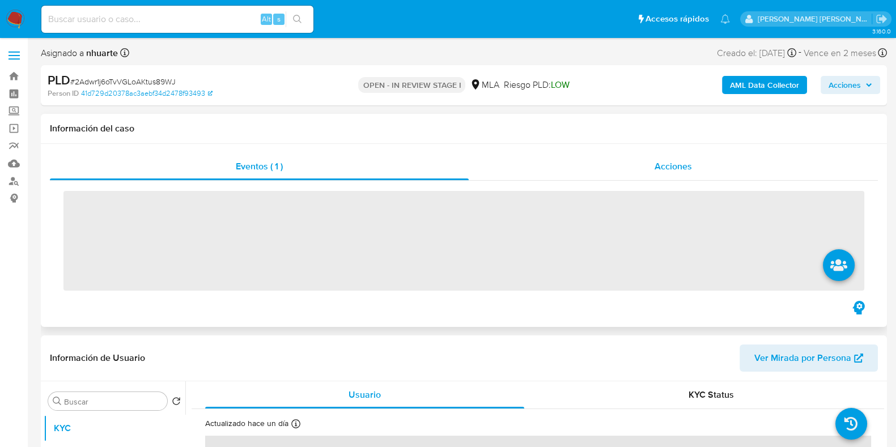
click at [653, 169] on div "Acciones" at bounding box center [673, 166] width 409 height 27
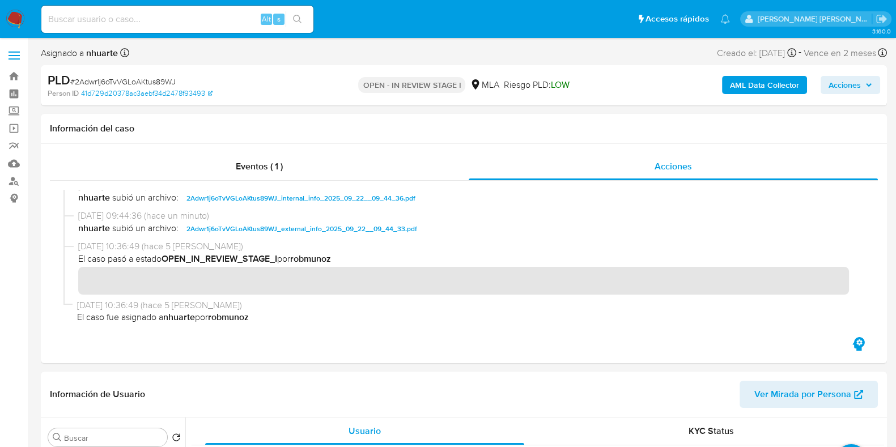
scroll to position [12, 0]
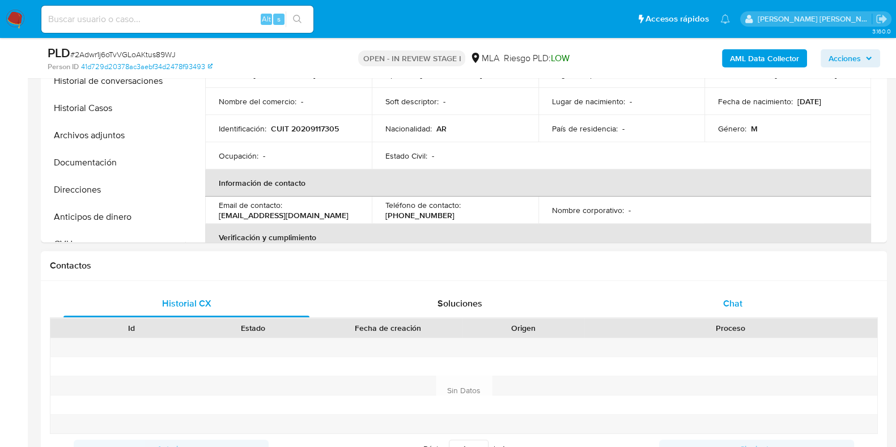
click at [721, 301] on div "Chat" at bounding box center [733, 303] width 246 height 27
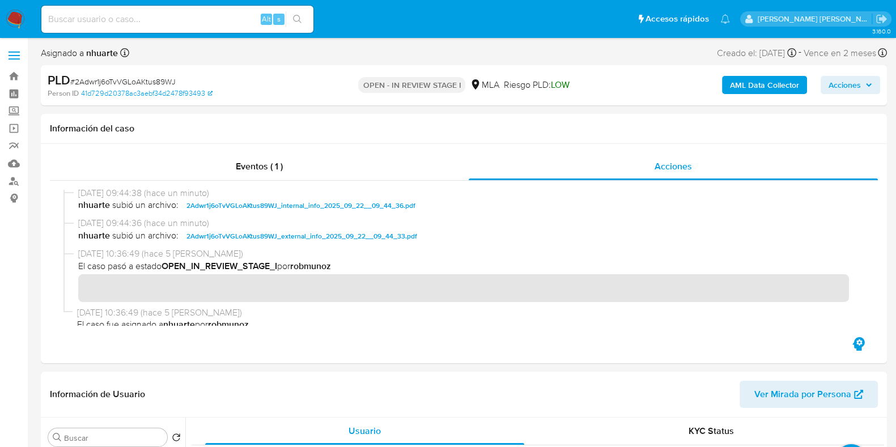
scroll to position [0, 0]
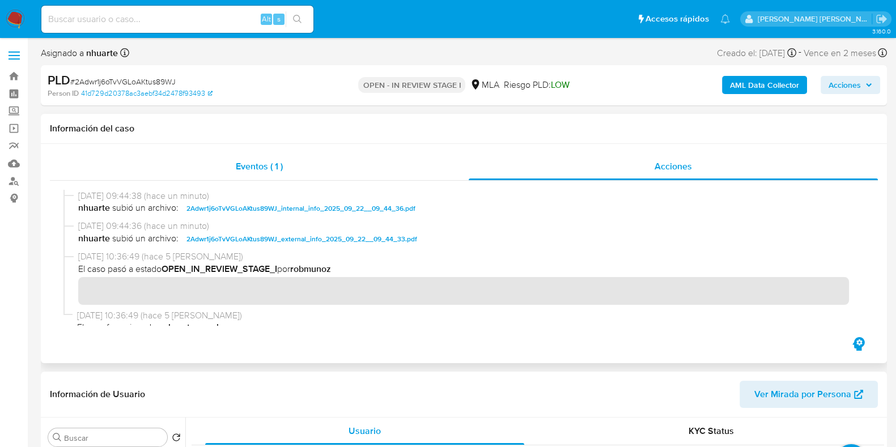
click at [256, 168] on span "Eventos ( 1 )" at bounding box center [259, 166] width 47 height 13
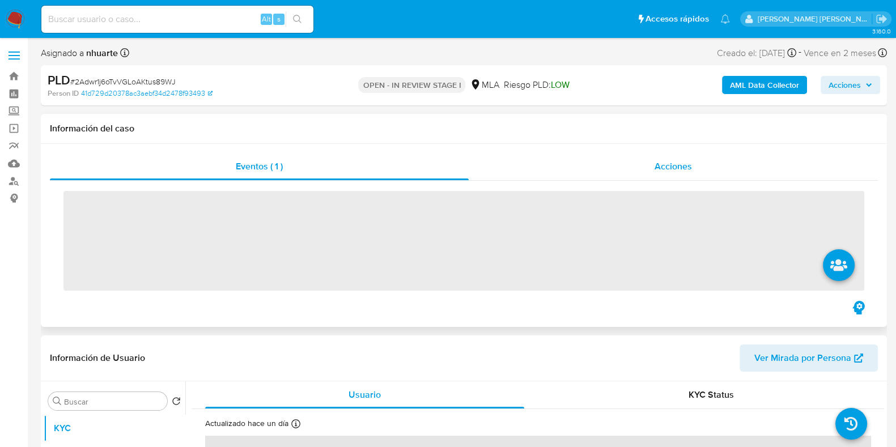
click at [689, 168] on span "Acciones" at bounding box center [673, 166] width 37 height 13
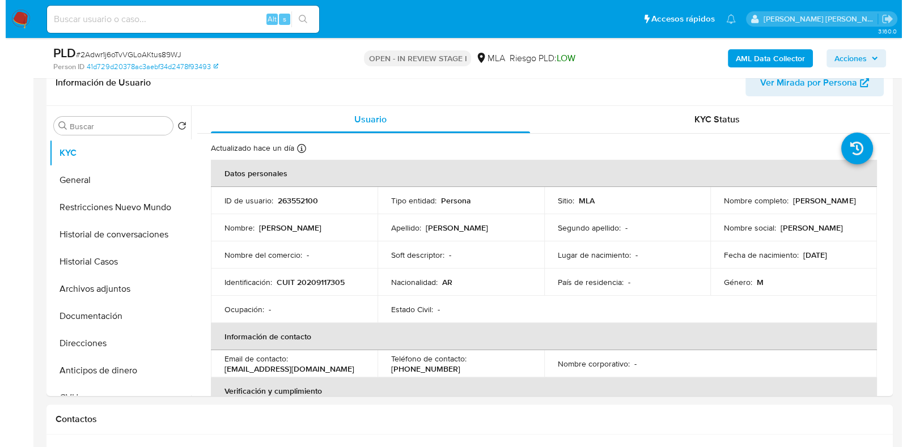
scroll to position [283, 0]
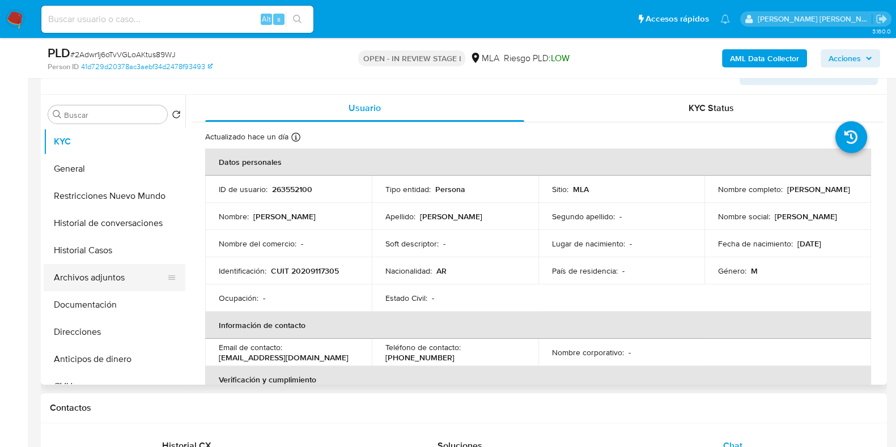
click at [129, 285] on button "Archivos adjuntos" at bounding box center [110, 277] width 133 height 27
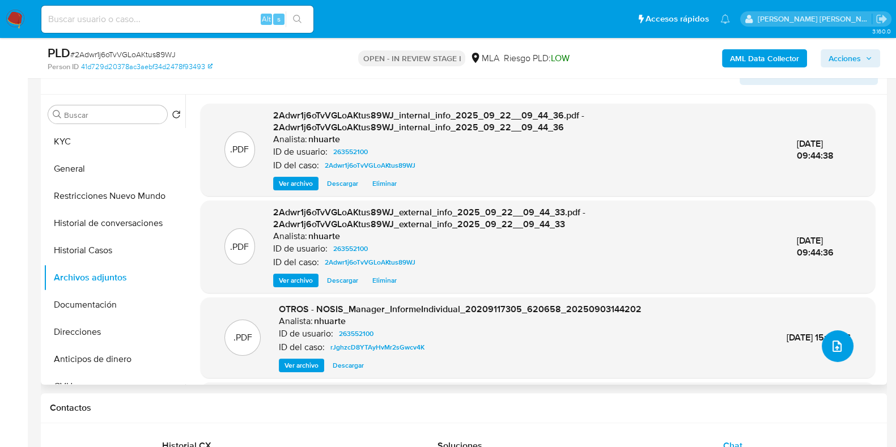
click at [833, 349] on icon "upload-file" at bounding box center [837, 346] width 14 height 14
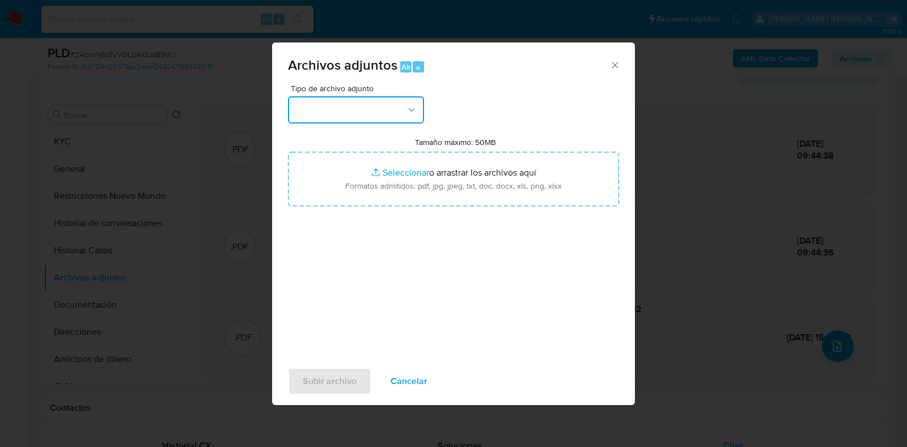
click at [406, 112] on icon "button" at bounding box center [411, 109] width 11 height 11
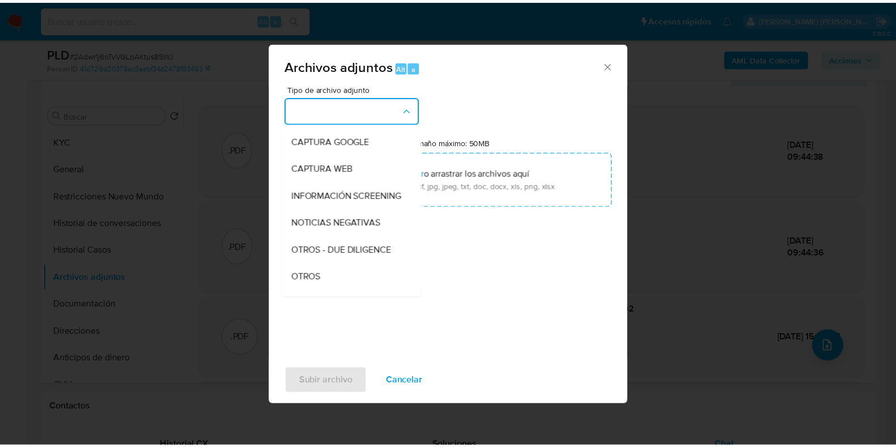
scroll to position [96, 0]
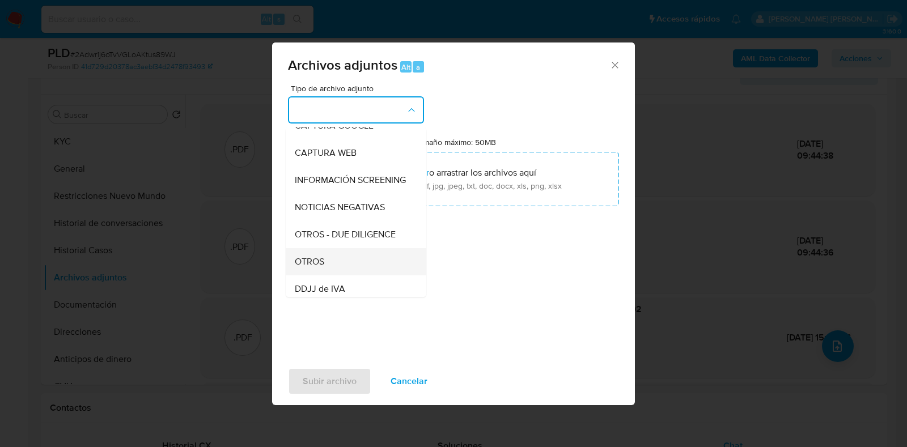
click at [322, 267] on span "OTROS" at bounding box center [309, 261] width 29 height 11
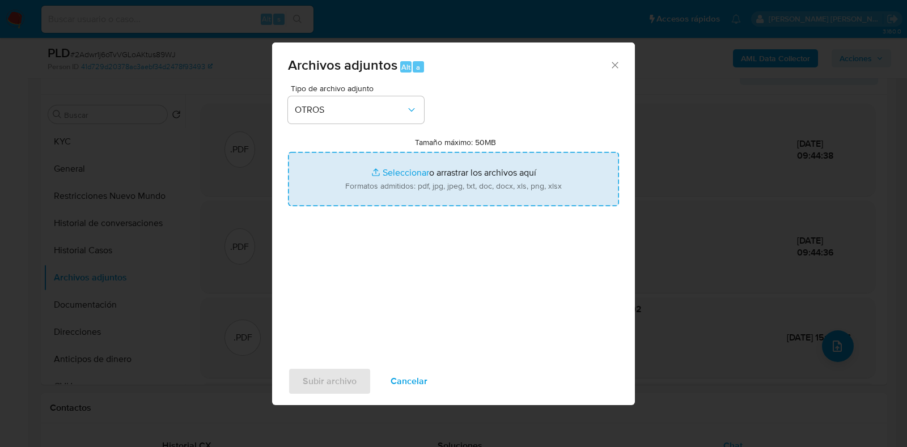
type input "C:\fakepath\Caselog 2Adwr1j6oTvVGLoAKtus89WJ_2025_09_19_13_34_13.docx"
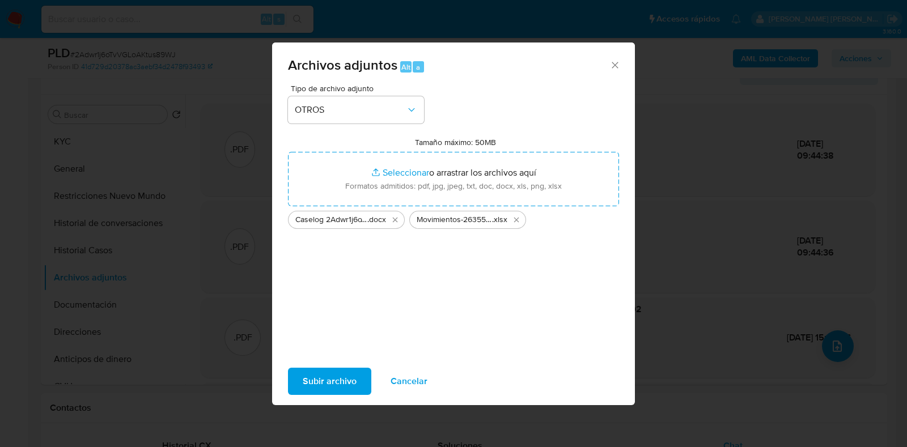
click at [334, 384] on span "Subir archivo" at bounding box center [330, 381] width 54 height 25
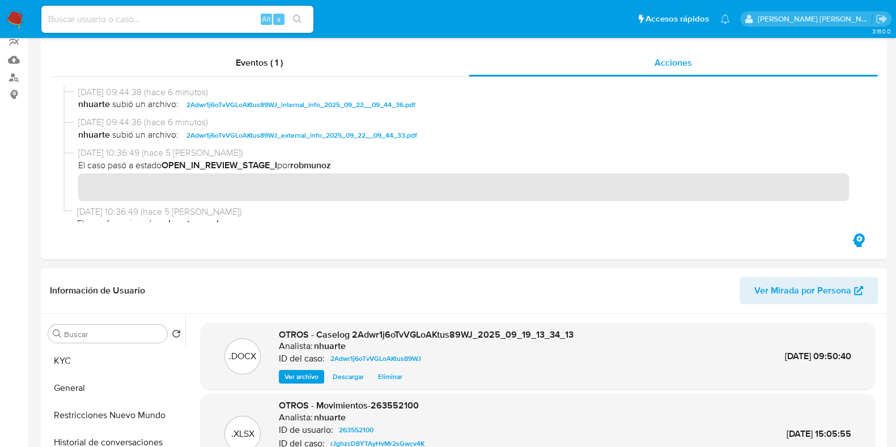
scroll to position [0, 0]
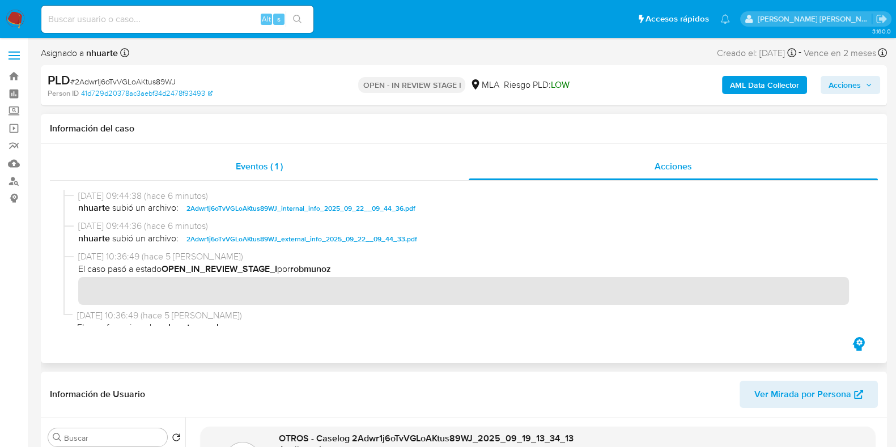
click at [273, 166] on span "Eventos ( 1 )" at bounding box center [259, 166] width 47 height 13
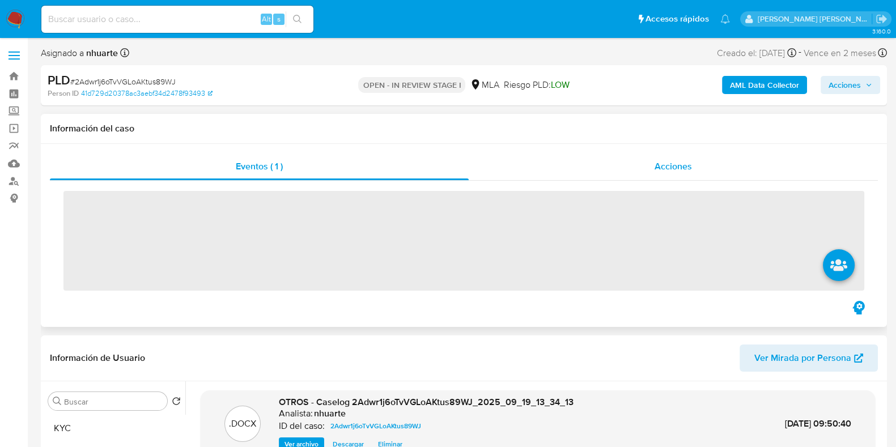
click at [663, 165] on span "Acciones" at bounding box center [673, 166] width 37 height 13
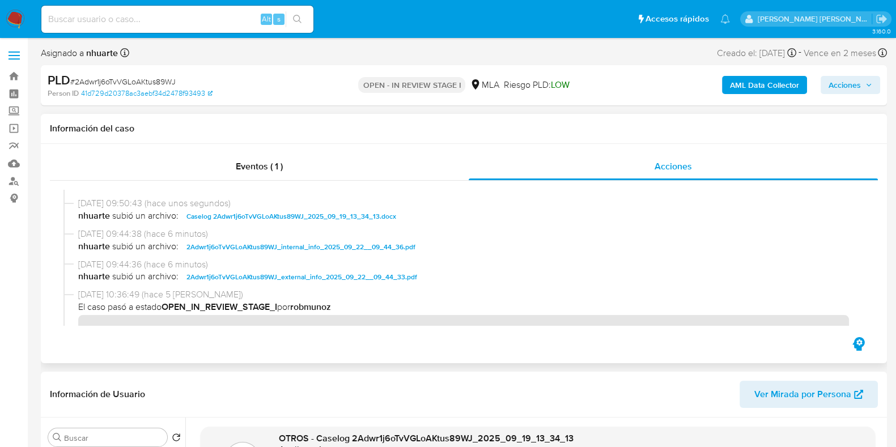
scroll to position [2, 0]
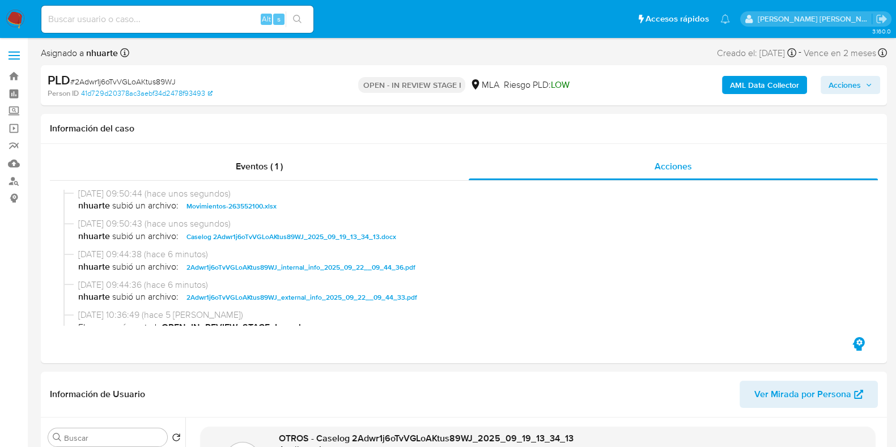
click at [850, 82] on span "Acciones" at bounding box center [844, 85] width 32 height 18
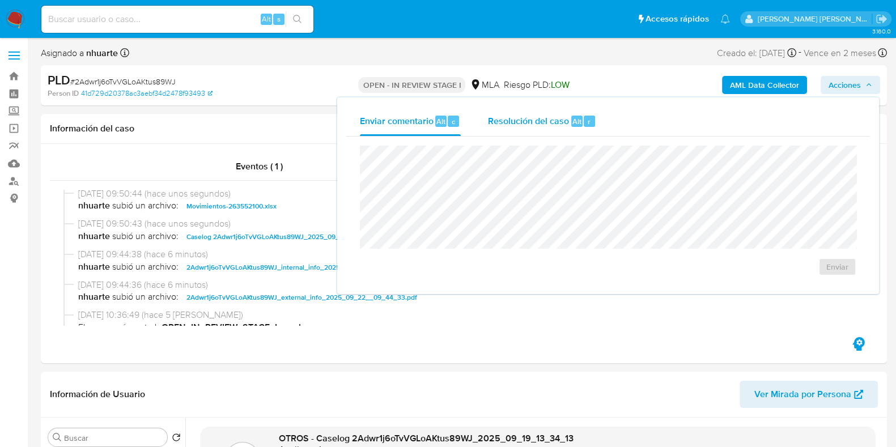
click at [520, 116] on span "Resolución del caso" at bounding box center [528, 120] width 81 height 13
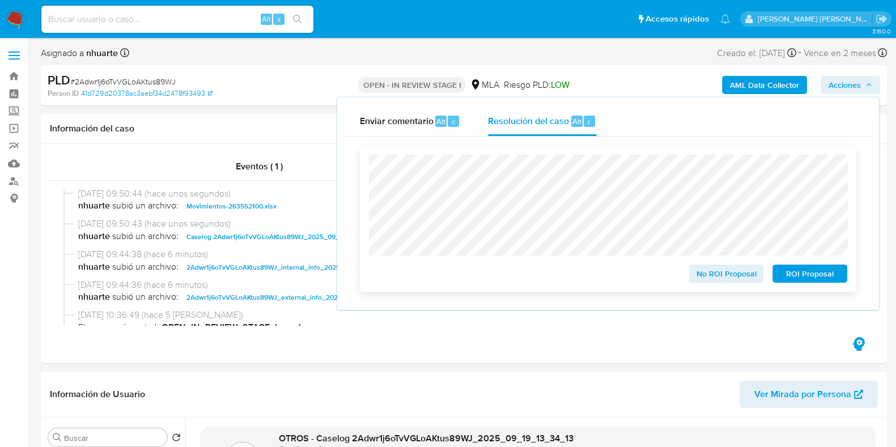
click at [728, 270] on span "No ROI Proposal" at bounding box center [726, 274] width 59 height 16
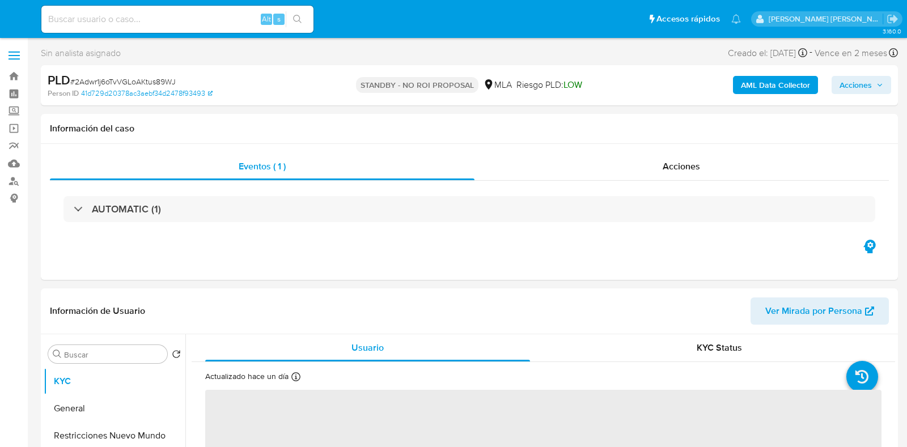
select select "10"
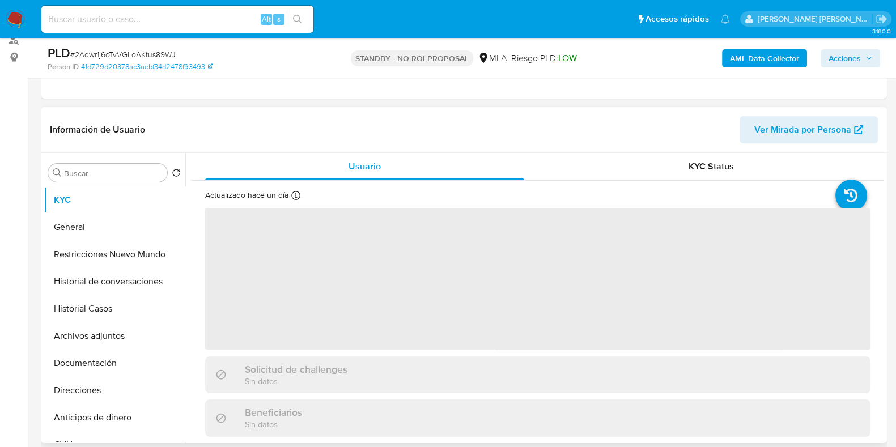
scroll to position [112, 0]
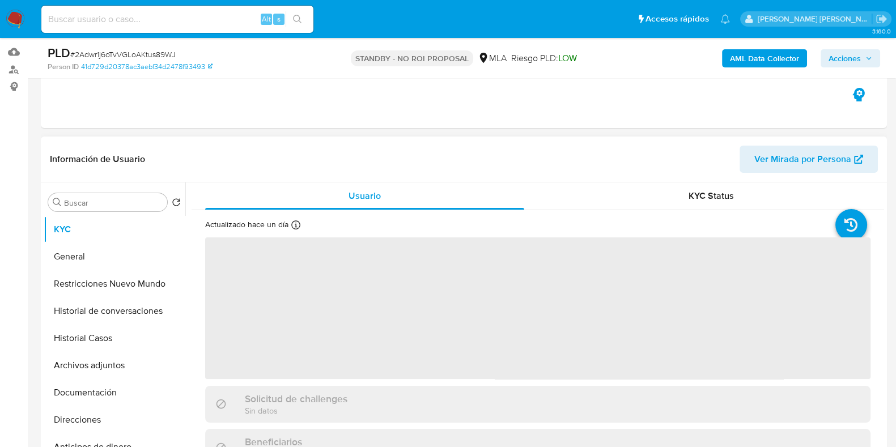
select select "10"
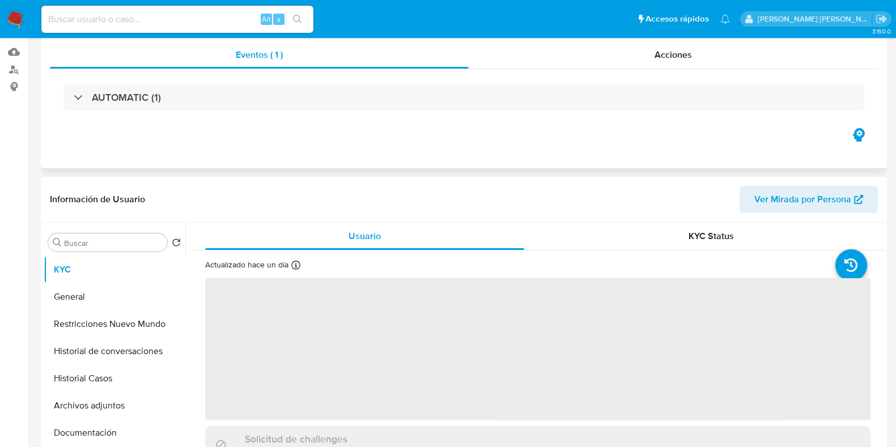
scroll to position [0, 0]
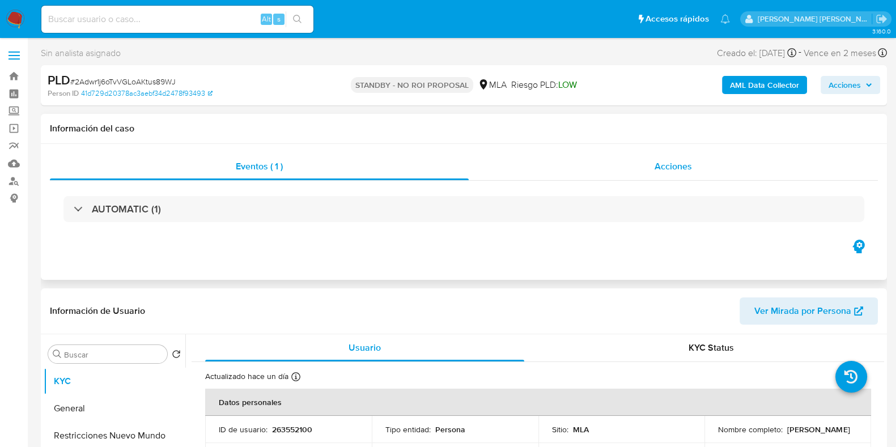
click at [674, 167] on span "Acciones" at bounding box center [673, 166] width 37 height 13
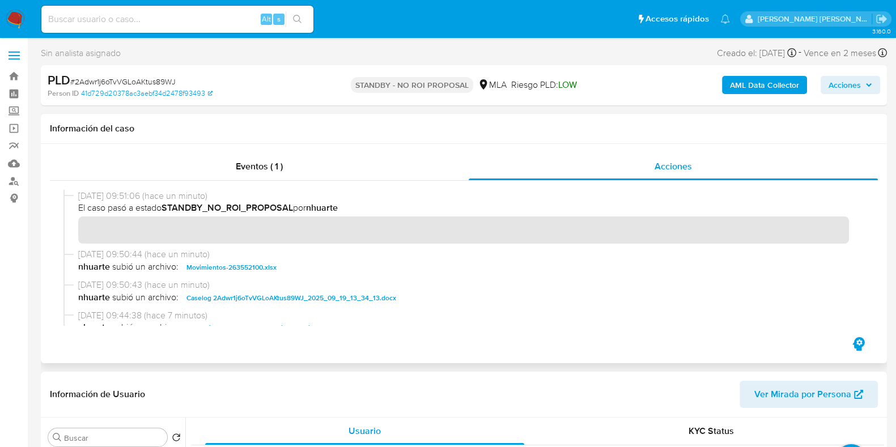
scroll to position [70, 0]
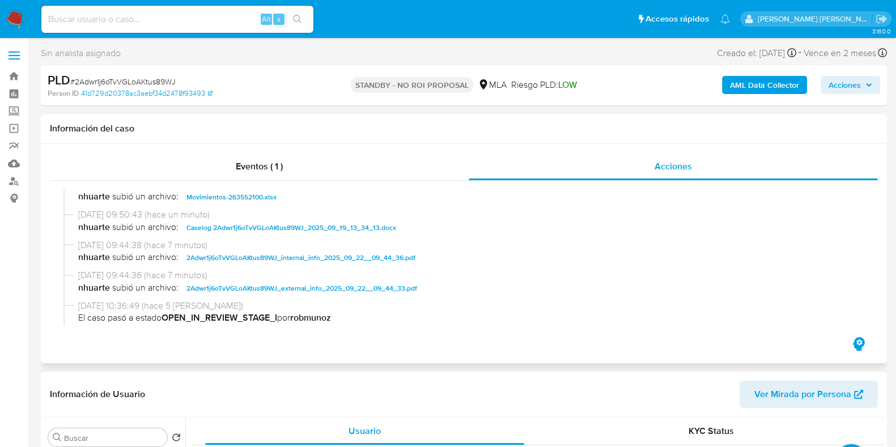
click at [224, 225] on span "Caselog 2Adwr1j6oTvVGLoAKtus89WJ_2025_09_19_13_34_13.docx" at bounding box center [291, 228] width 210 height 14
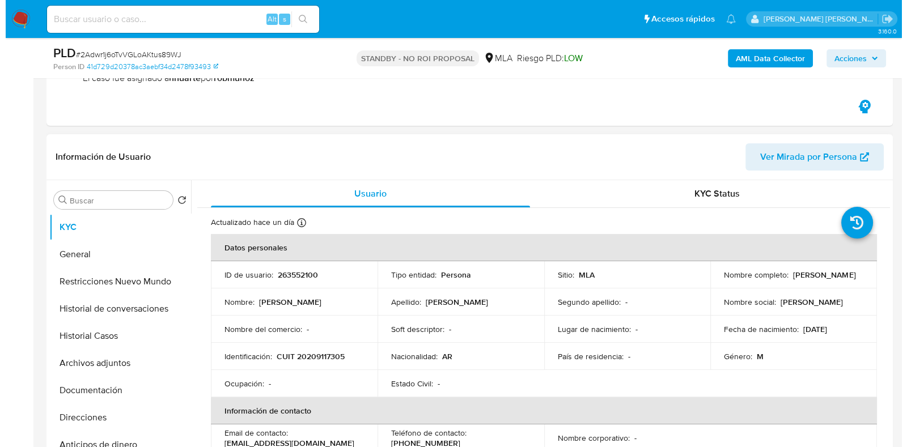
scroll to position [283, 0]
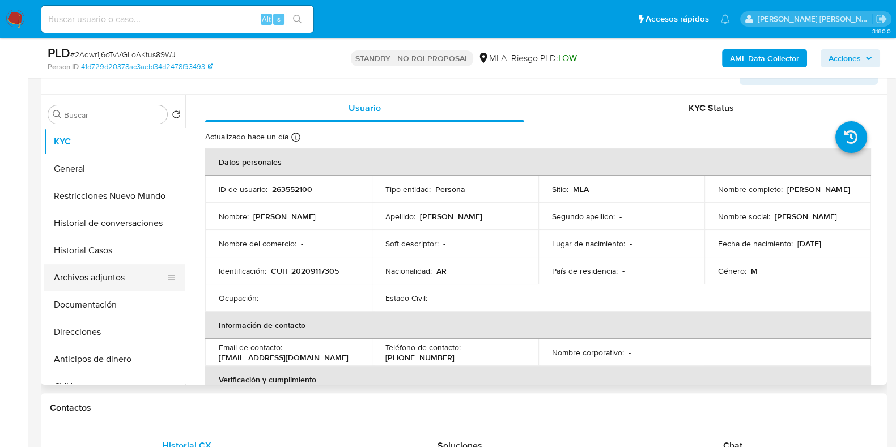
click at [117, 281] on button "Archivos adjuntos" at bounding box center [110, 277] width 133 height 27
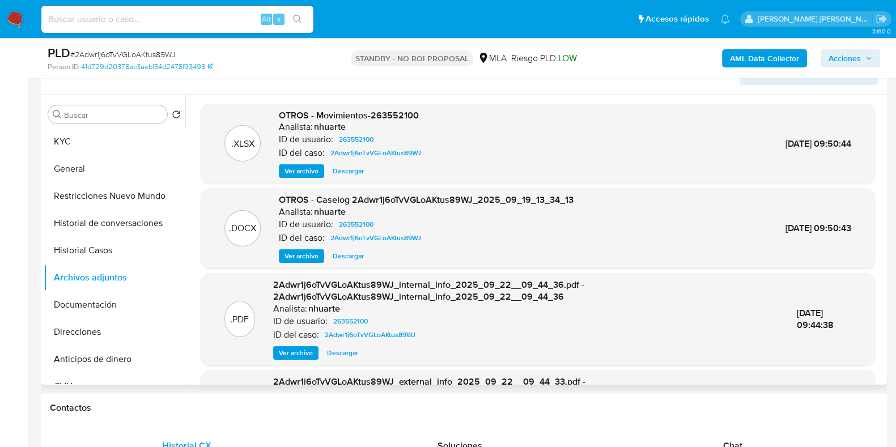
click at [312, 254] on span "Ver archivo" at bounding box center [301, 255] width 34 height 11
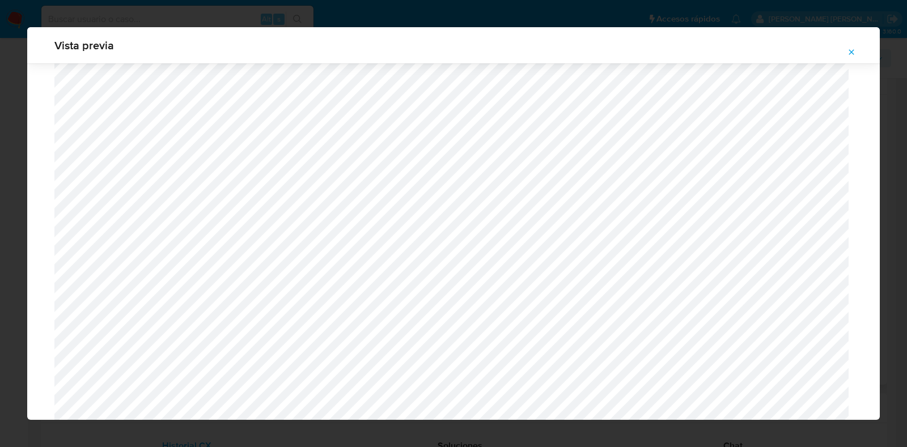
click at [852, 51] on icon "Attachment preview" at bounding box center [851, 51] width 5 height 5
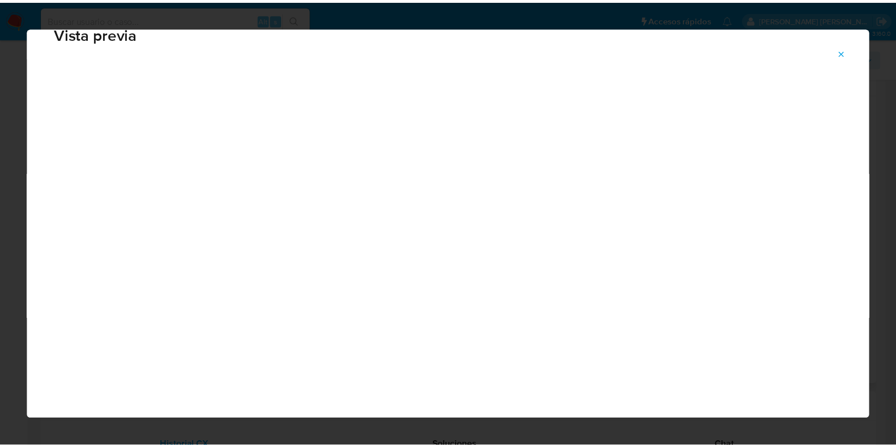
scroll to position [28, 0]
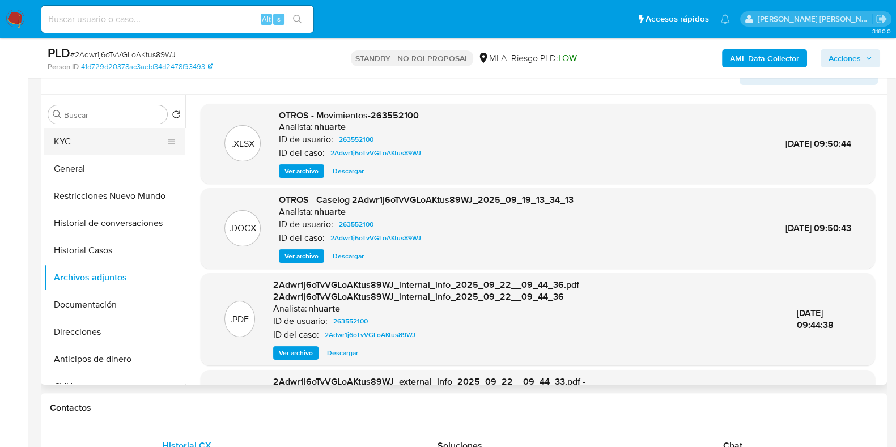
click at [116, 144] on button "KYC" at bounding box center [110, 141] width 133 height 27
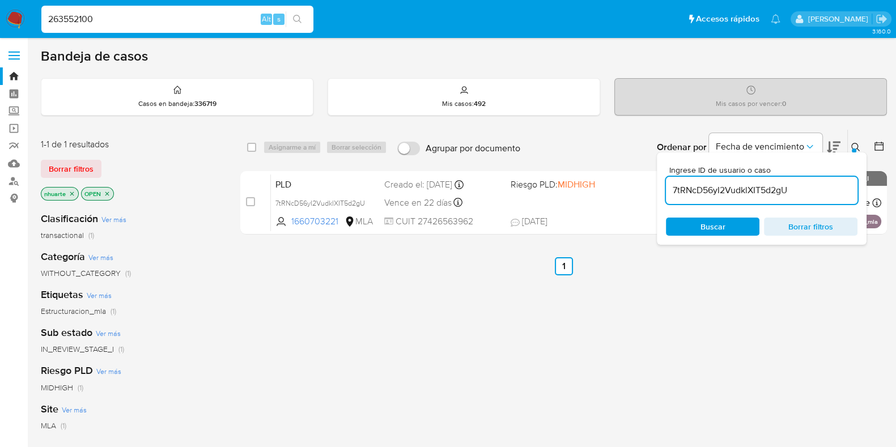
type input "263552100"
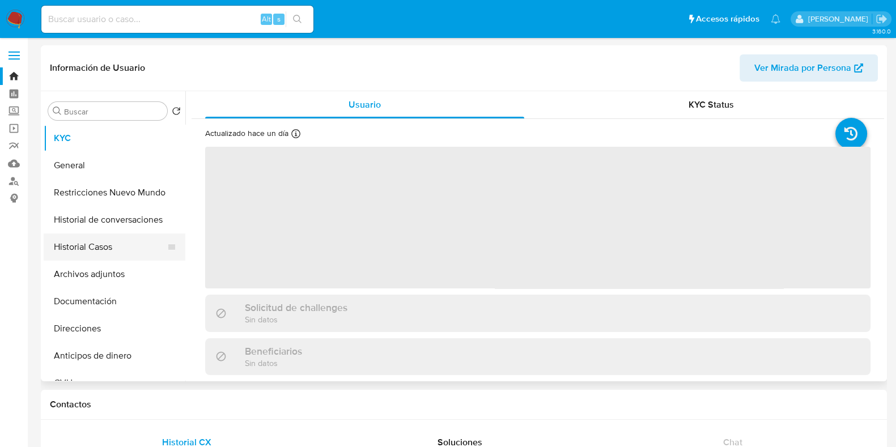
click at [122, 249] on button "Historial Casos" at bounding box center [110, 246] width 133 height 27
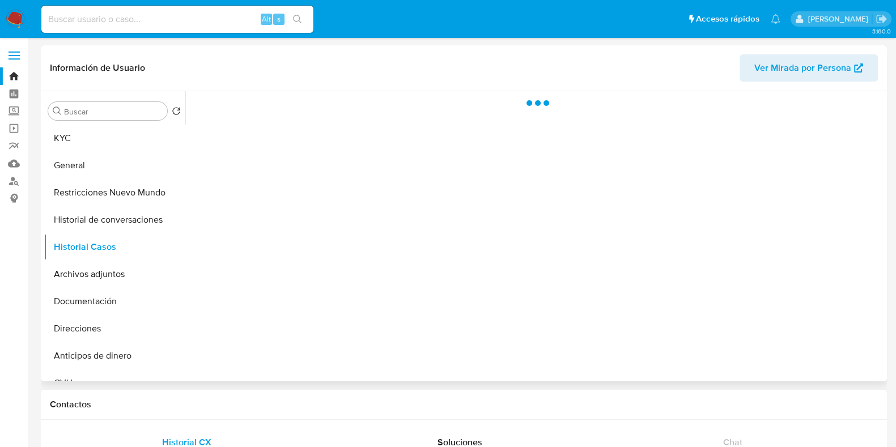
select select "10"
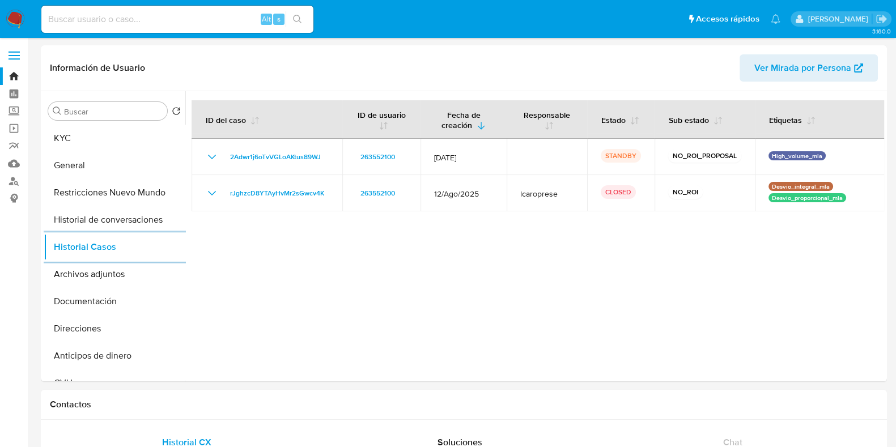
click at [161, 22] on input at bounding box center [177, 19] width 272 height 15
paste input "263552100"
click at [299, 14] on button "search-icon" at bounding box center [297, 19] width 23 height 16
click at [136, 15] on input "263552100" at bounding box center [177, 19] width 272 height 15
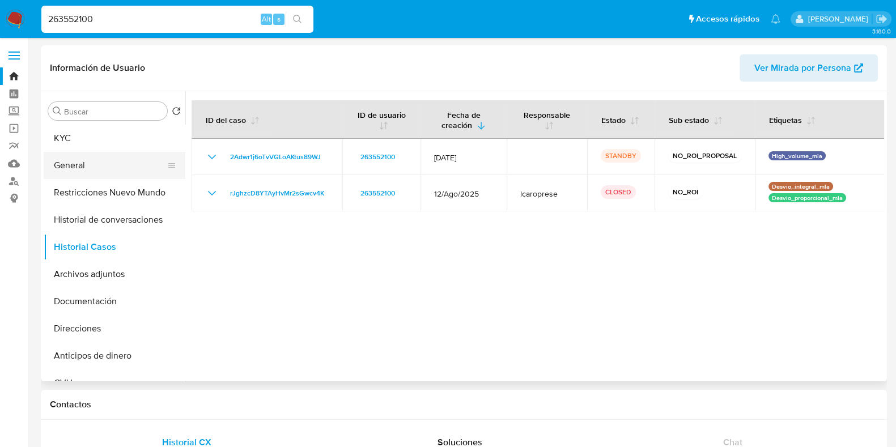
click at [79, 163] on button "General" at bounding box center [110, 165] width 133 height 27
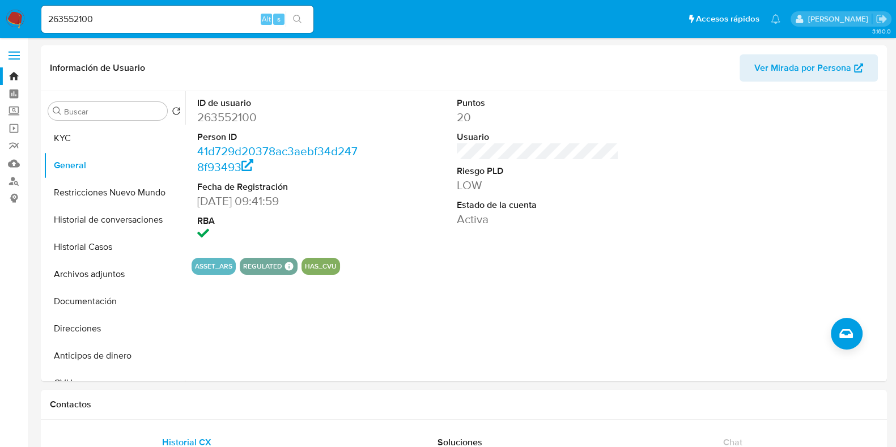
click at [121, 16] on input "263552100" at bounding box center [177, 19] width 272 height 15
click at [300, 10] on div "263552100 Alt s" at bounding box center [177, 19] width 272 height 27
click at [112, 142] on button "KYC" at bounding box center [110, 138] width 133 height 27
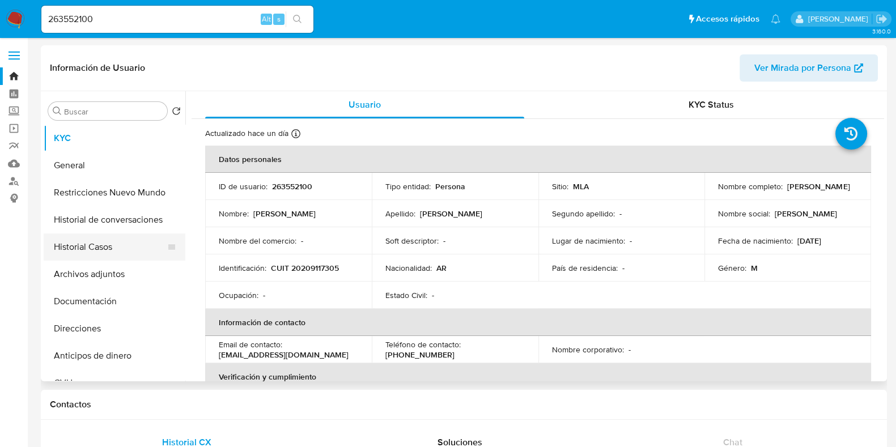
click at [117, 250] on button "Historial Casos" at bounding box center [110, 246] width 133 height 27
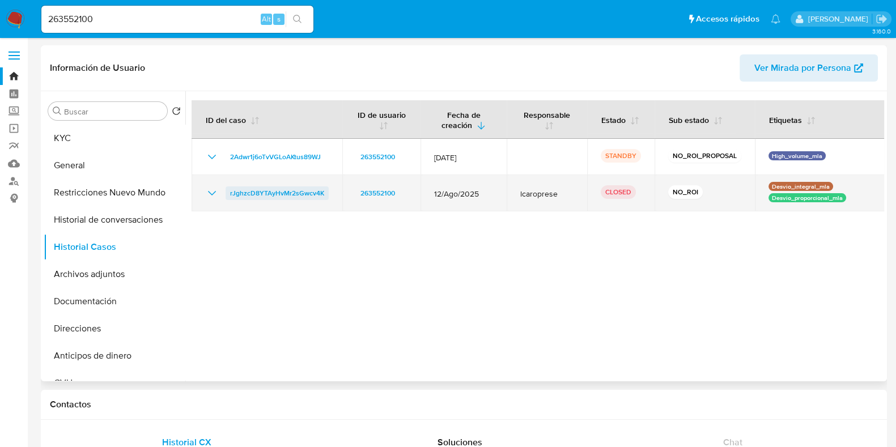
click at [278, 196] on span "rJghzcD8YTAyHvMr2sGwcv4K" at bounding box center [277, 193] width 94 height 14
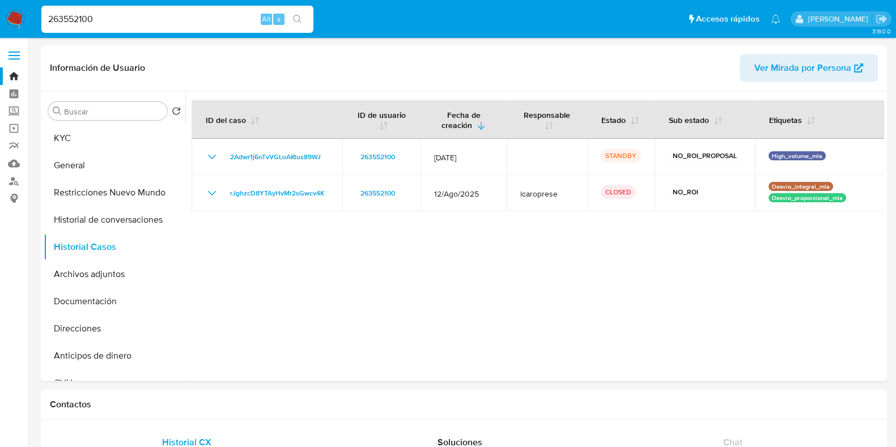
drag, startPoint x: 113, startPoint y: 17, endPoint x: 35, endPoint y: 12, distance: 78.9
click at [35, 12] on nav "Pausado Ver notificaciones 263552100 Alt s Accesos rápidos Presiona las siguien…" at bounding box center [448, 19] width 896 height 38
paste input "492918897"
type input "492918897"
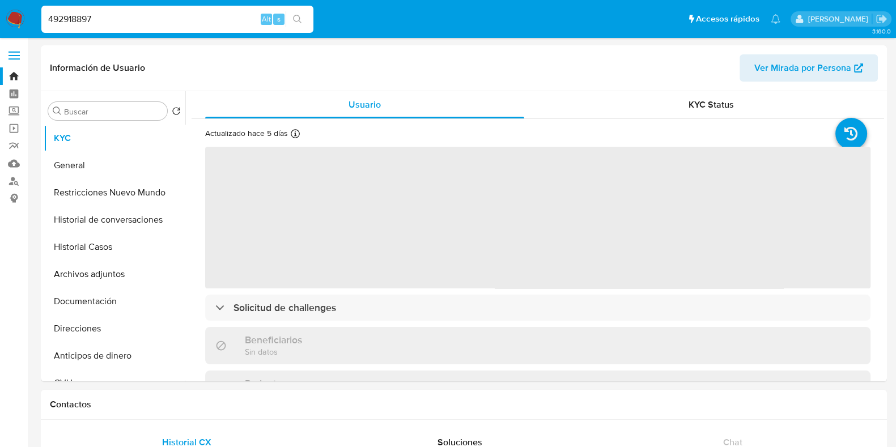
select select "10"
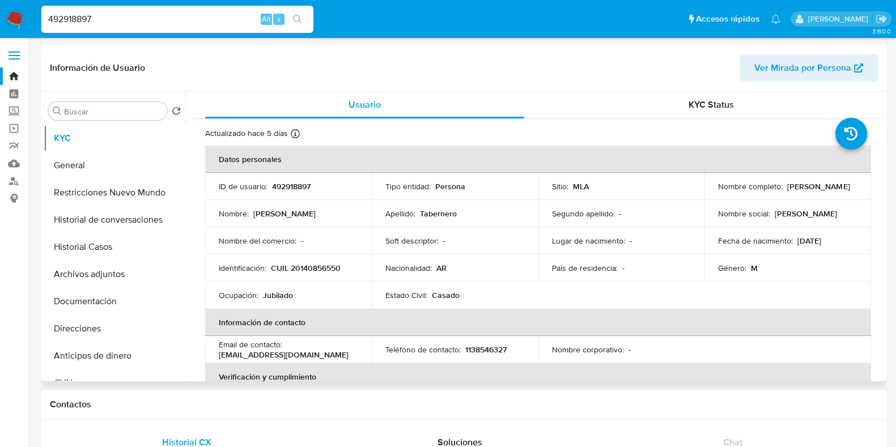
drag, startPoint x: 109, startPoint y: 257, endPoint x: 232, endPoint y: 258, distance: 123.0
click at [109, 257] on button "Historial Casos" at bounding box center [115, 246] width 142 height 27
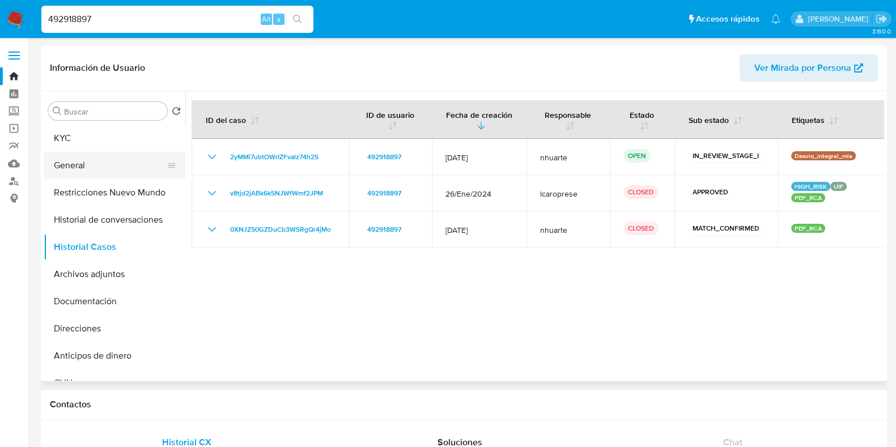
click at [113, 167] on button "General" at bounding box center [110, 165] width 133 height 27
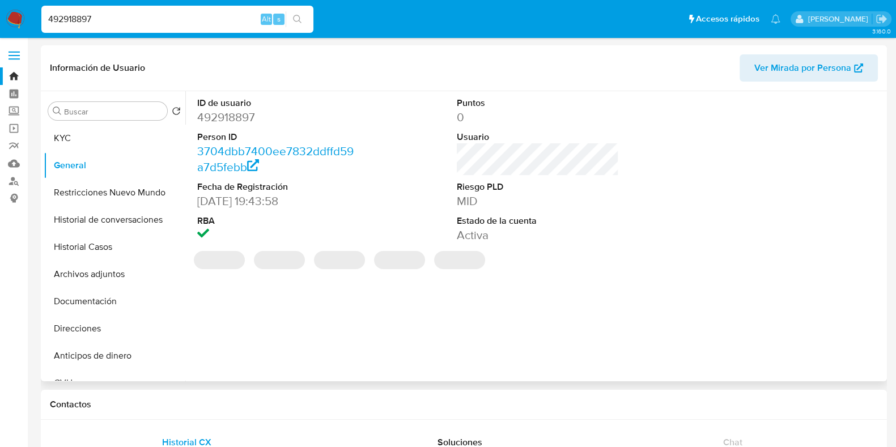
click at [229, 114] on dd "492918897" at bounding box center [278, 117] width 162 height 16
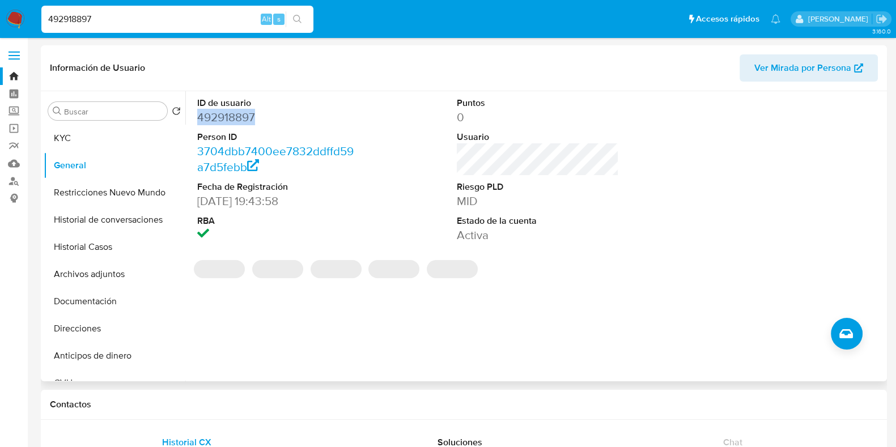
copy dd "492918897"
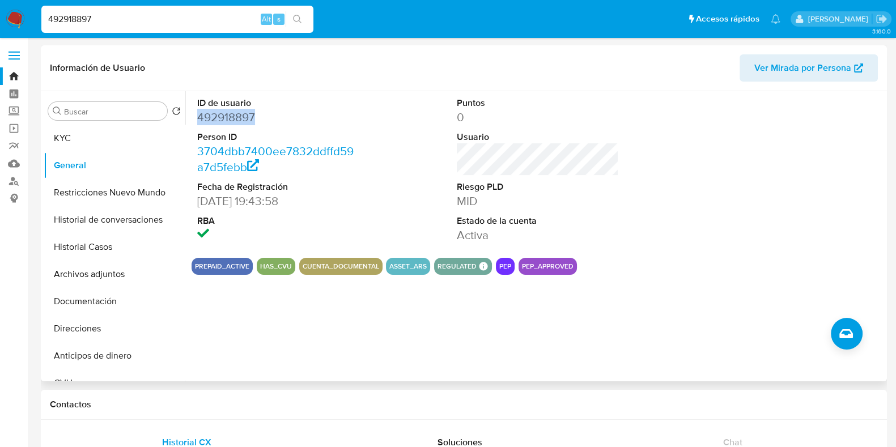
copy dd "492918897"
click at [119, 260] on button "Historial Casos" at bounding box center [110, 246] width 133 height 27
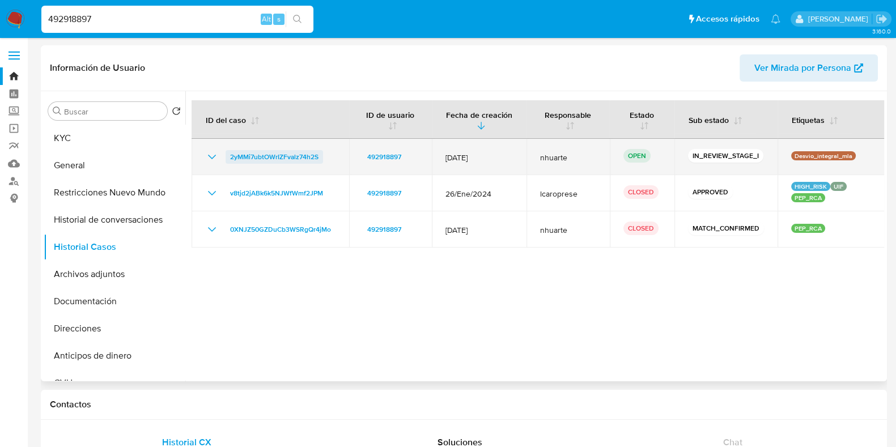
click at [278, 158] on span "2yMMi7ubtOWrIZFvalz74h2S" at bounding box center [274, 157] width 88 height 14
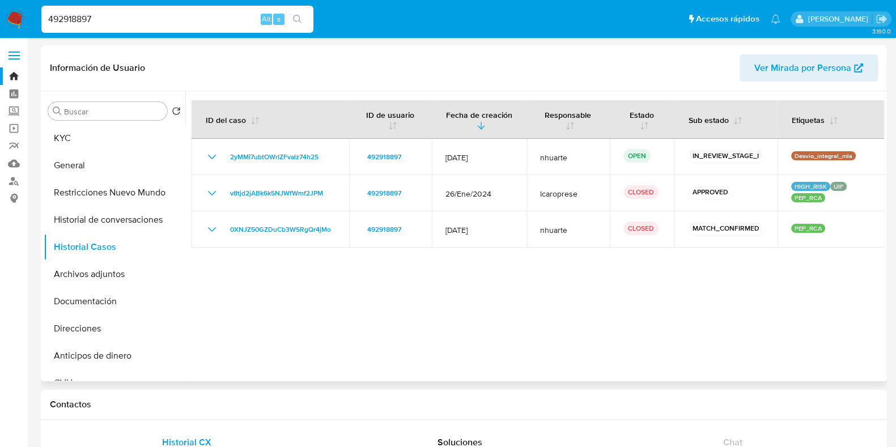
click at [105, 121] on div "Buscar Volver al orden por defecto KYC General Restricciones Nuevo Mundo Histor…" at bounding box center [115, 237] width 142 height 288
click at [99, 137] on button "KYC" at bounding box center [110, 138] width 133 height 27
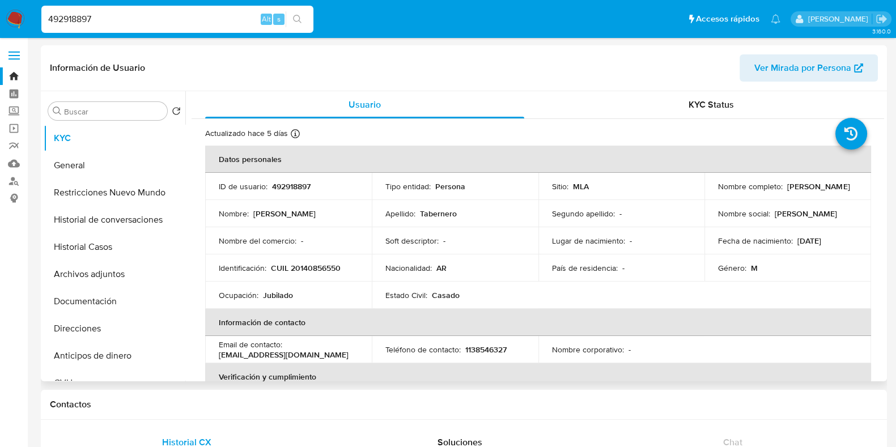
click at [316, 265] on p "CUIL 20140856550" at bounding box center [306, 268] width 70 height 10
copy p "20140856550"
click at [100, 305] on button "Documentación" at bounding box center [110, 301] width 133 height 27
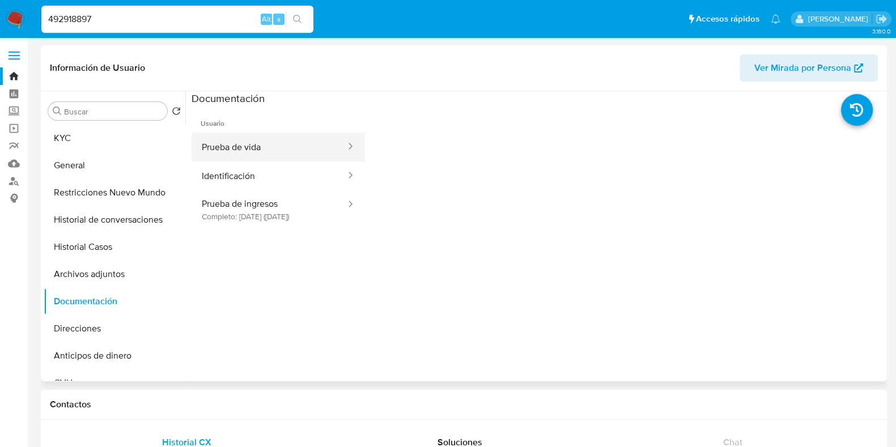
click at [274, 135] on button "Prueba de vida" at bounding box center [269, 147] width 155 height 29
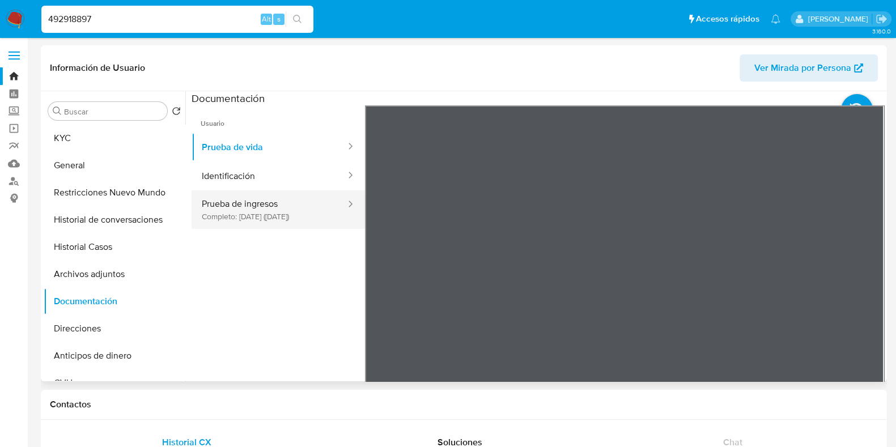
click at [270, 210] on button "Prueba de ingresos Completo: 30/03/2025 (hace 6 meses)" at bounding box center [269, 209] width 155 height 39
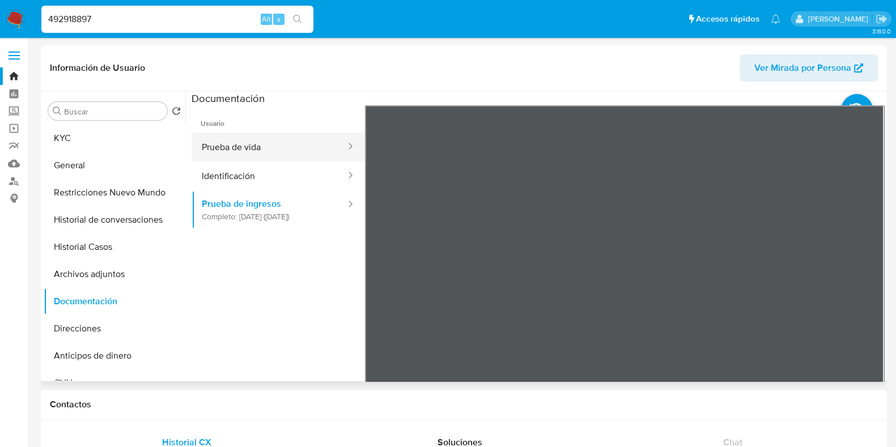
click at [241, 147] on button "Prueba de vida" at bounding box center [269, 147] width 155 height 29
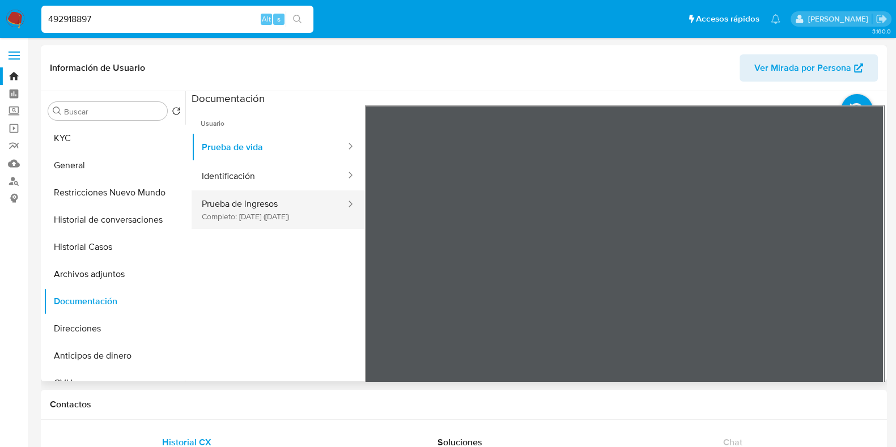
click at [213, 199] on button "Prueba de ingresos Completo: 30/03/2025 (hace 6 meses)" at bounding box center [269, 209] width 155 height 39
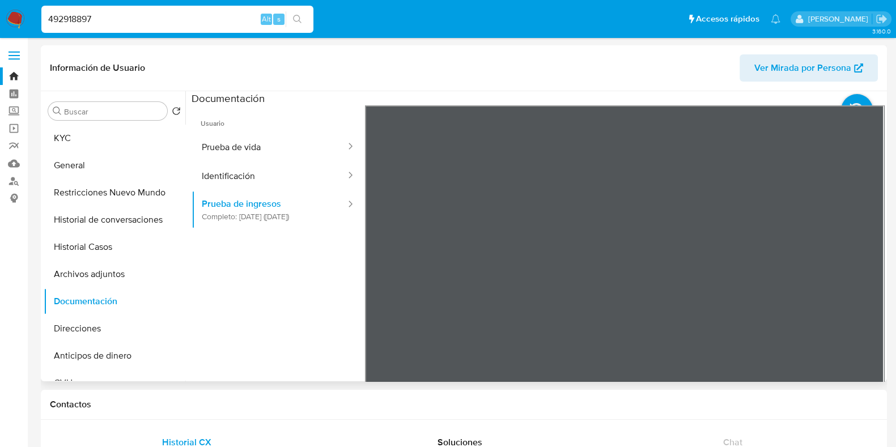
click at [67, 120] on div "Buscar Volver al orden por defecto KYC General Restricciones Nuevo Mundo Histor…" at bounding box center [115, 237] width 142 height 288
click at [67, 127] on button "KYC" at bounding box center [110, 138] width 133 height 27
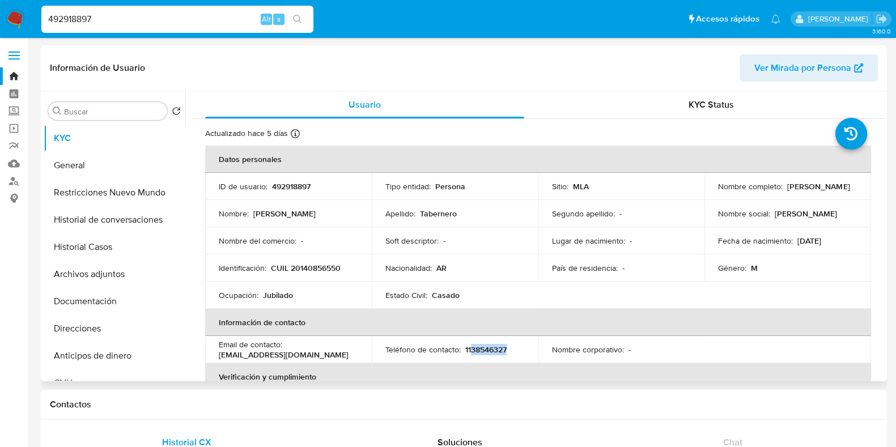
drag, startPoint x: 469, startPoint y: 349, endPoint x: 505, endPoint y: 349, distance: 36.8
click at [505, 349] on p "1138546327" at bounding box center [485, 350] width 41 height 10
copy p "38546327"
click at [306, 270] on p "CUIL 20140856550" at bounding box center [306, 268] width 70 height 10
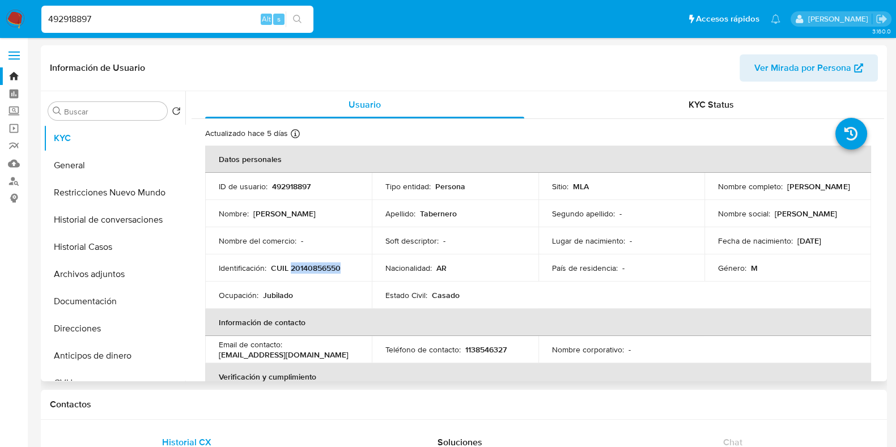
copy p "20140856550"
drag, startPoint x: 717, startPoint y: 192, endPoint x: 811, endPoint y: 191, distance: 94.1
click at [811, 191] on div "Nombre completo : Guillermo Angel Tabernero" at bounding box center [787, 186] width 139 height 10
copy p "Guillermo Angel Tabernero"
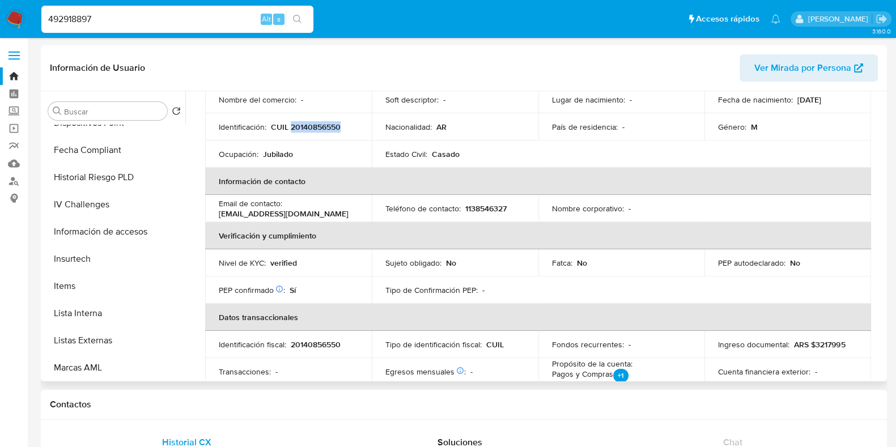
scroll to position [425, 0]
click at [95, 318] on button "Lista Interna" at bounding box center [110, 311] width 133 height 27
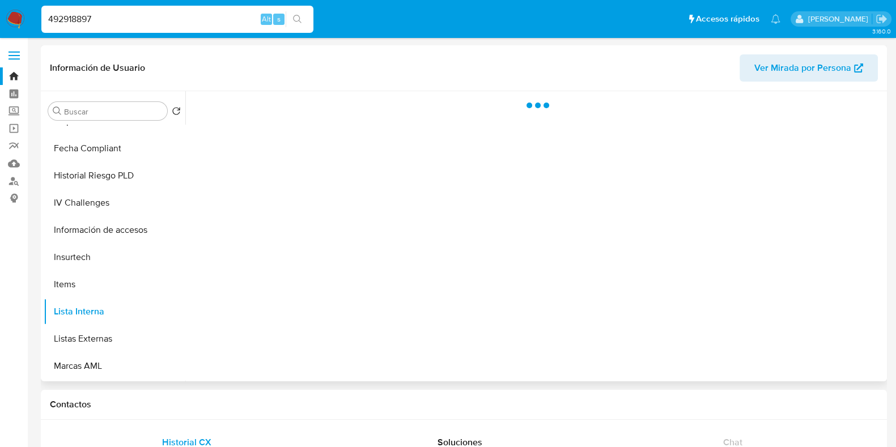
scroll to position [0, 0]
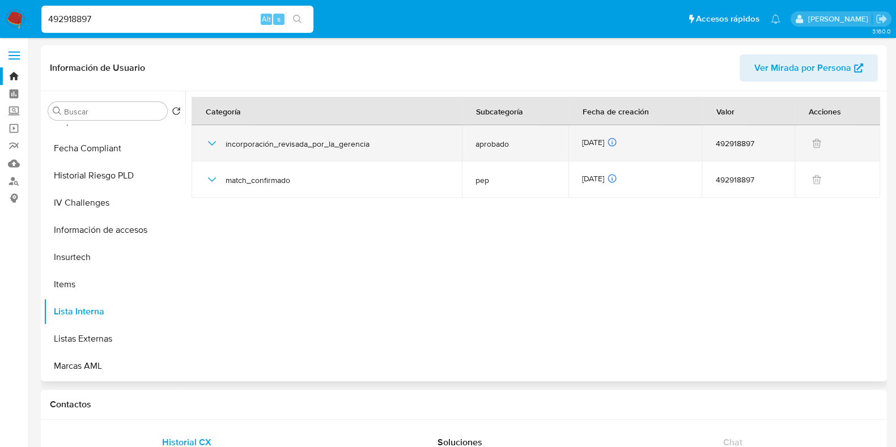
click at [209, 143] on icon "button" at bounding box center [212, 143] width 8 height 5
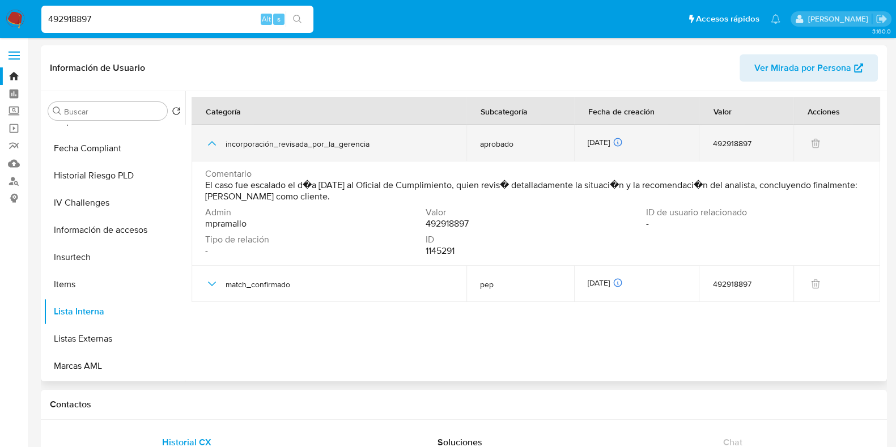
click at [209, 143] on icon "button" at bounding box center [212, 144] width 14 height 14
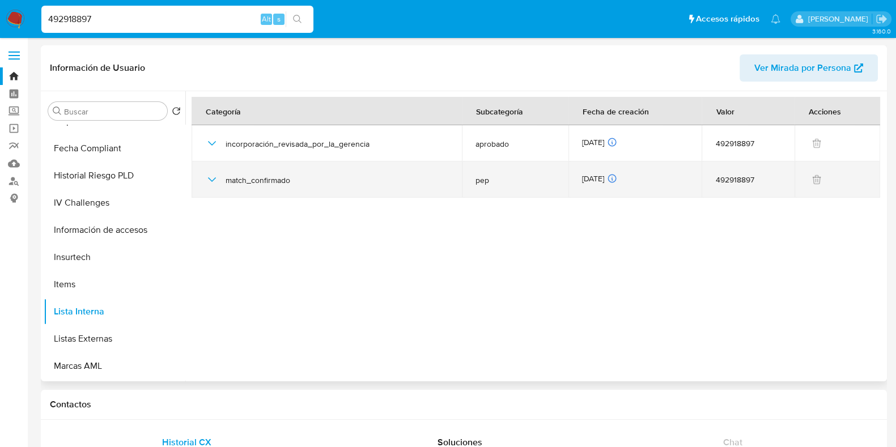
click at [213, 173] on icon "button" at bounding box center [212, 180] width 14 height 14
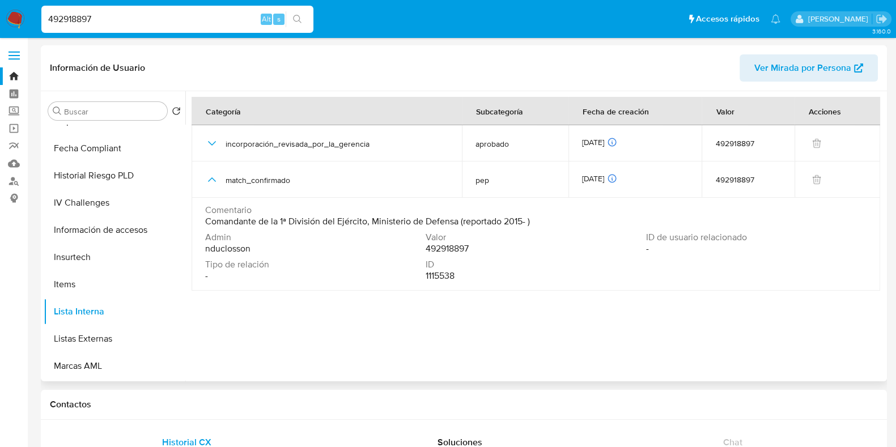
drag, startPoint x: 207, startPoint y: 220, endPoint x: 457, endPoint y: 217, distance: 250.5
click at [457, 217] on span "Comandante de la 1ª División del Ejército, Ministerio de Defensa (reportado 201…" at bounding box center [367, 221] width 325 height 11
click at [17, 182] on link "Buscador de personas" at bounding box center [67, 181] width 135 height 18
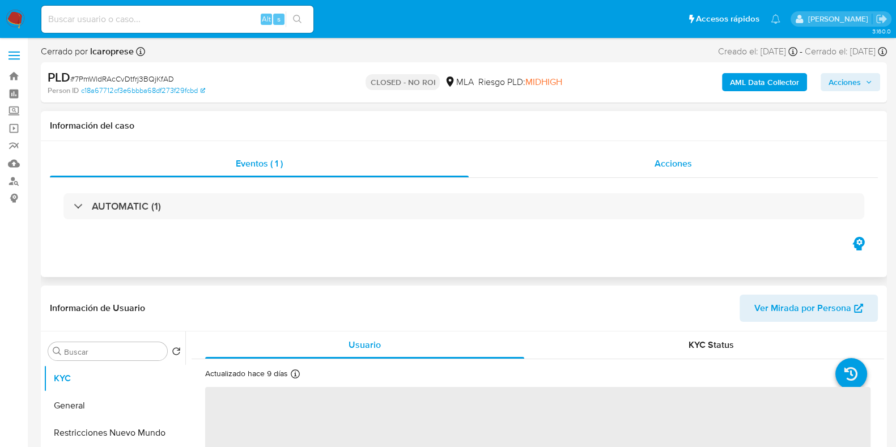
click at [689, 159] on span "Acciones" at bounding box center [673, 163] width 37 height 13
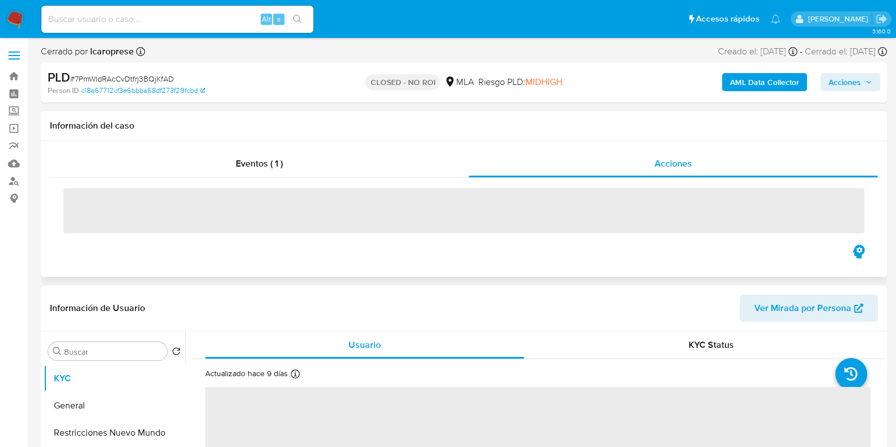
select select "10"
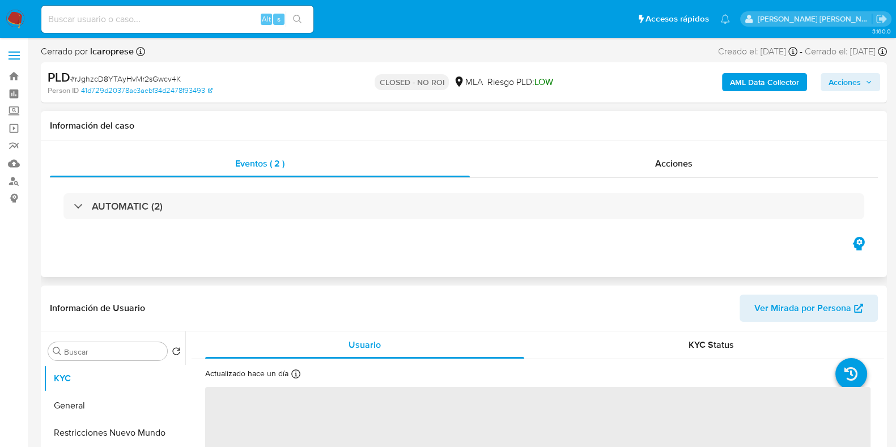
select select "10"
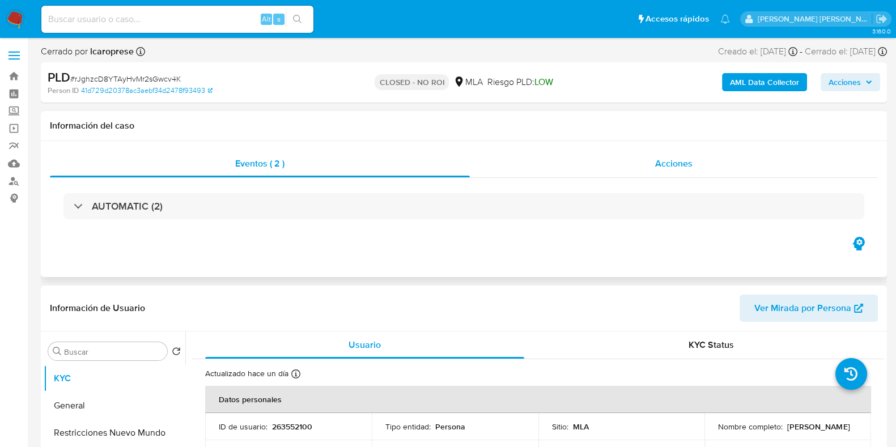
click at [657, 168] on span "Acciones" at bounding box center [673, 163] width 37 height 13
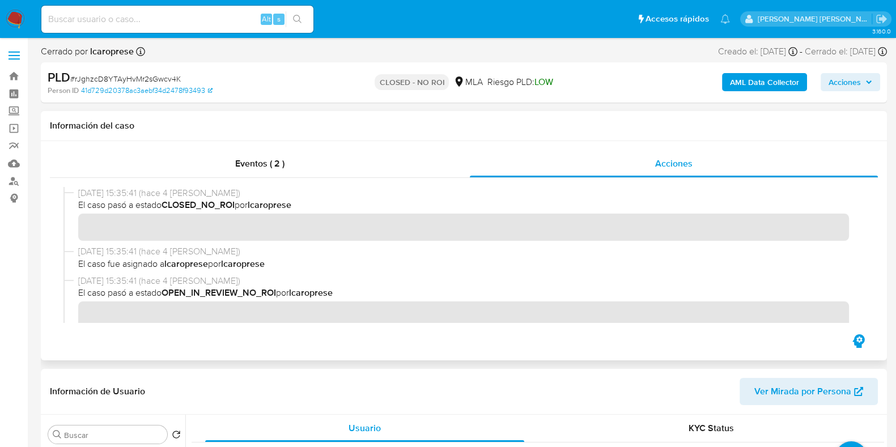
drag, startPoint x: 78, startPoint y: 253, endPoint x: 121, endPoint y: 250, distance: 42.6
click at [121, 250] on span "18/09/2025 15:35:41 (hace 4 días)" at bounding box center [468, 251] width 781 height 12
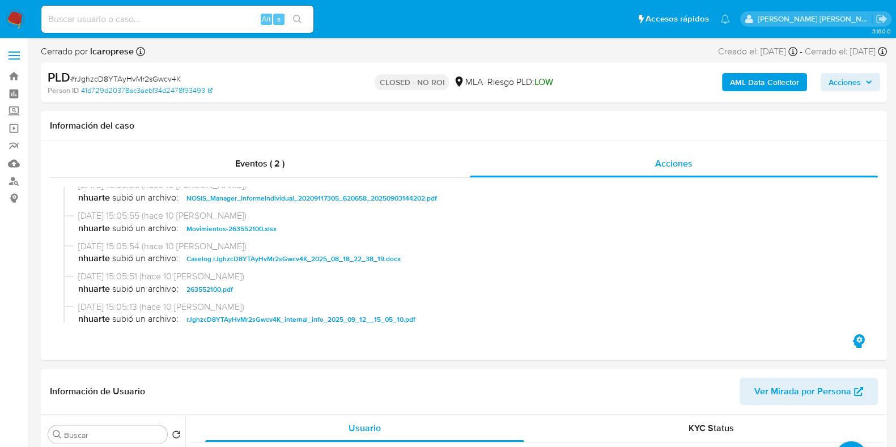
scroll to position [141, 0]
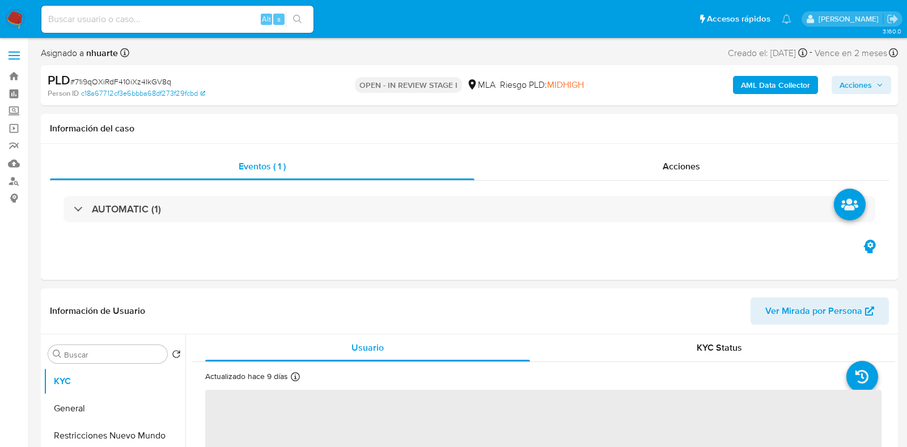
select select "10"
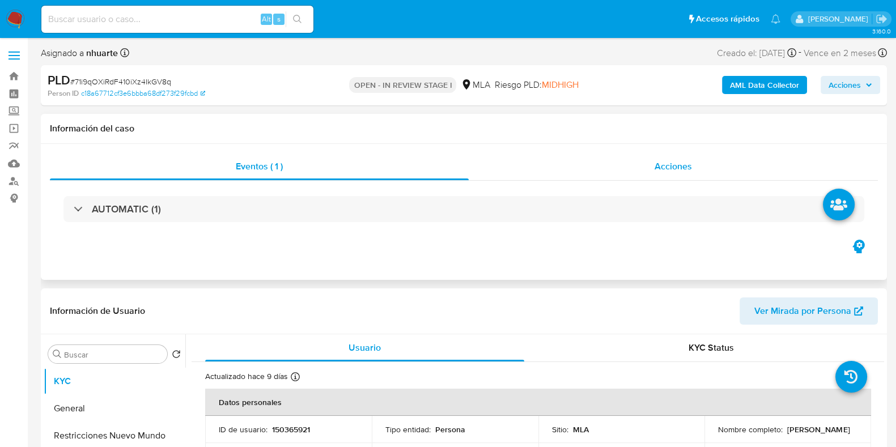
click at [681, 178] on div "Acciones" at bounding box center [673, 166] width 409 height 27
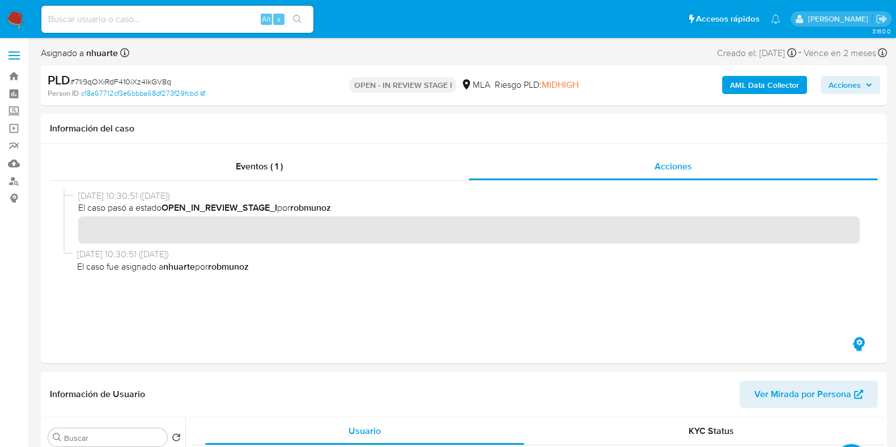
click at [754, 80] on b "AML Data Collector" at bounding box center [764, 85] width 69 height 18
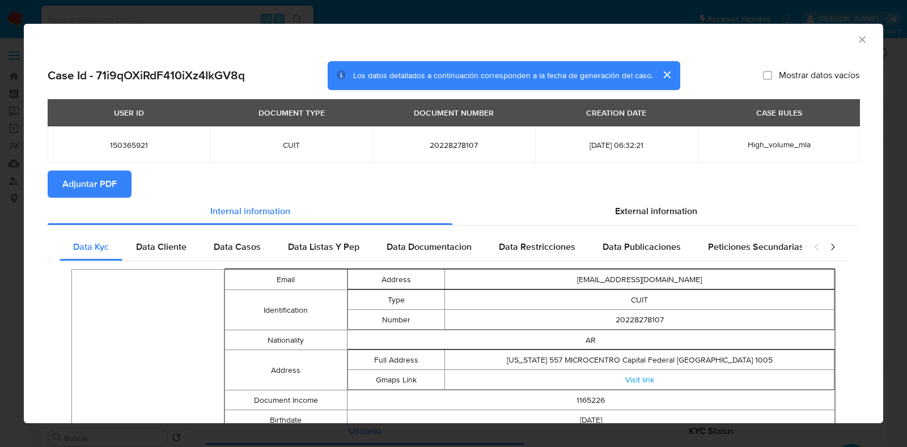
click at [124, 179] on button "Adjuntar PDF" at bounding box center [90, 184] width 84 height 27
click at [848, 45] on div "AML Data Collector" at bounding box center [453, 38] width 859 height 28
click at [856, 40] on icon "Cerrar ventana" at bounding box center [861, 39] width 11 height 11
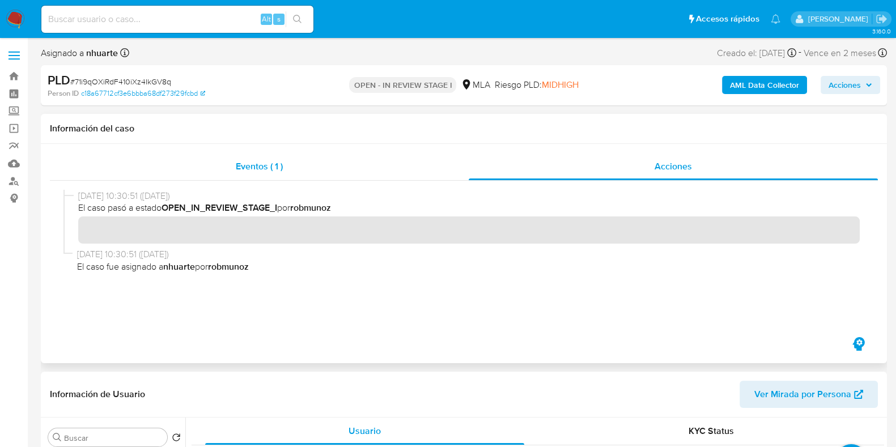
click at [262, 156] on div "Eventos ( 1 )" at bounding box center [259, 166] width 419 height 27
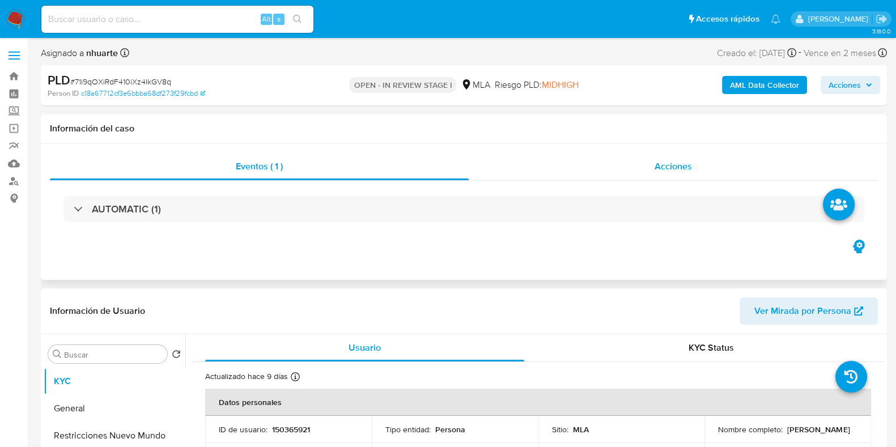
click at [664, 165] on span "Acciones" at bounding box center [673, 166] width 37 height 13
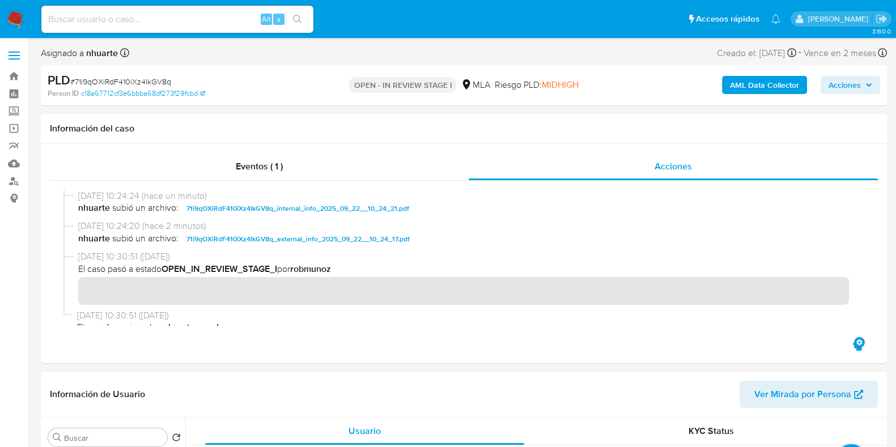
scroll to position [213, 0]
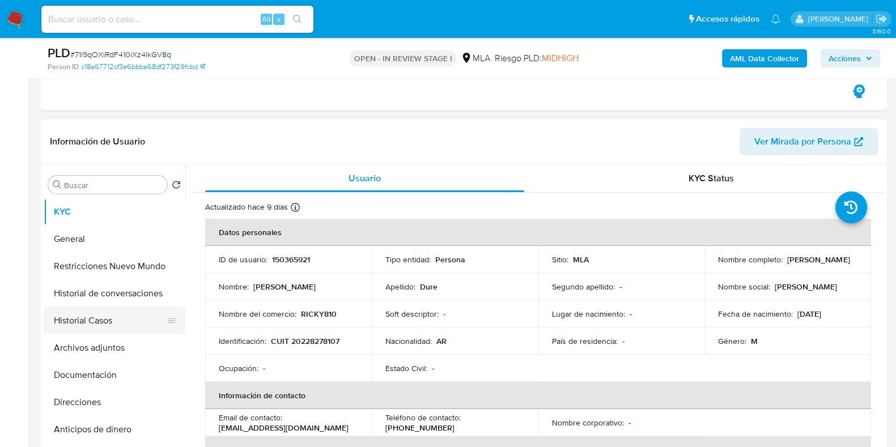
click at [106, 316] on button "Historial Casos" at bounding box center [110, 320] width 133 height 27
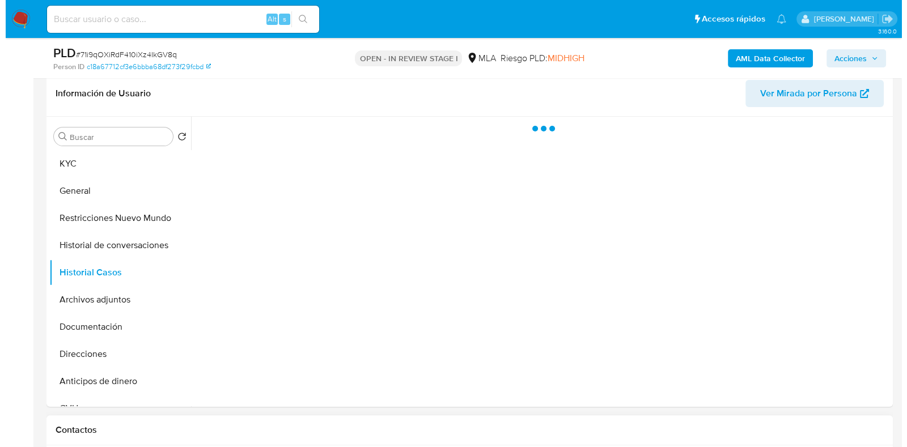
scroll to position [283, 0]
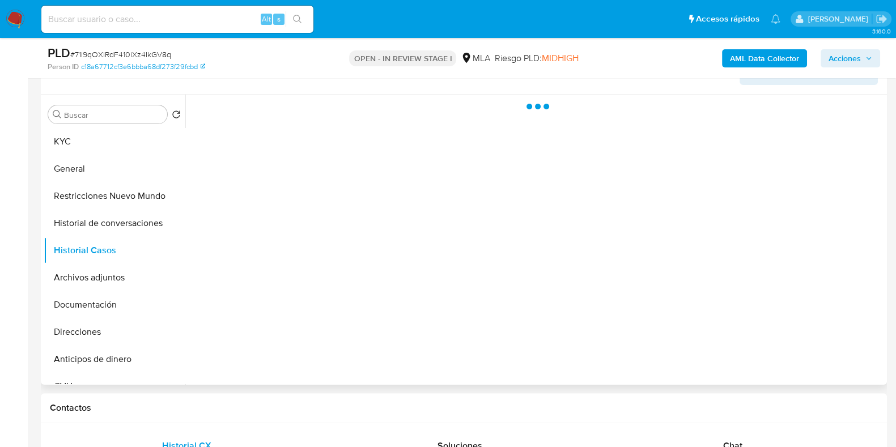
drag, startPoint x: 116, startPoint y: 265, endPoint x: 324, endPoint y: 279, distance: 207.8
click at [120, 269] on button "Archivos adjuntos" at bounding box center [115, 277] width 142 height 27
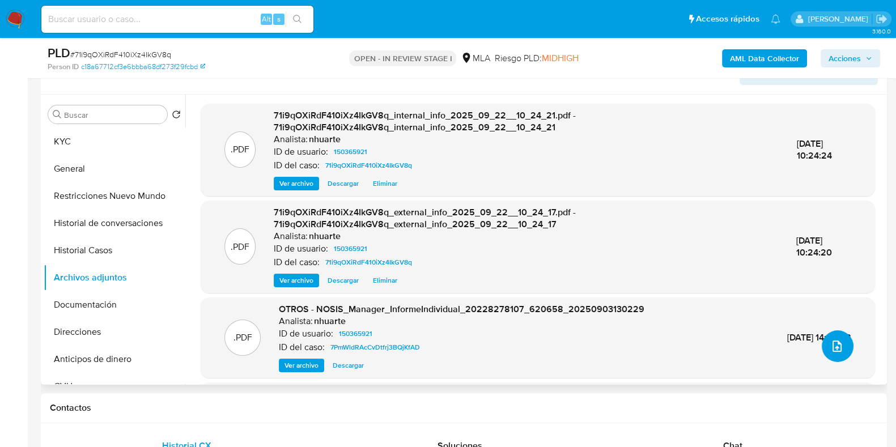
click at [830, 347] on icon "upload-file" at bounding box center [837, 346] width 14 height 14
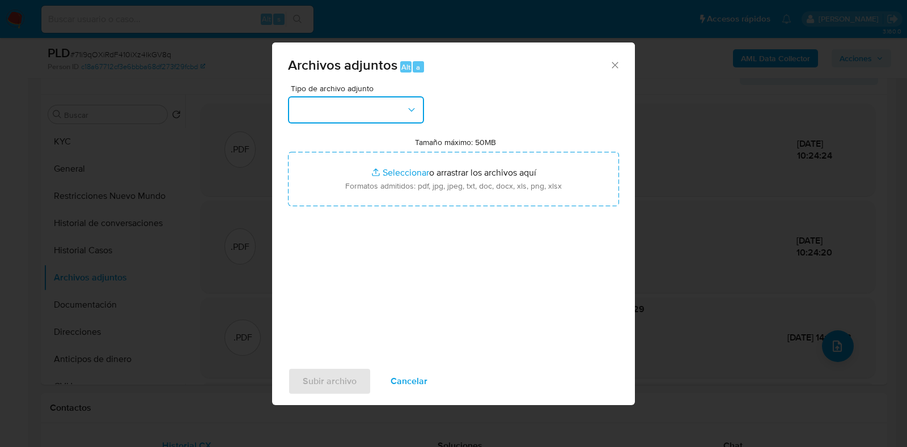
click at [417, 112] on icon "button" at bounding box center [411, 109] width 11 height 11
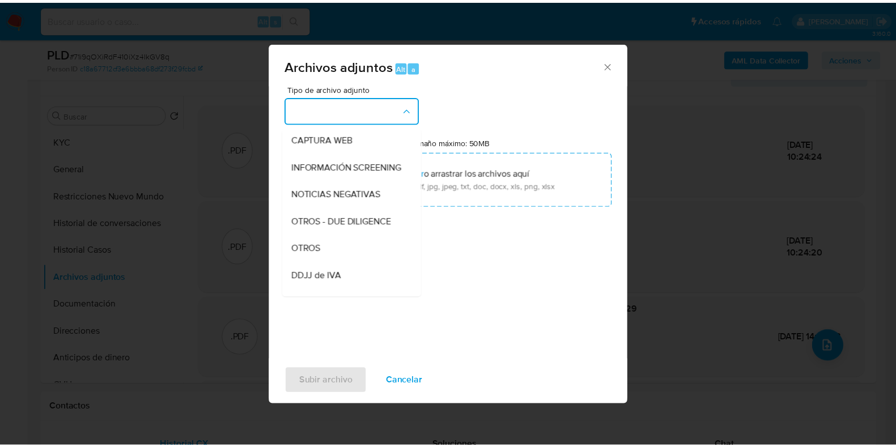
scroll to position [155, 0]
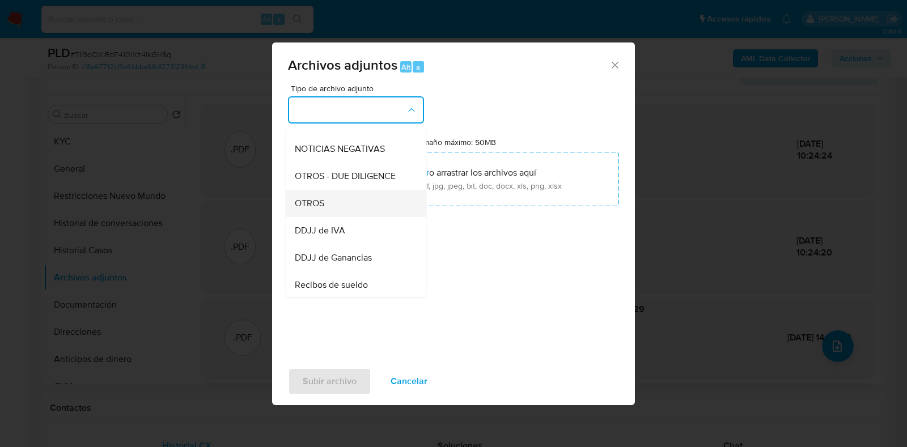
click at [351, 203] on div "OTROS" at bounding box center [353, 203] width 116 height 27
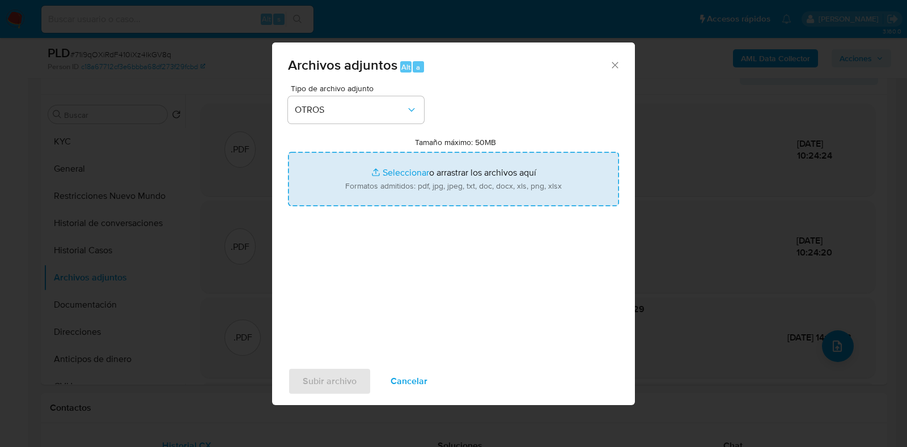
type input "C:\fakepath\Movimientos-150365921.xlsx"
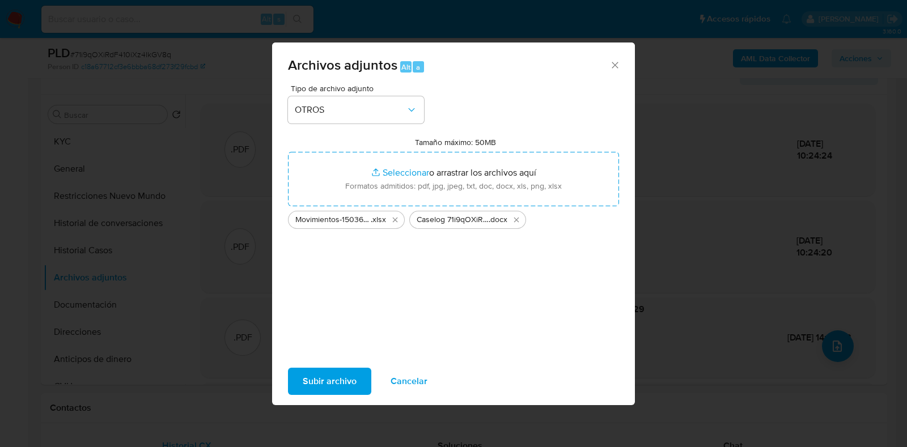
click at [343, 374] on span "Subir archivo" at bounding box center [330, 381] width 54 height 25
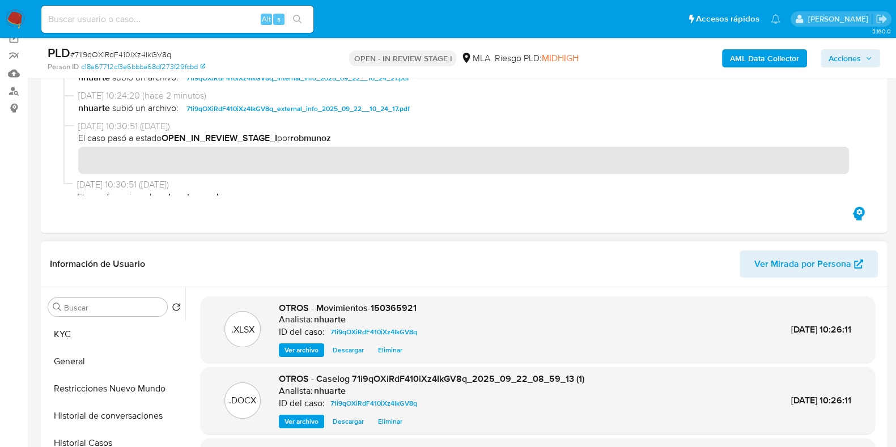
scroll to position [0, 0]
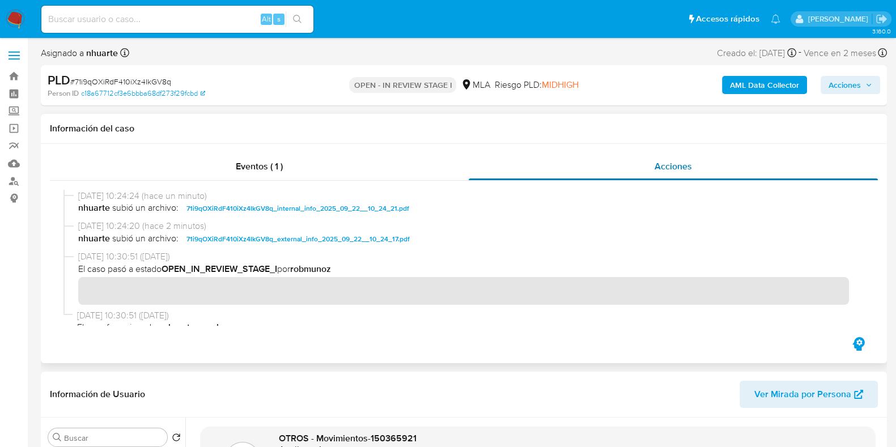
drag, startPoint x: 273, startPoint y: 167, endPoint x: 651, endPoint y: 159, distance: 378.6
click at [273, 167] on span "Eventos ( 1 )" at bounding box center [259, 166] width 47 height 13
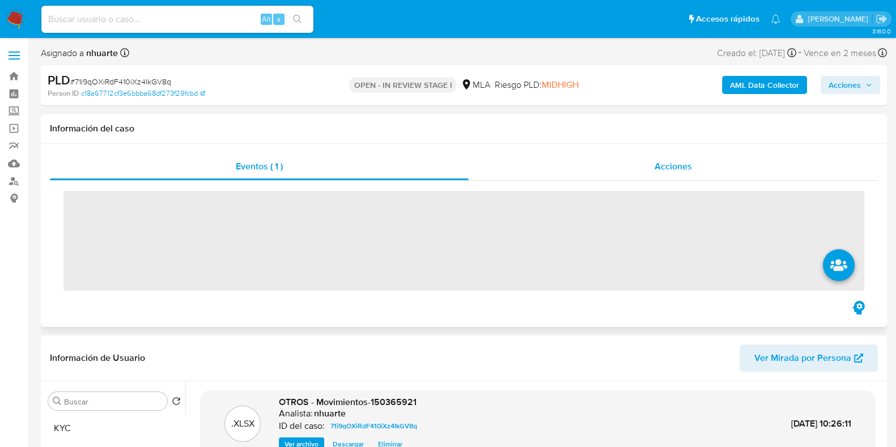
click at [702, 166] on div "Acciones" at bounding box center [673, 166] width 409 height 27
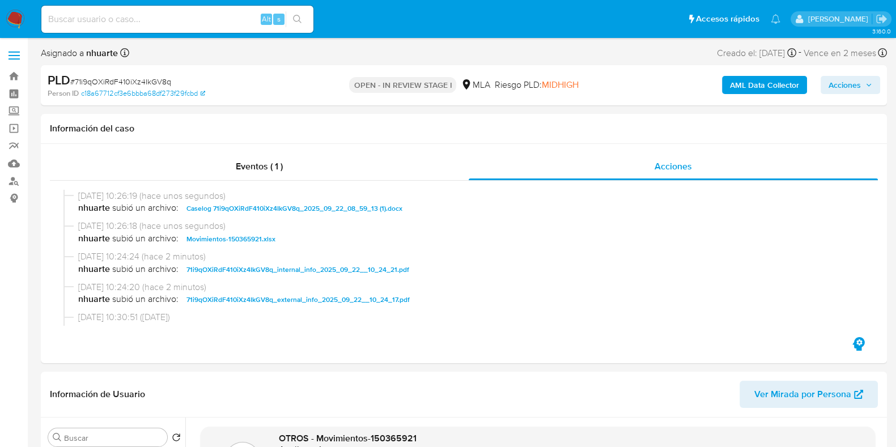
click at [862, 84] on span "Acciones" at bounding box center [850, 85] width 44 height 16
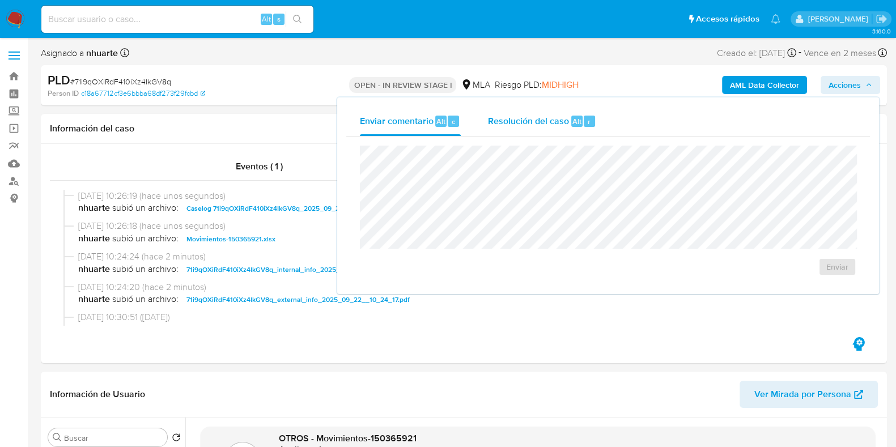
click at [565, 117] on span "Resolución del caso" at bounding box center [528, 120] width 81 height 13
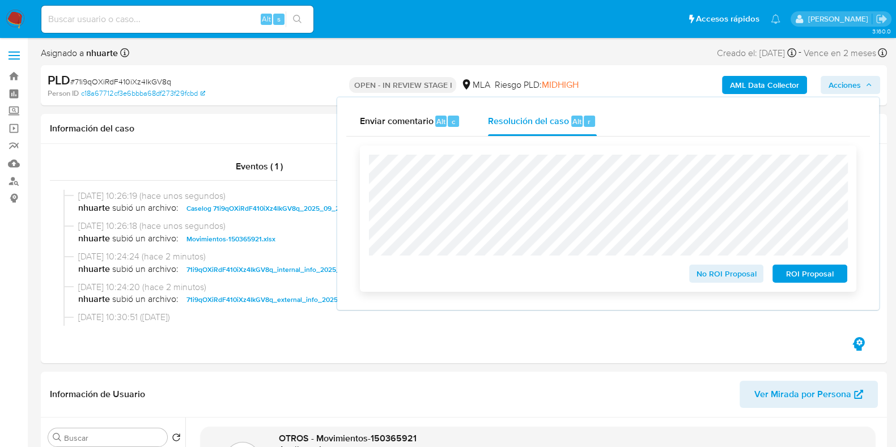
click at [713, 279] on span "No ROI Proposal" at bounding box center [726, 274] width 59 height 16
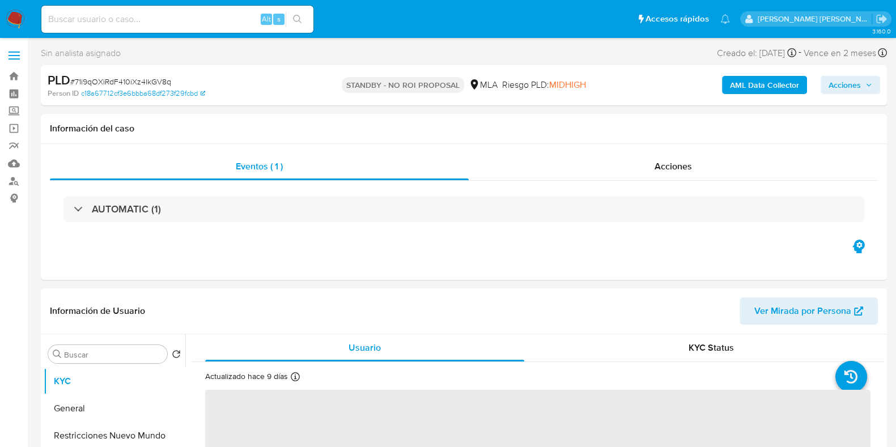
select select "10"
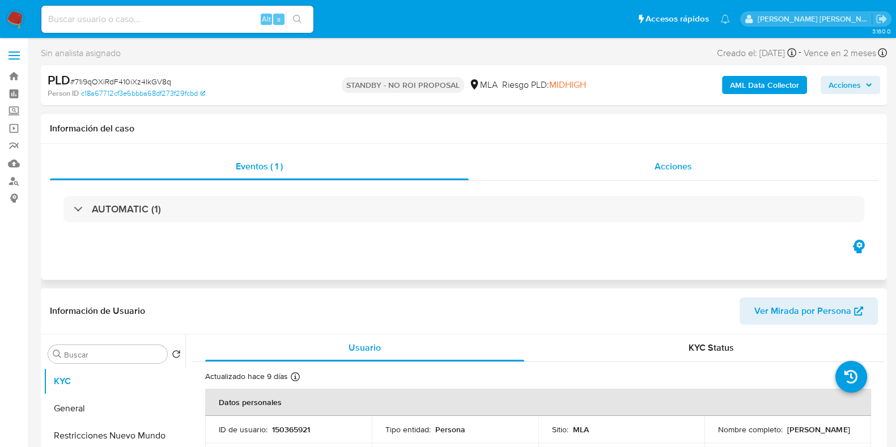
click at [679, 172] on span "Acciones" at bounding box center [673, 166] width 37 height 13
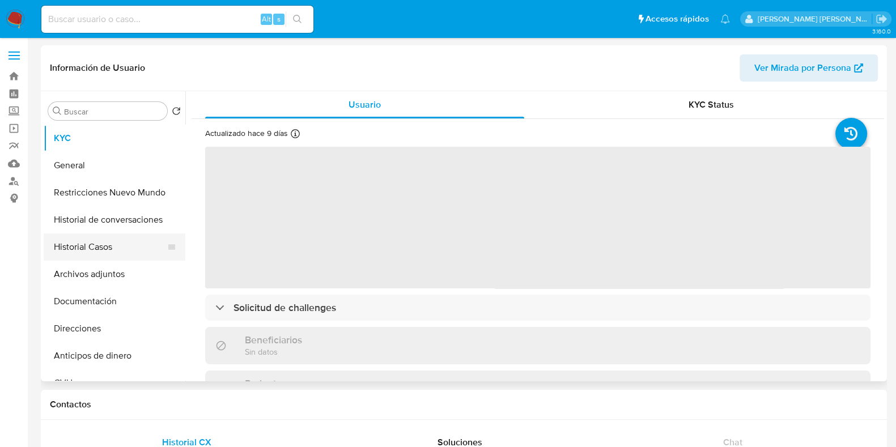
click at [101, 253] on button "Historial Casos" at bounding box center [110, 246] width 133 height 27
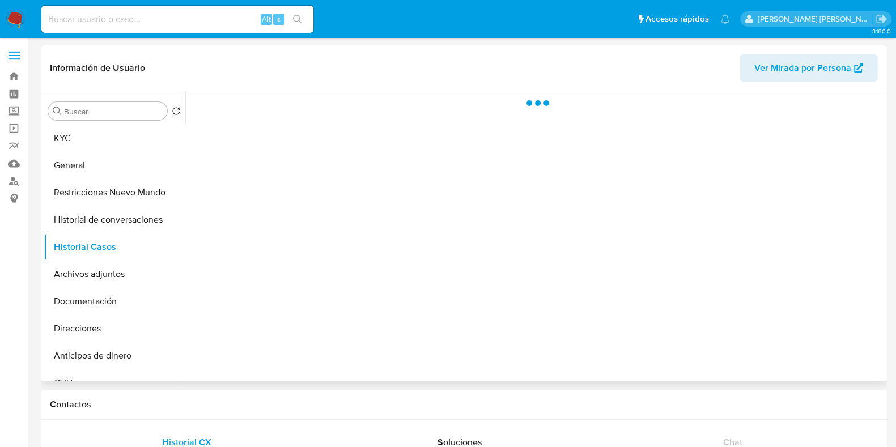
select select "10"
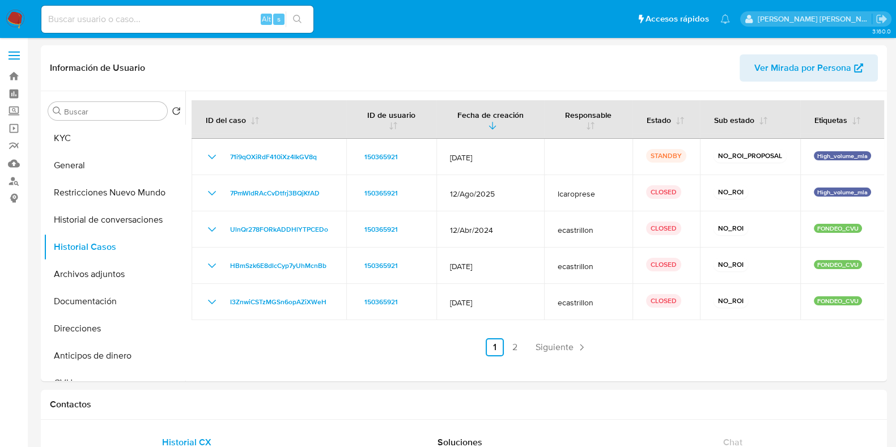
click at [62, 24] on input at bounding box center [177, 19] width 272 height 15
paste input "480415076"
type input "480415076"
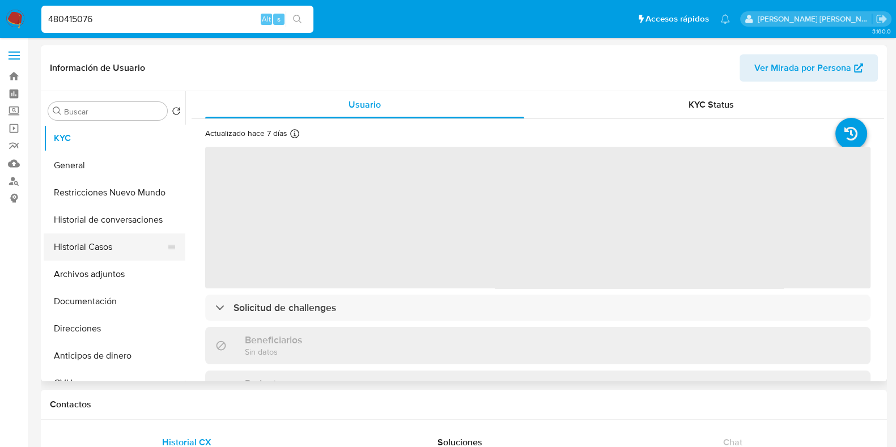
click at [114, 250] on button "Historial Casos" at bounding box center [110, 246] width 133 height 27
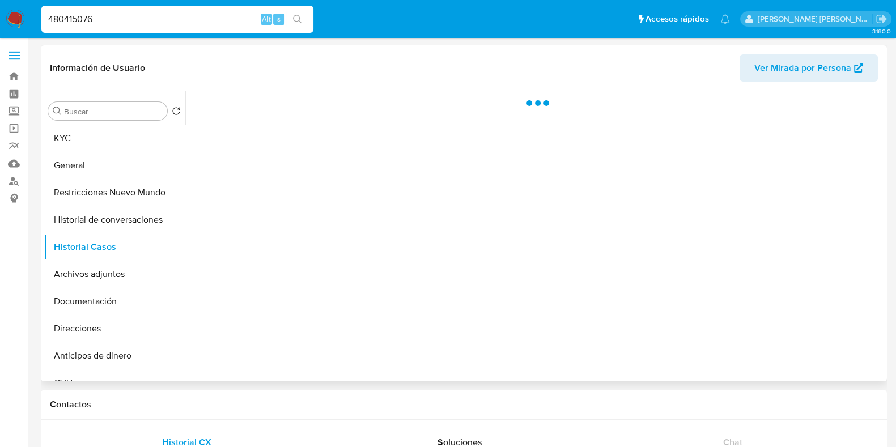
select select "10"
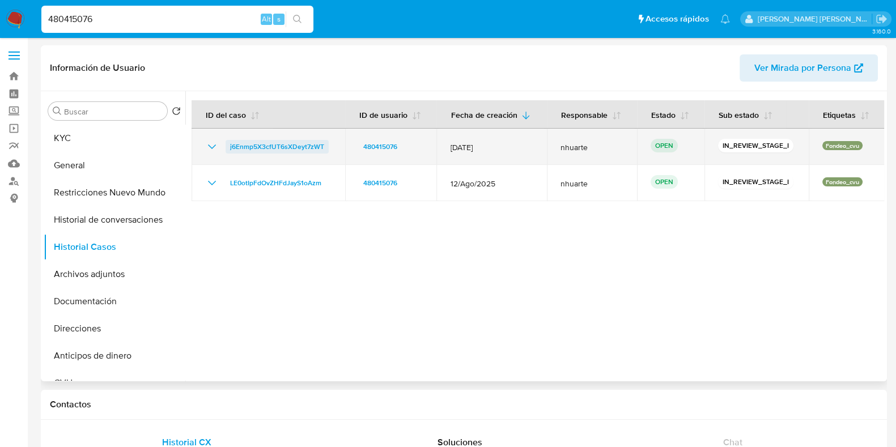
click at [303, 147] on span "j6Enmp5X3cfUT6sXDeyt7zWT" at bounding box center [277, 147] width 94 height 14
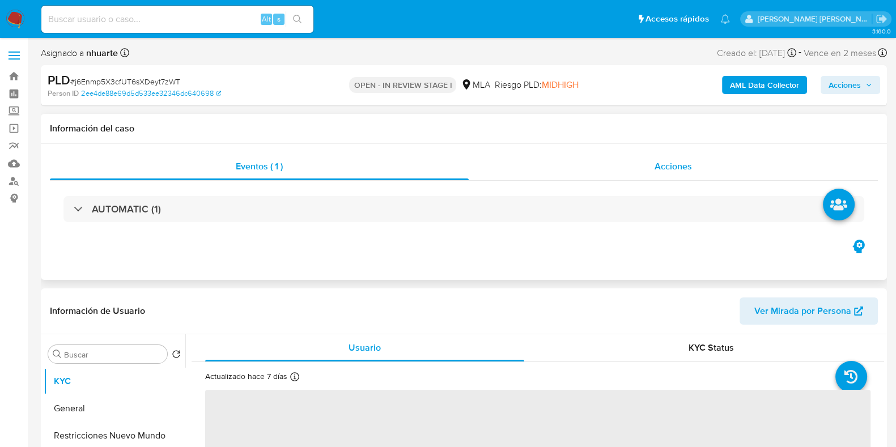
click at [670, 179] on div "Acciones" at bounding box center [673, 166] width 409 height 27
select select "10"
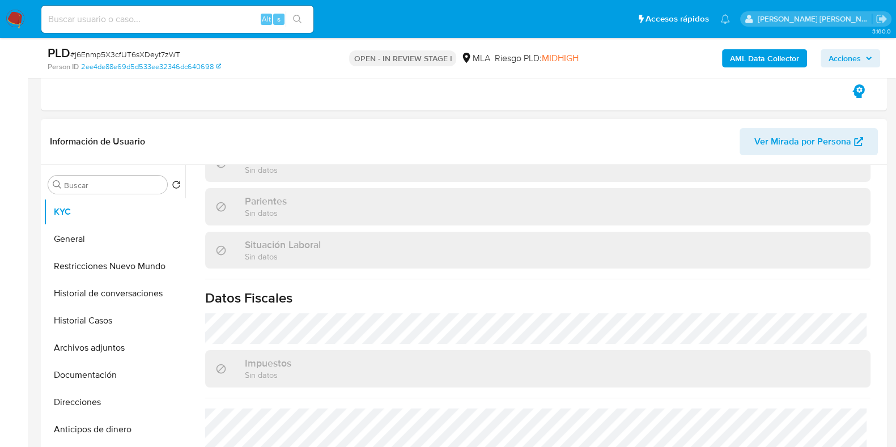
scroll to position [595, 0]
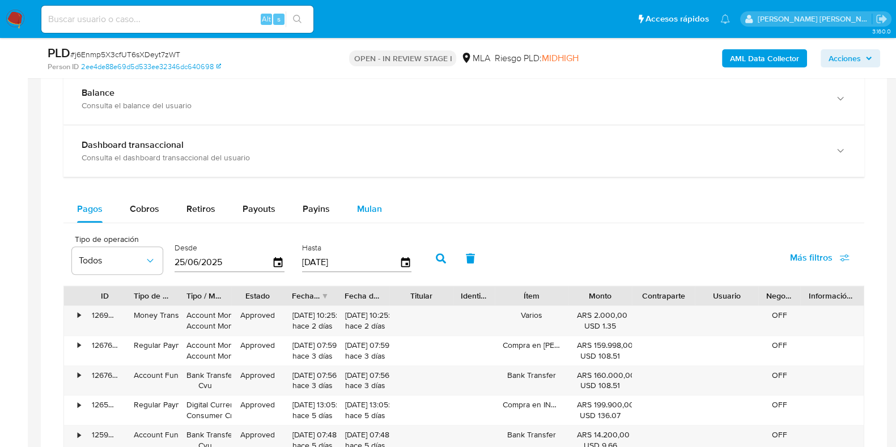
drag, startPoint x: 377, startPoint y: 215, endPoint x: 368, endPoint y: 219, distance: 9.6
click at [377, 215] on div "Mulan" at bounding box center [369, 209] width 25 height 27
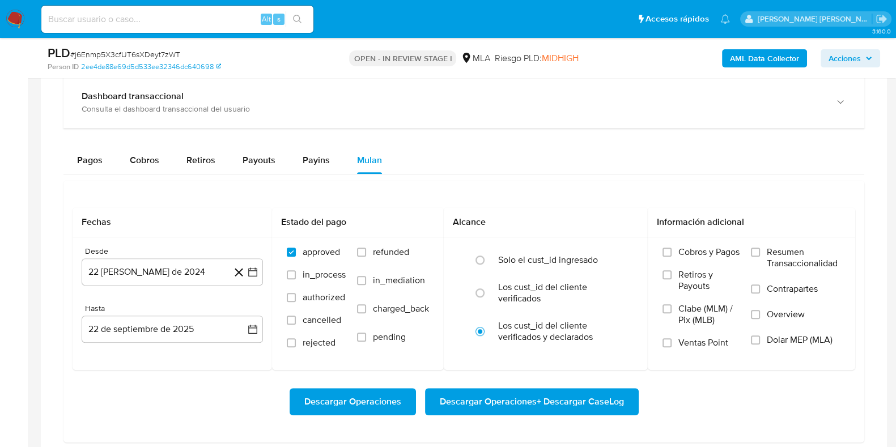
scroll to position [991, 0]
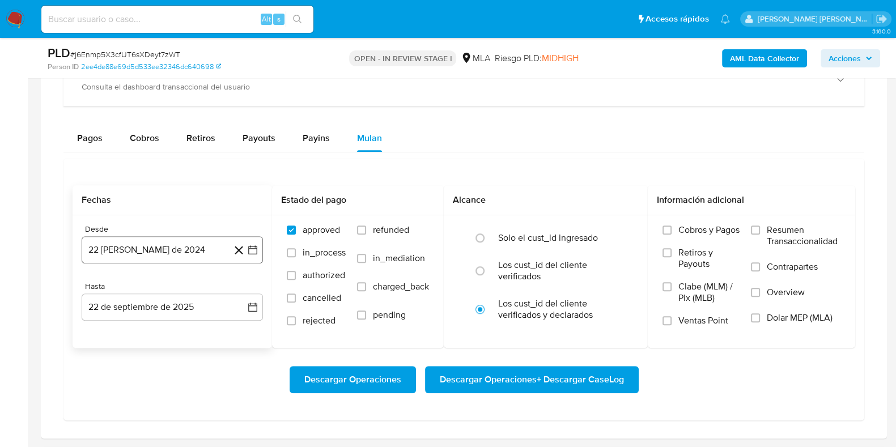
click at [146, 238] on button "22 [PERSON_NAME] de 2024" at bounding box center [172, 249] width 181 height 27
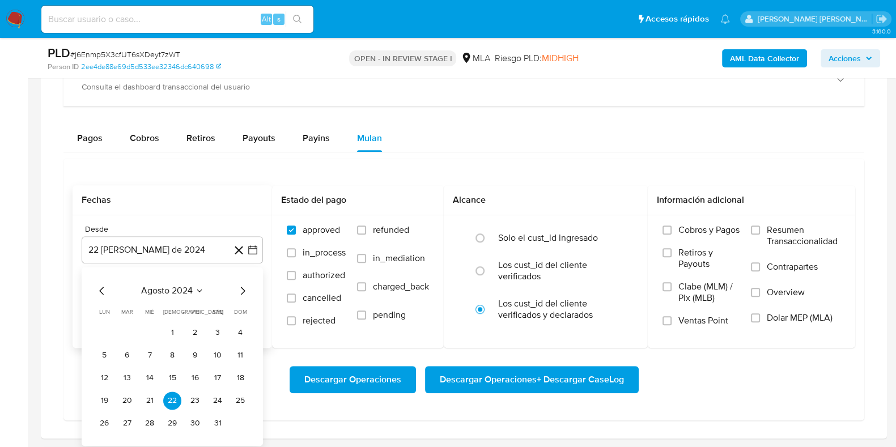
click at [241, 287] on icon "Mes siguiente" at bounding box center [243, 291] width 14 height 14
click at [241, 287] on div "Hasta" at bounding box center [172, 287] width 181 height 10
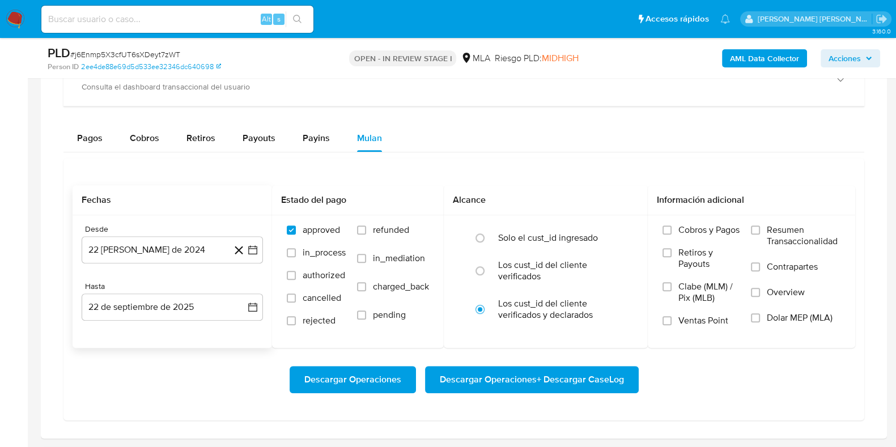
scroll to position [1133, 0]
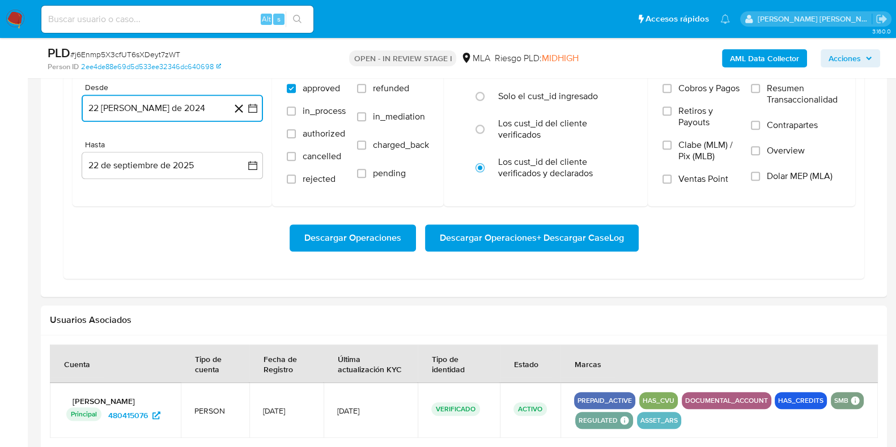
click at [194, 110] on button "22 [PERSON_NAME] de 2024" at bounding box center [172, 108] width 181 height 27
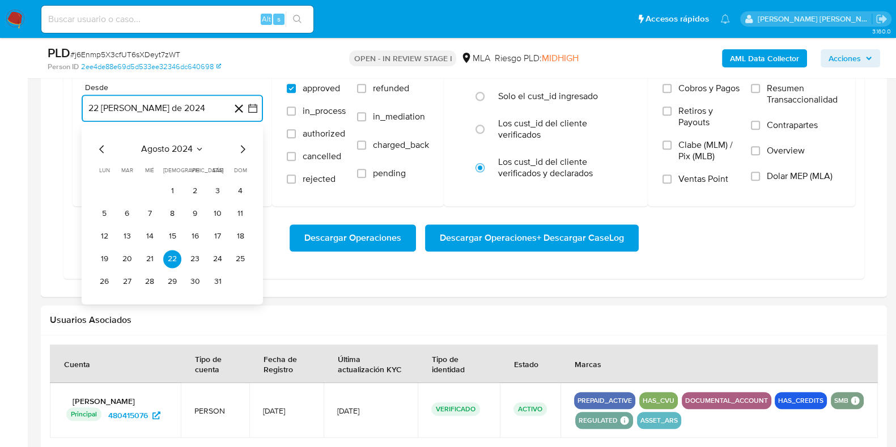
click at [242, 151] on icon "Mes siguiente" at bounding box center [243, 149] width 14 height 14
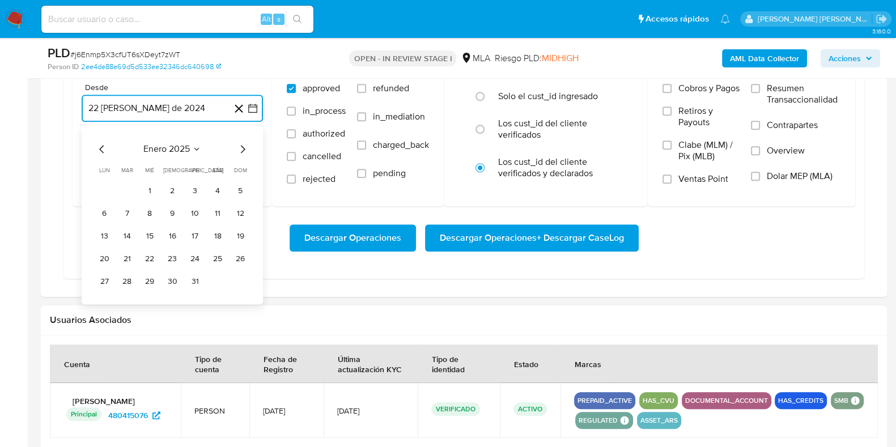
click at [242, 151] on icon "Mes siguiente" at bounding box center [243, 149] width 14 height 14
click at [128, 182] on button "1" at bounding box center [127, 191] width 18 height 18
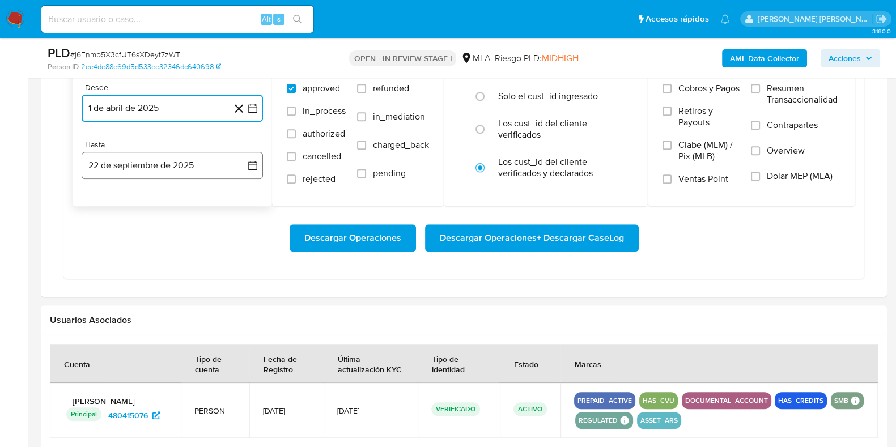
click at [133, 175] on button "22 de septiembre de 2025" at bounding box center [172, 165] width 181 height 27
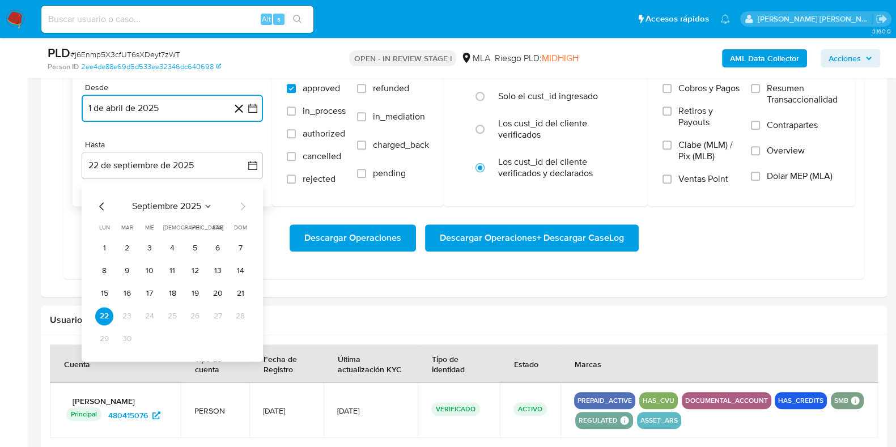
click at [96, 202] on icon "Mes anterior" at bounding box center [102, 206] width 14 height 14
click at [246, 341] on button "31" at bounding box center [240, 339] width 18 height 18
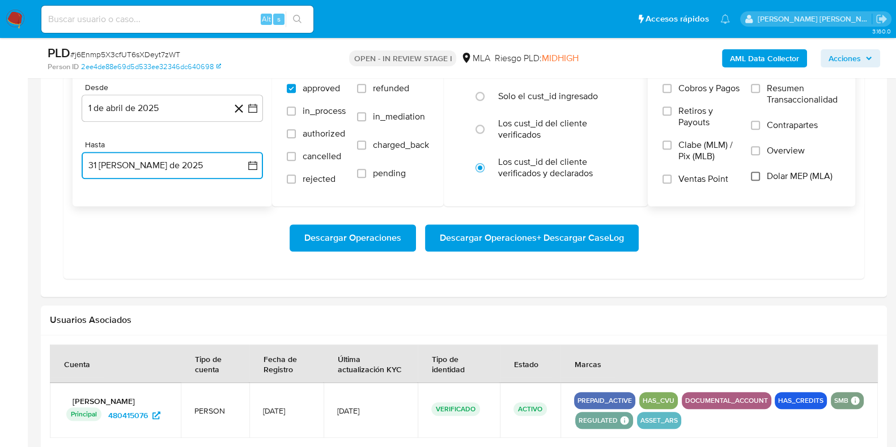
click at [754, 174] on input "Dolar MEP (MLA)" at bounding box center [755, 176] width 9 height 9
click at [568, 234] on span "Descargar Operaciones + Descargar CaseLog" at bounding box center [532, 238] width 184 height 25
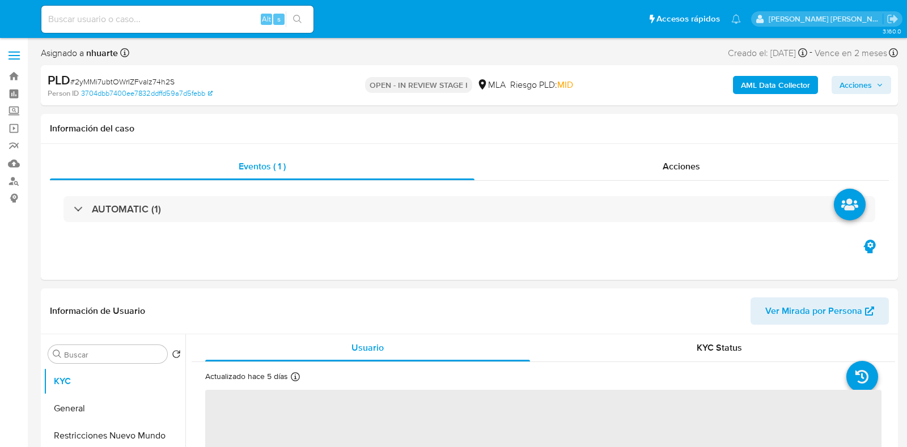
select select "10"
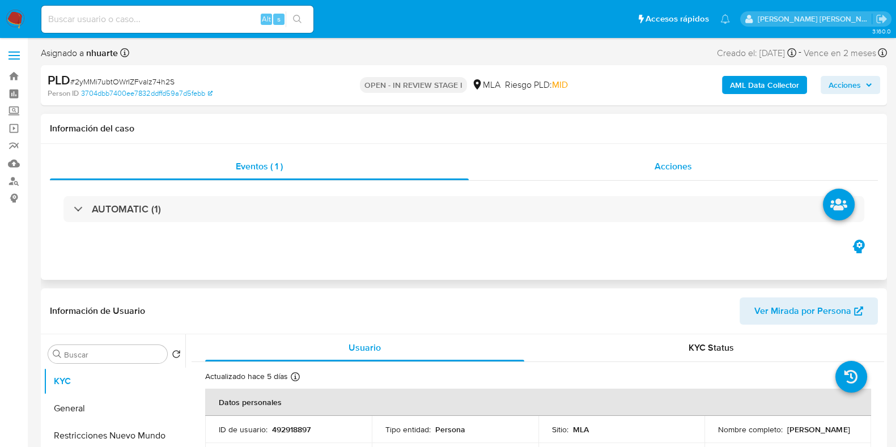
click at [672, 165] on span "Acciones" at bounding box center [673, 166] width 37 height 13
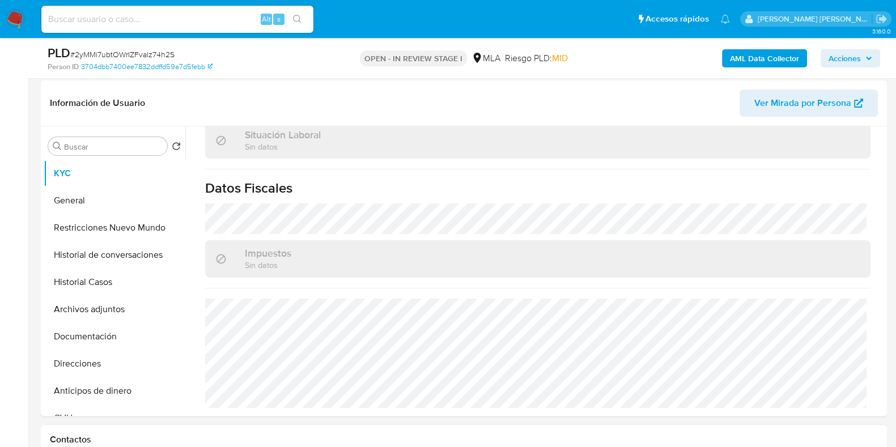
scroll to position [354, 0]
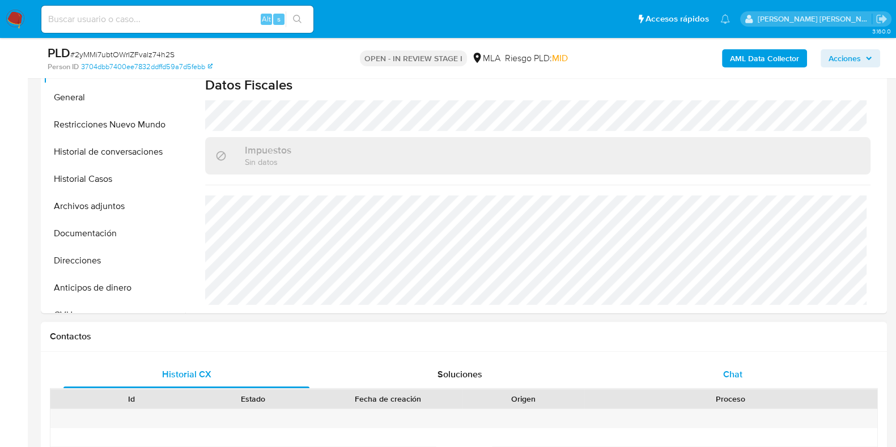
click at [737, 369] on span "Chat" at bounding box center [732, 374] width 19 height 13
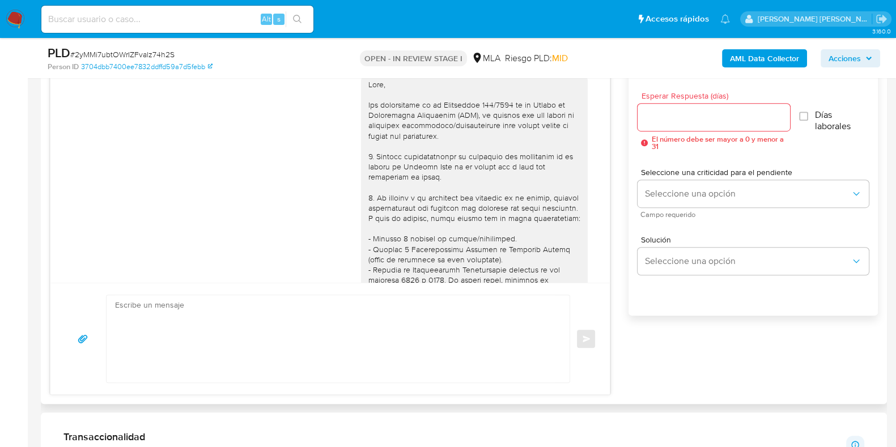
scroll to position [0, 0]
